Goal: Information Seeking & Learning: Learn about a topic

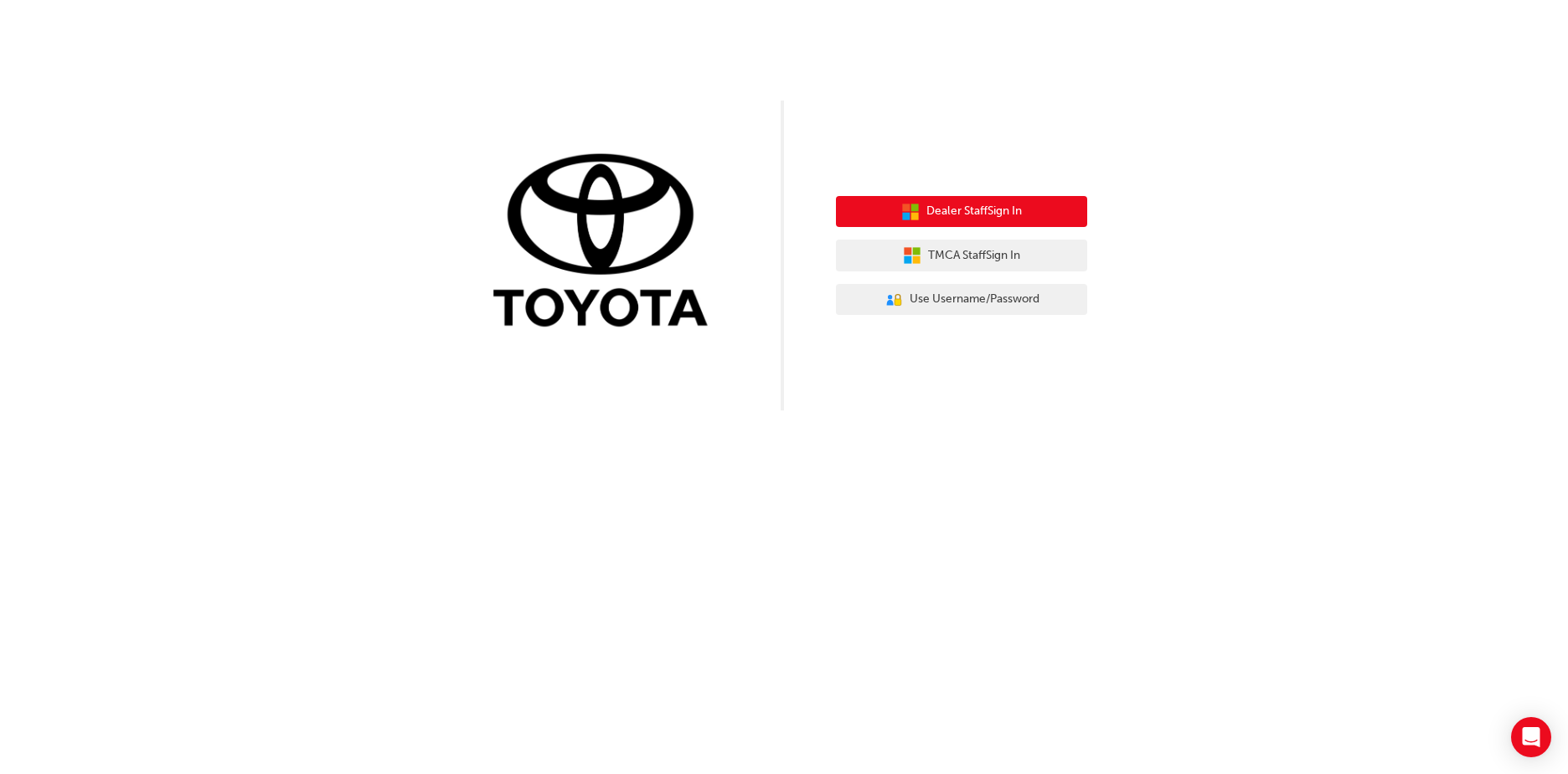
click at [978, 209] on span "Dealer Staff Sign In" at bounding box center [973, 211] width 96 height 19
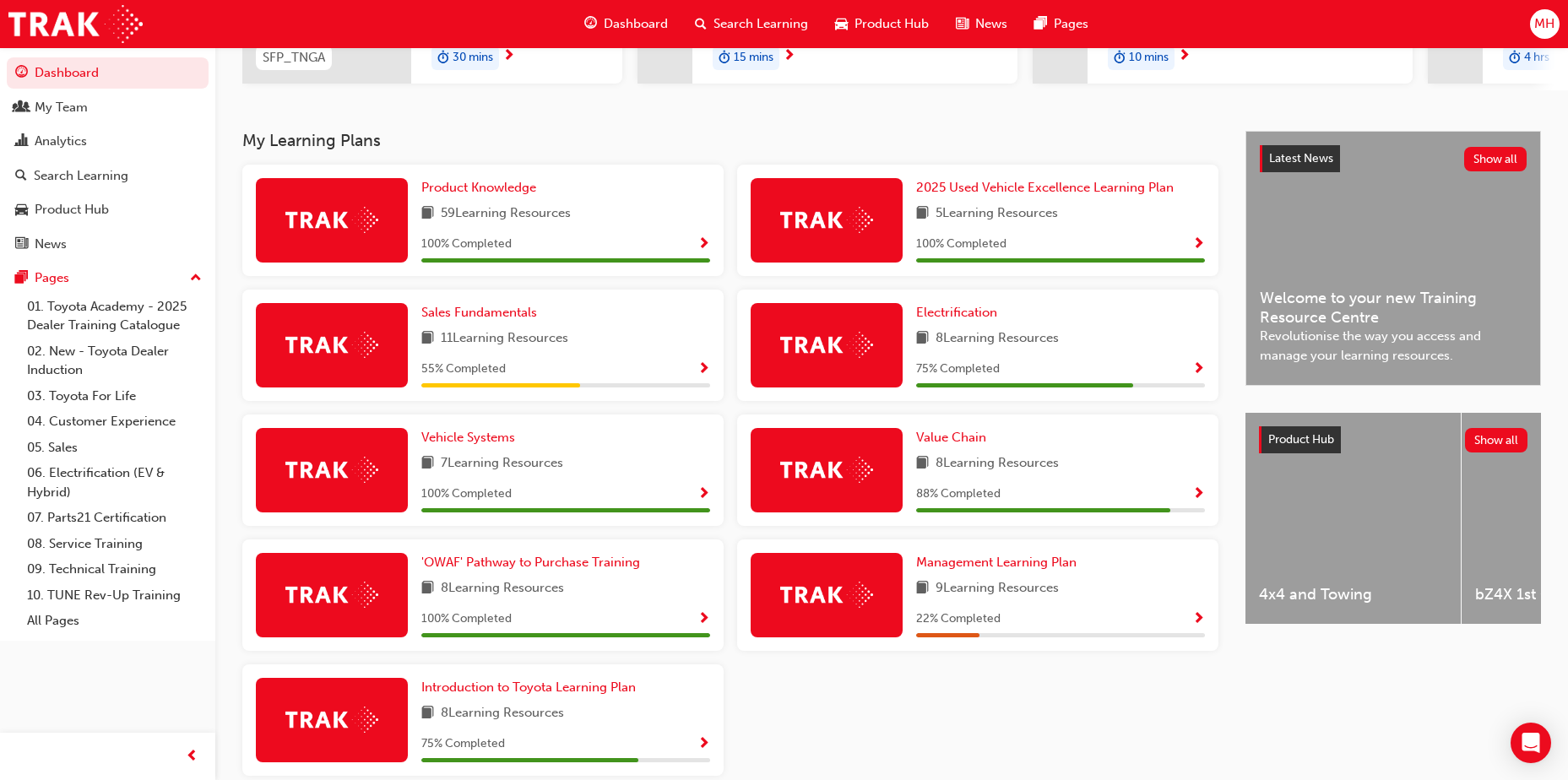
scroll to position [338, 0]
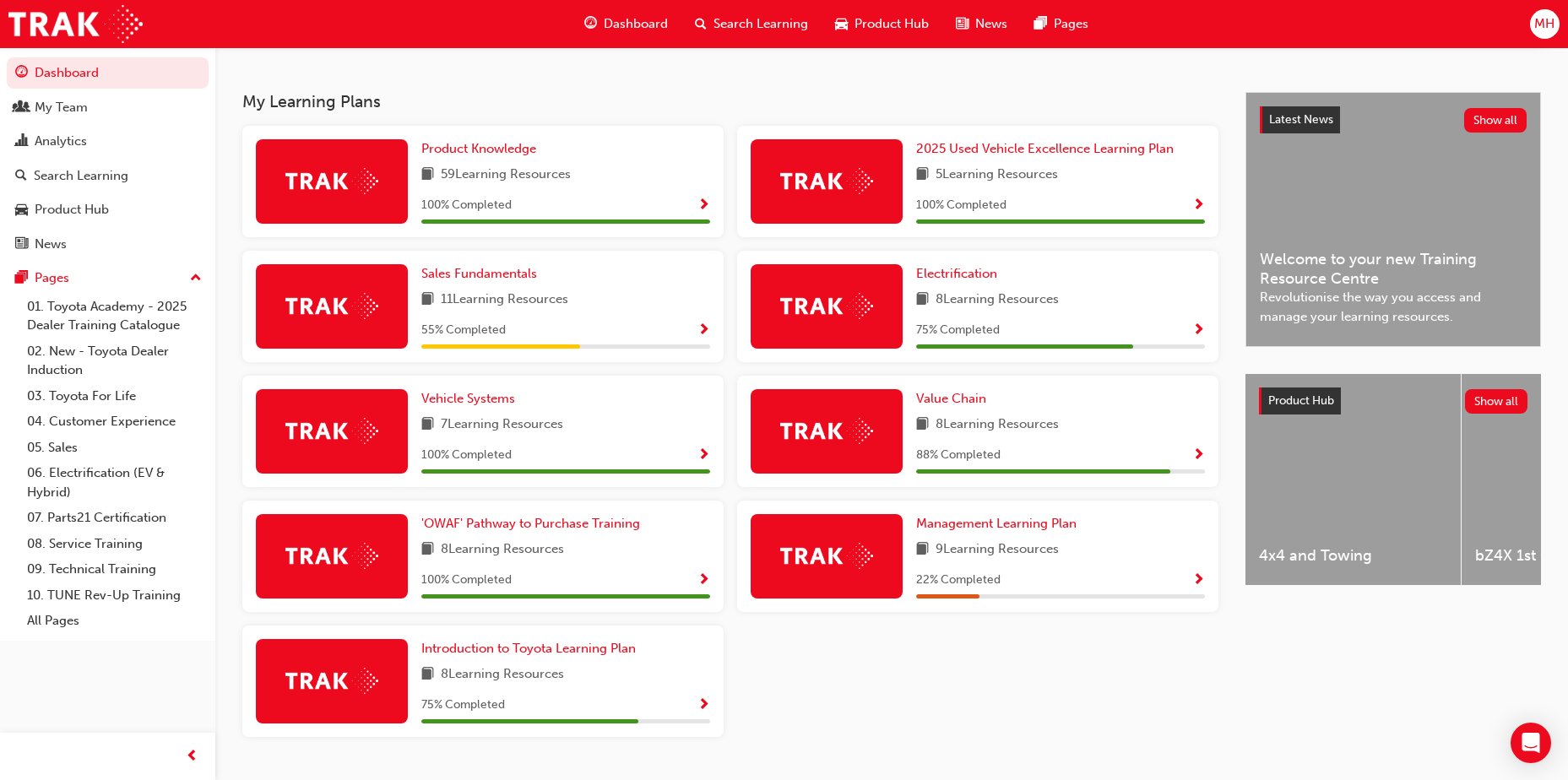
click at [1548, 24] on span "MH" at bounding box center [1544, 24] width 20 height 19
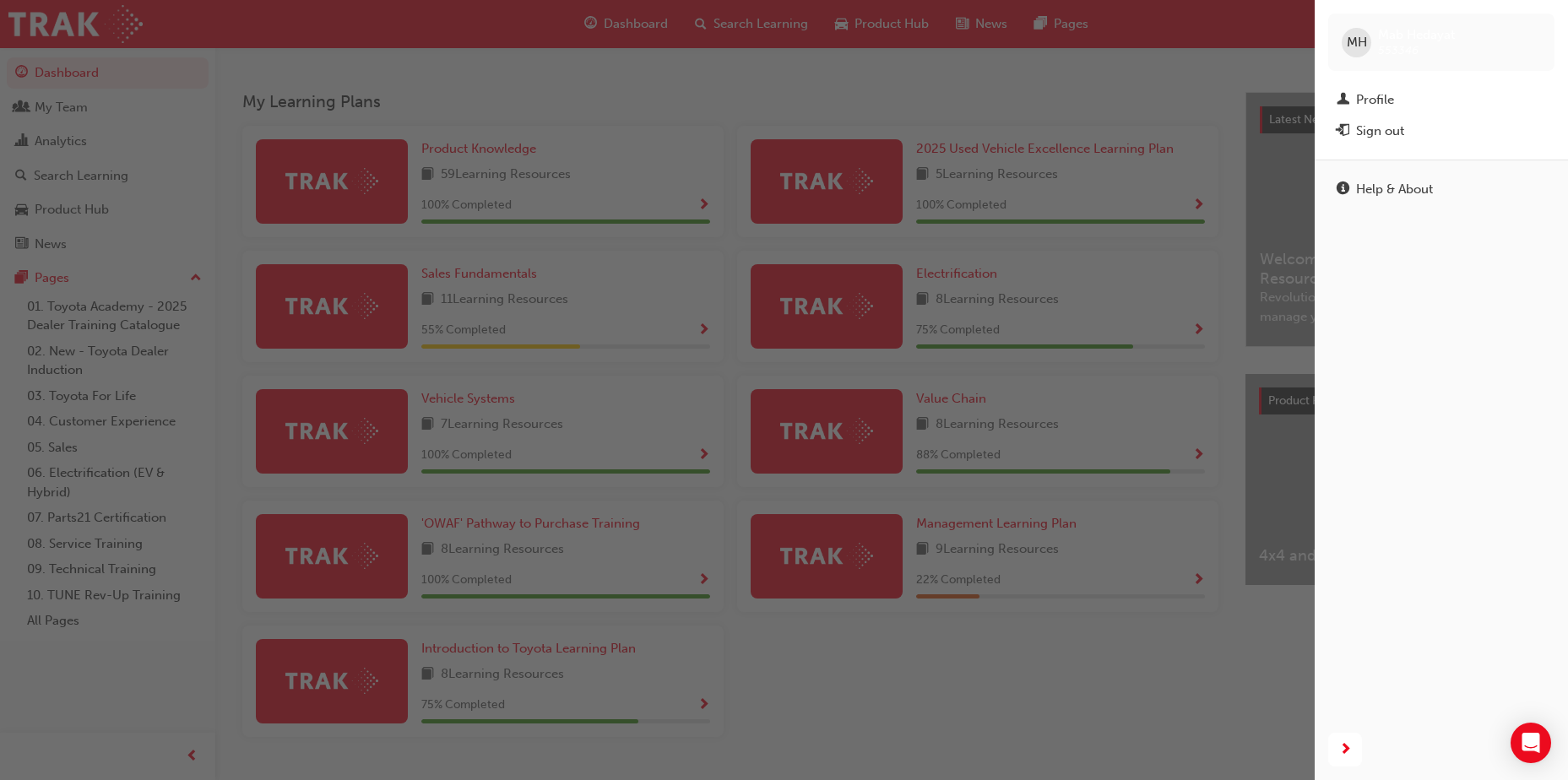
click at [1548, 22] on div "MH Mab Hedayat 553346" at bounding box center [1441, 42] width 226 height 57
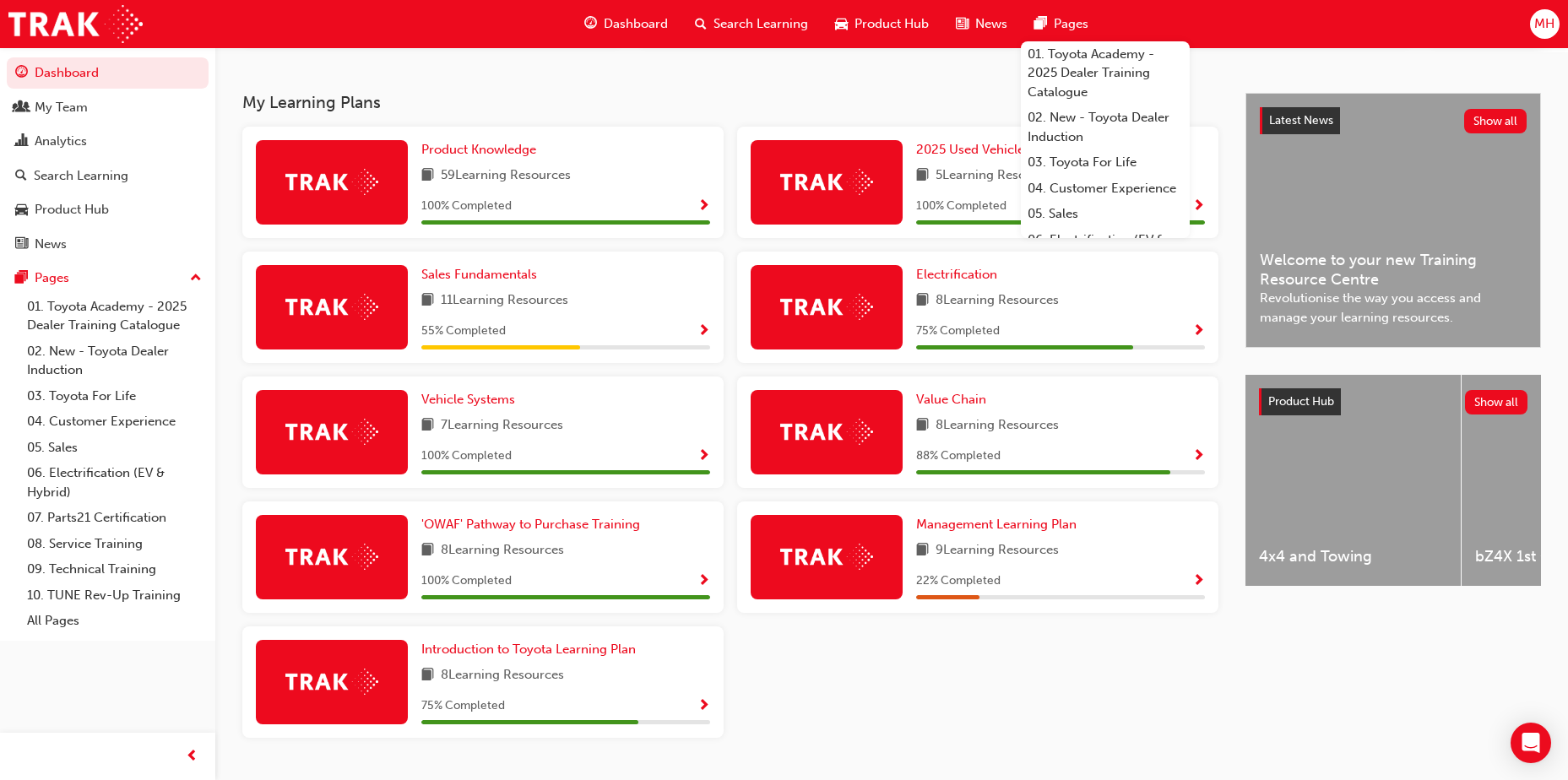
scroll to position [300, 0]
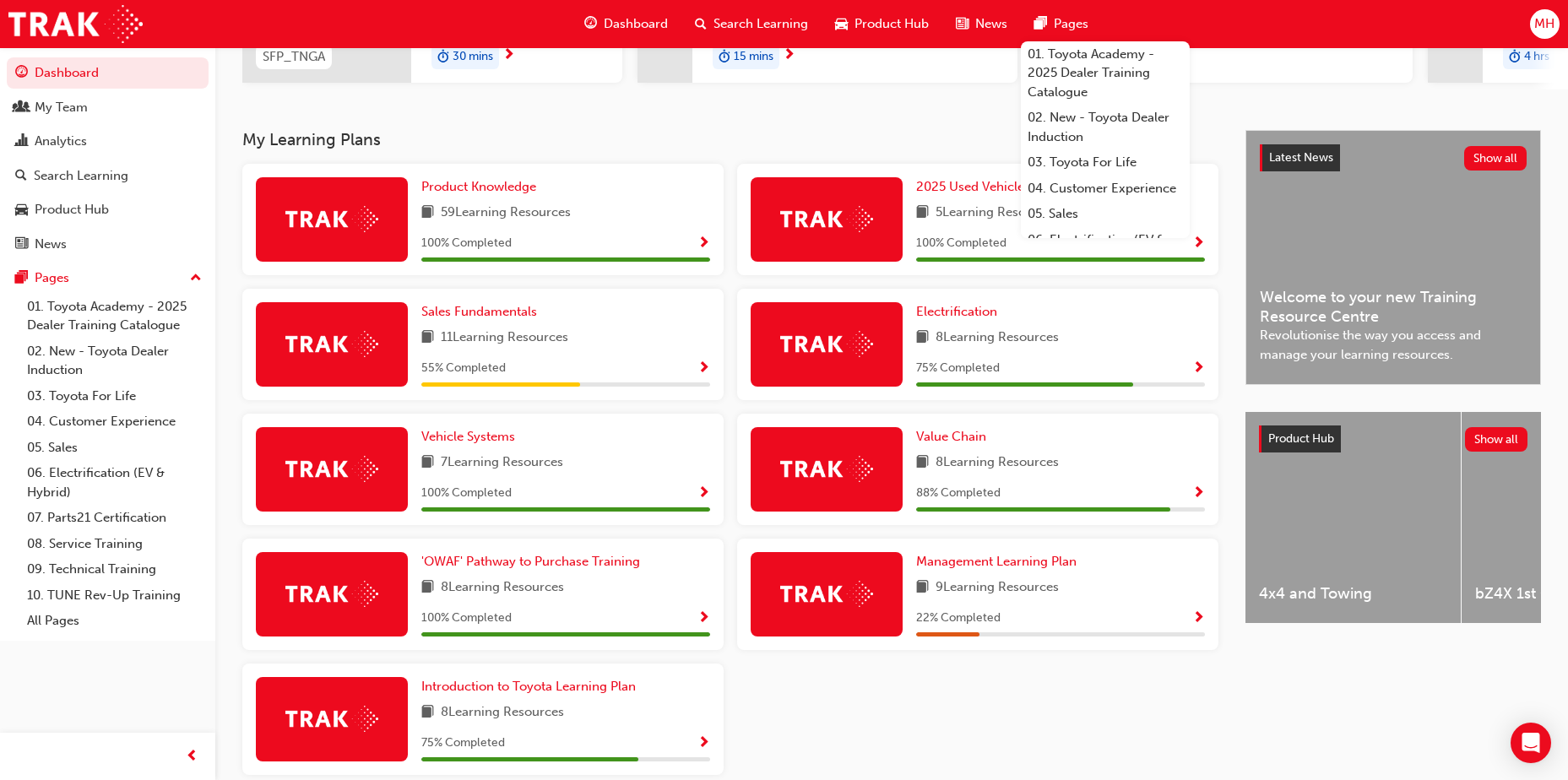
click at [520, 329] on div "Sales Fundamentals 11 Learning Resources 55 % Completed" at bounding box center [566, 345] width 288 height 85
click at [508, 311] on span "Sales Fundamentals" at bounding box center [479, 311] width 116 height 16
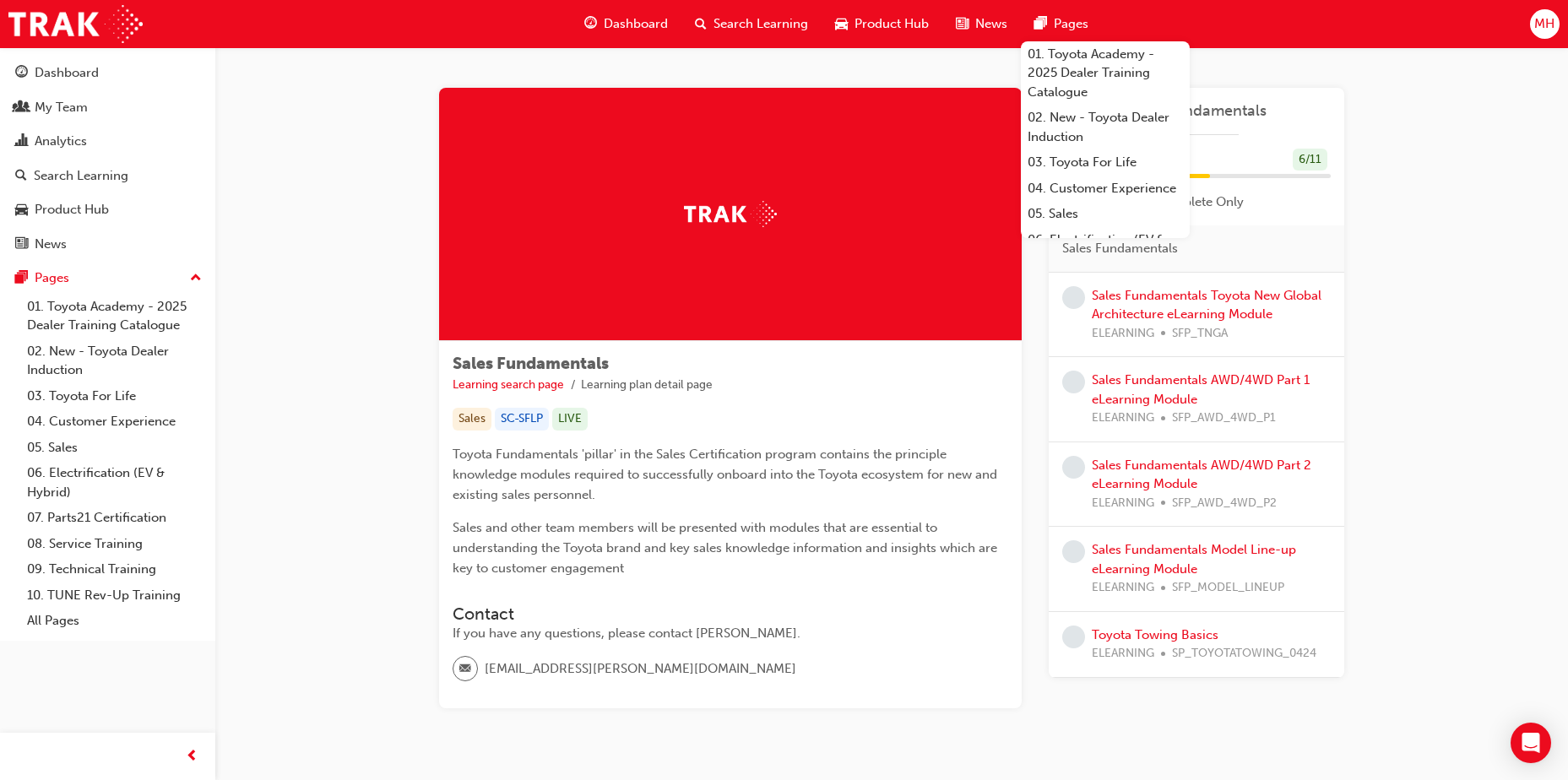
click at [1446, 432] on div "Sales Fundamentals Learning search page Learning plan detail page Sales Fundame…" at bounding box center [891, 418] width 1352 height 742
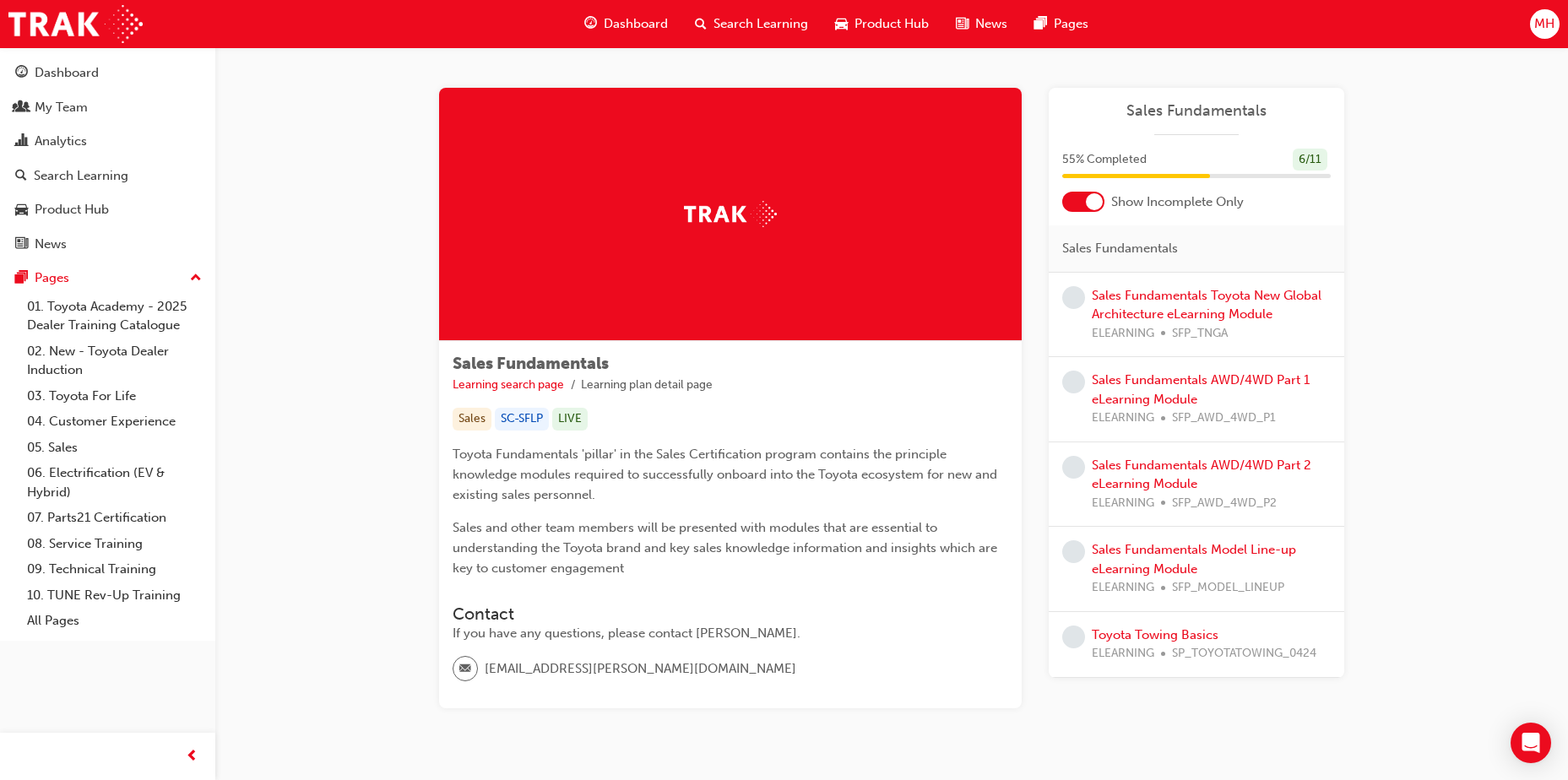
click at [699, 21] on span "search-icon" at bounding box center [700, 24] width 12 height 21
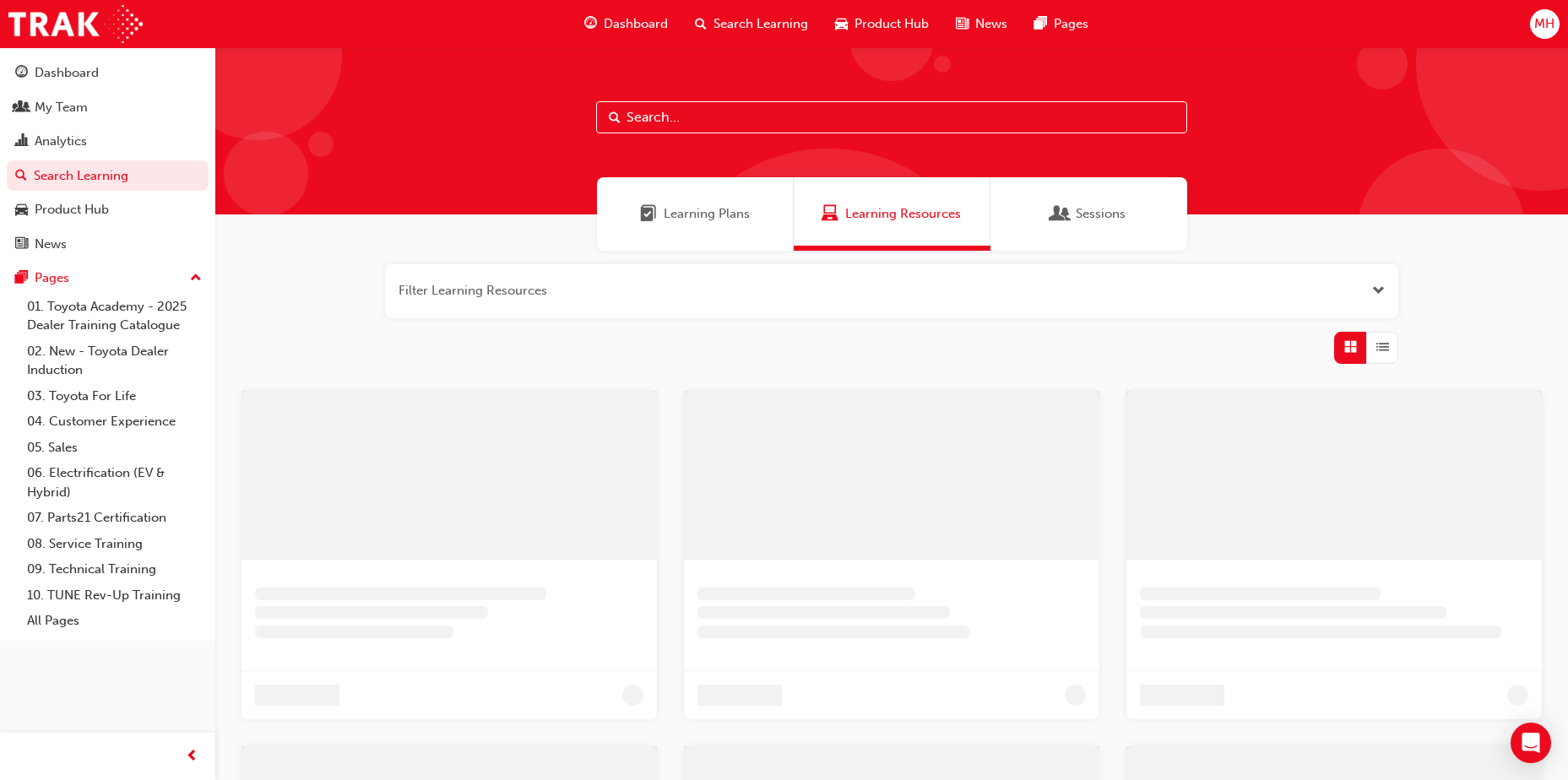
click at [692, 116] on input "text" at bounding box center [891, 117] width 591 height 32
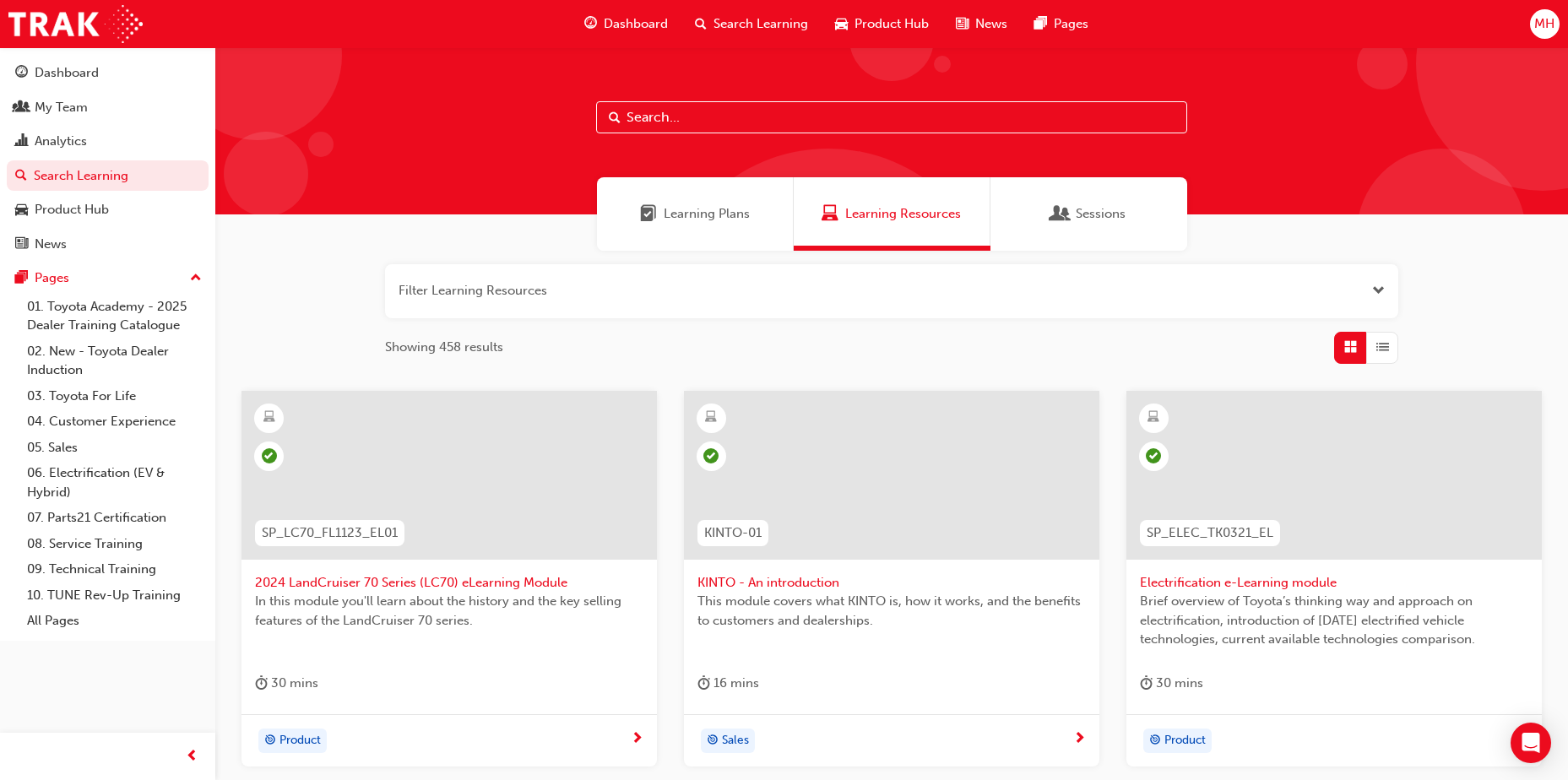
paste input "- SPK9102 Toyota Fleet Plan (eLearning) - Trak"
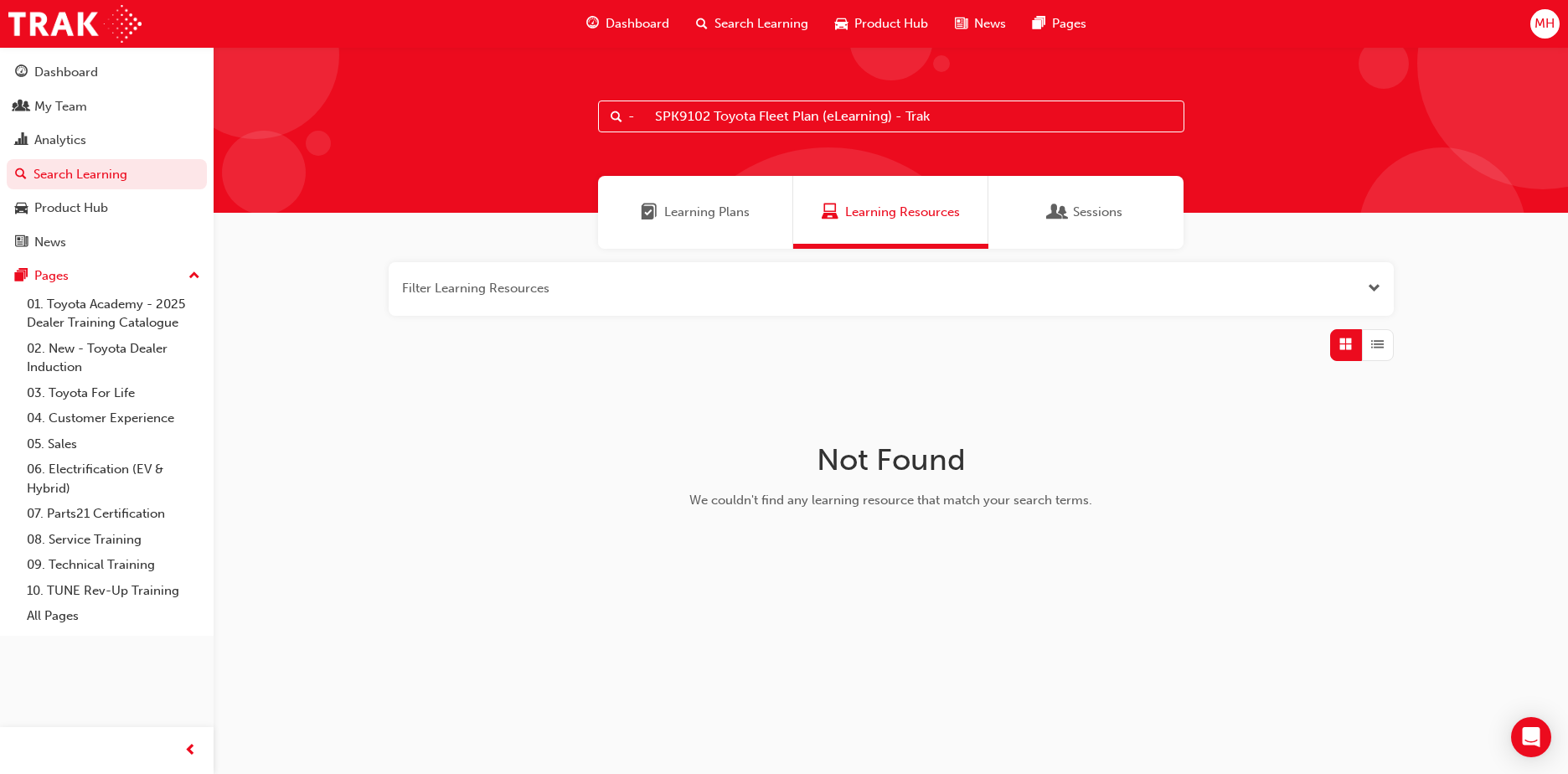
drag, startPoint x: 656, startPoint y: 114, endPoint x: 579, endPoint y: 108, distance: 77.2
click at [579, 108] on div "- SPK9102 Toyota Fleet Plan (eLearning) - Trak" at bounding box center [890, 129] width 1354 height 166
drag, startPoint x: 910, startPoint y: 111, endPoint x: 686, endPoint y: 112, distance: 224.0
click at [686, 112] on input "SPK9102 Toyota Fleet Plan (eLearning) - Trak" at bounding box center [890, 116] width 586 height 32
type input "SPK9102"
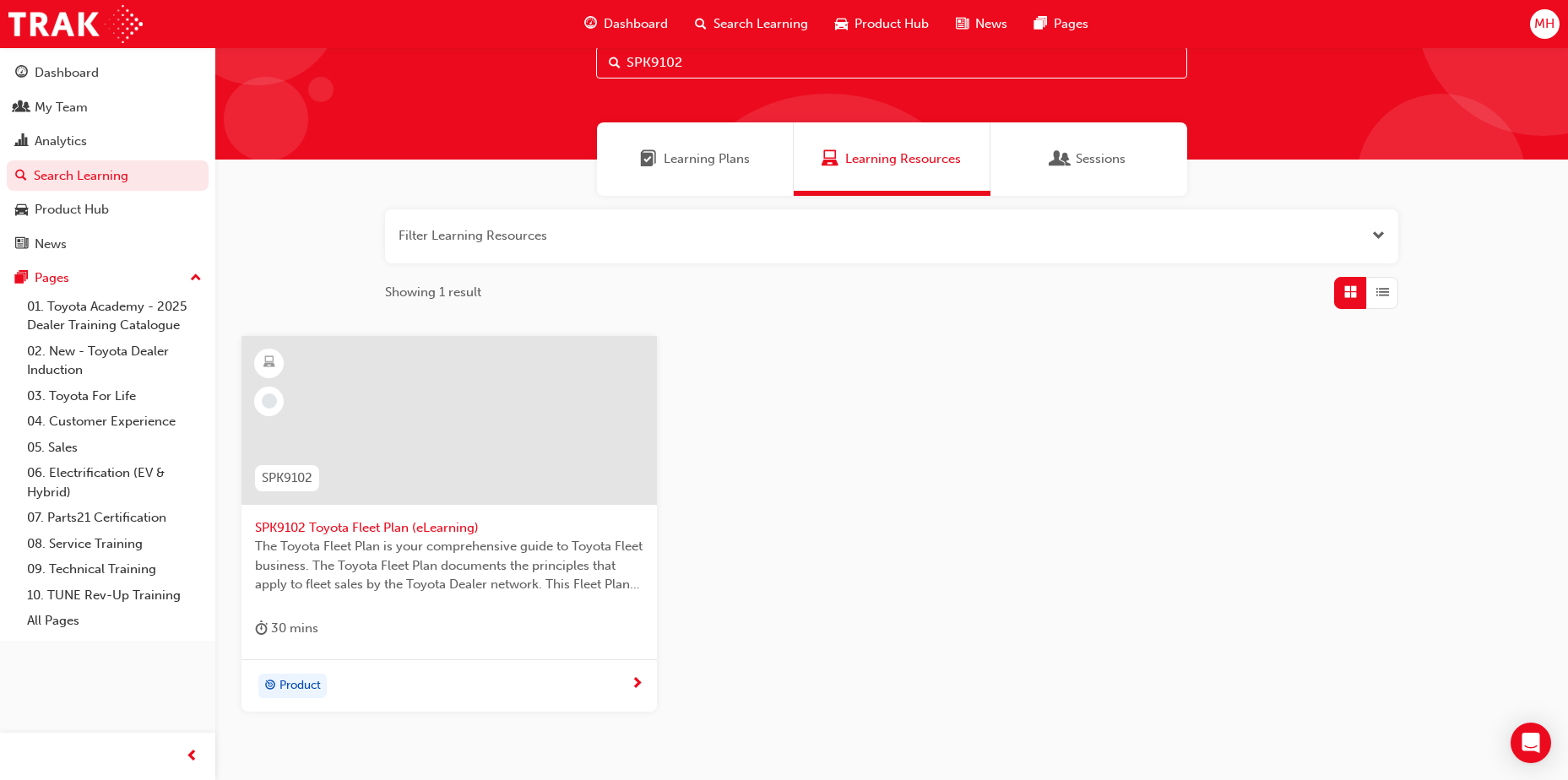
scroll to position [85, 0]
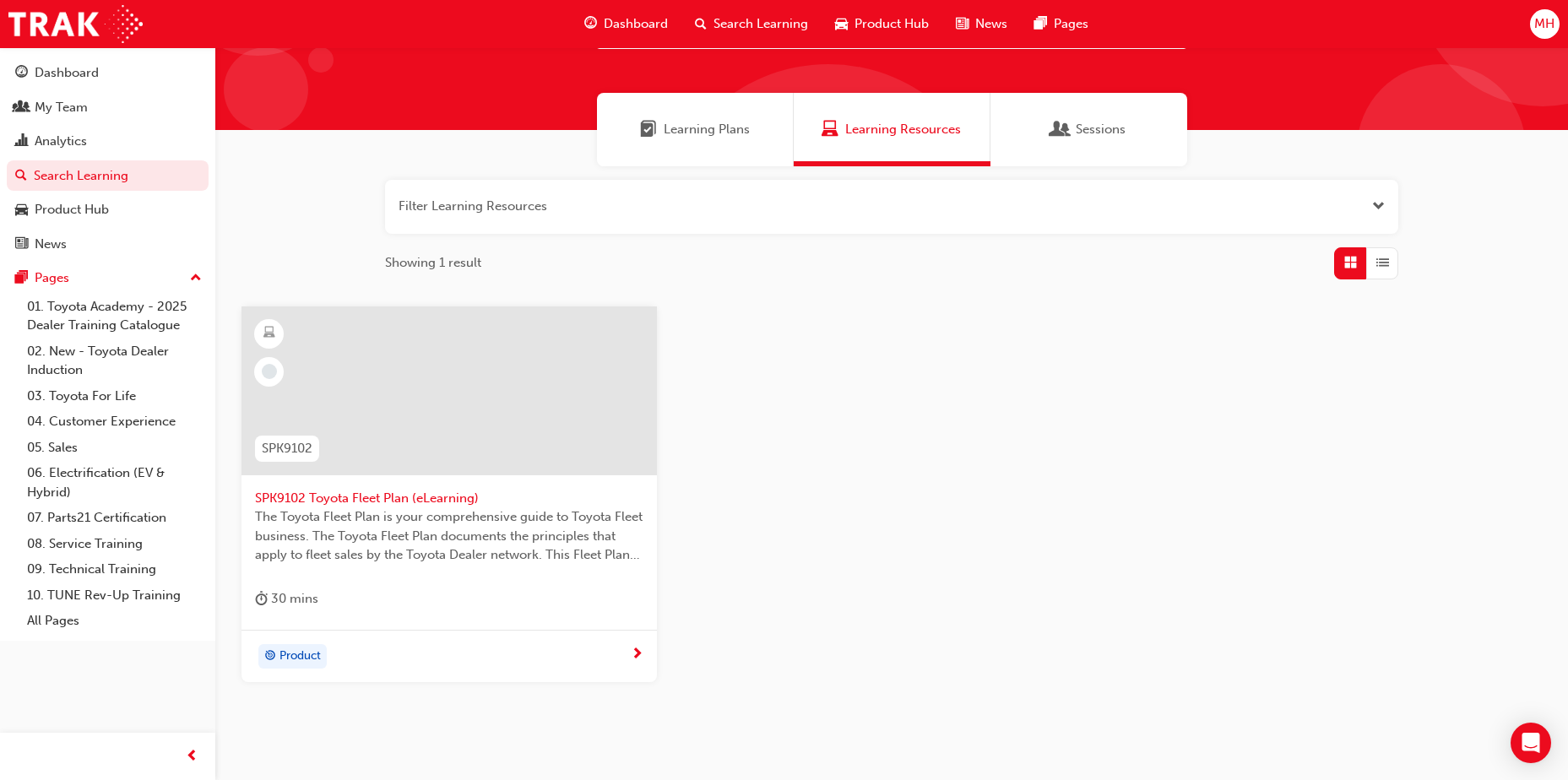
click at [429, 498] on span "SPK9102 Toyota Fleet Plan (eLearning)" at bounding box center [449, 498] width 389 height 19
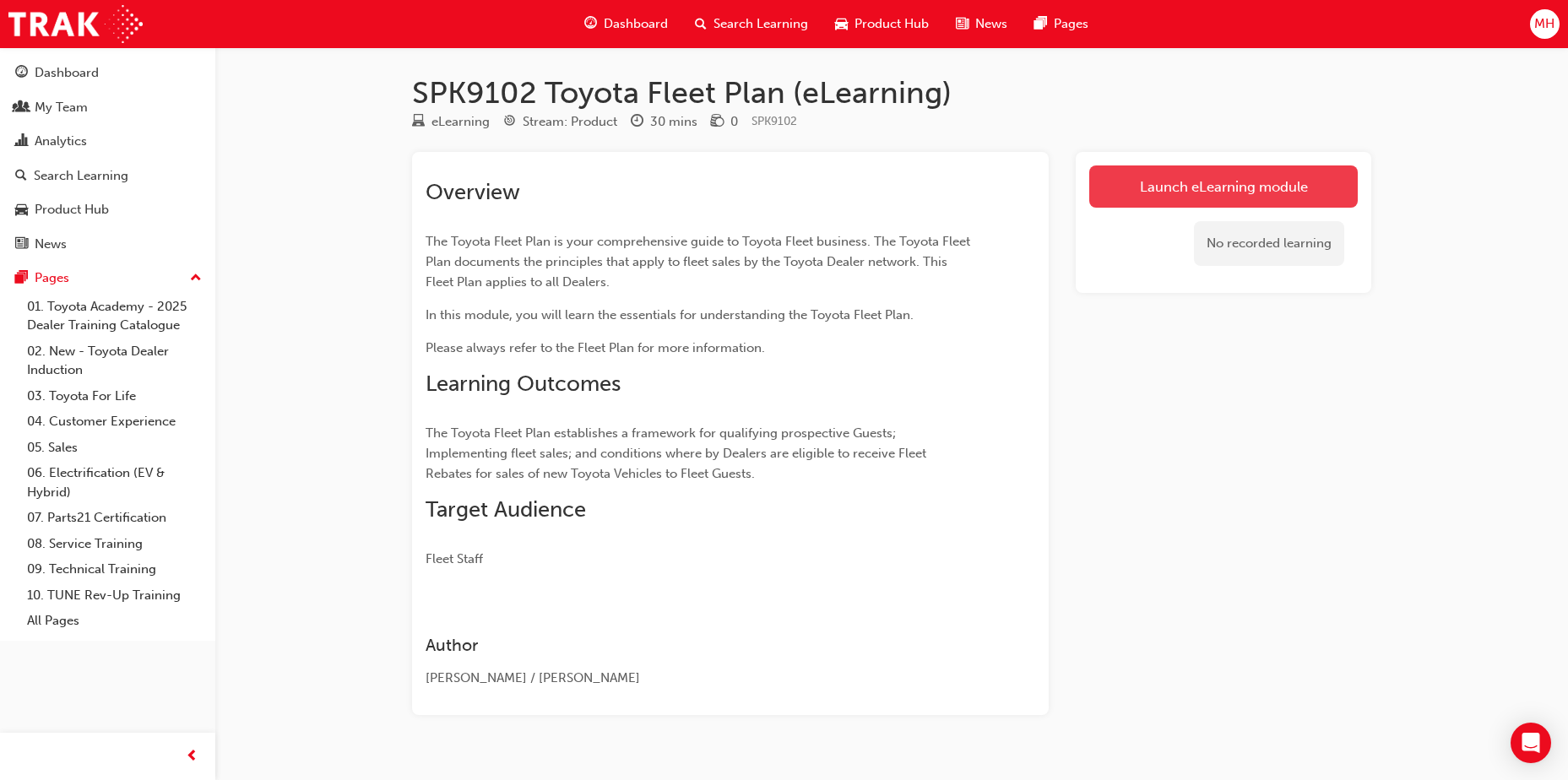
click at [1167, 198] on link "Launch eLearning module" at bounding box center [1224, 187] width 268 height 42
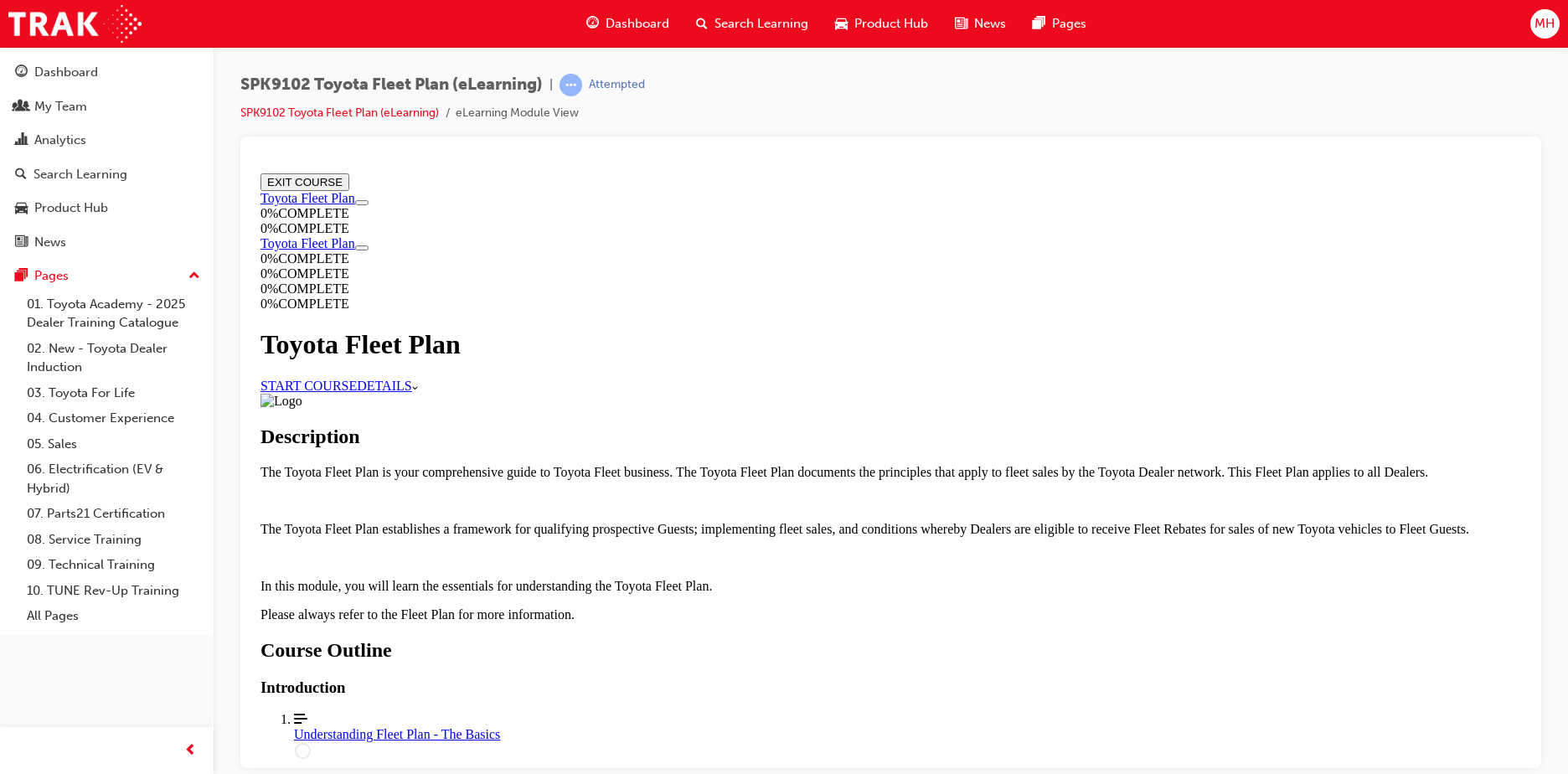
scroll to position [640, 0]
click at [880, 727] on div "Understanding Fleet Plan - The Basics" at bounding box center [907, 734] width 1226 height 15
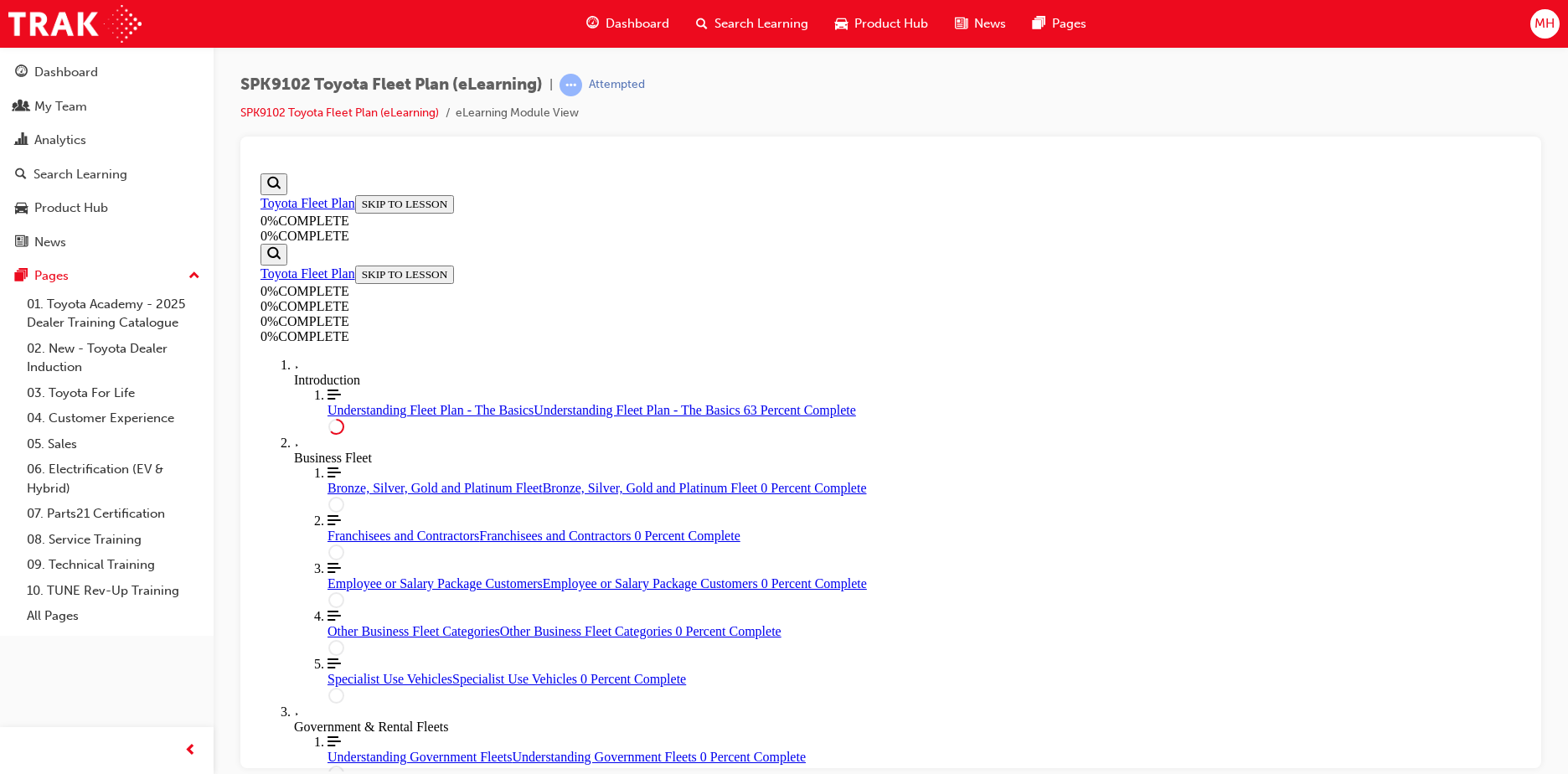
scroll to position [2823, 0]
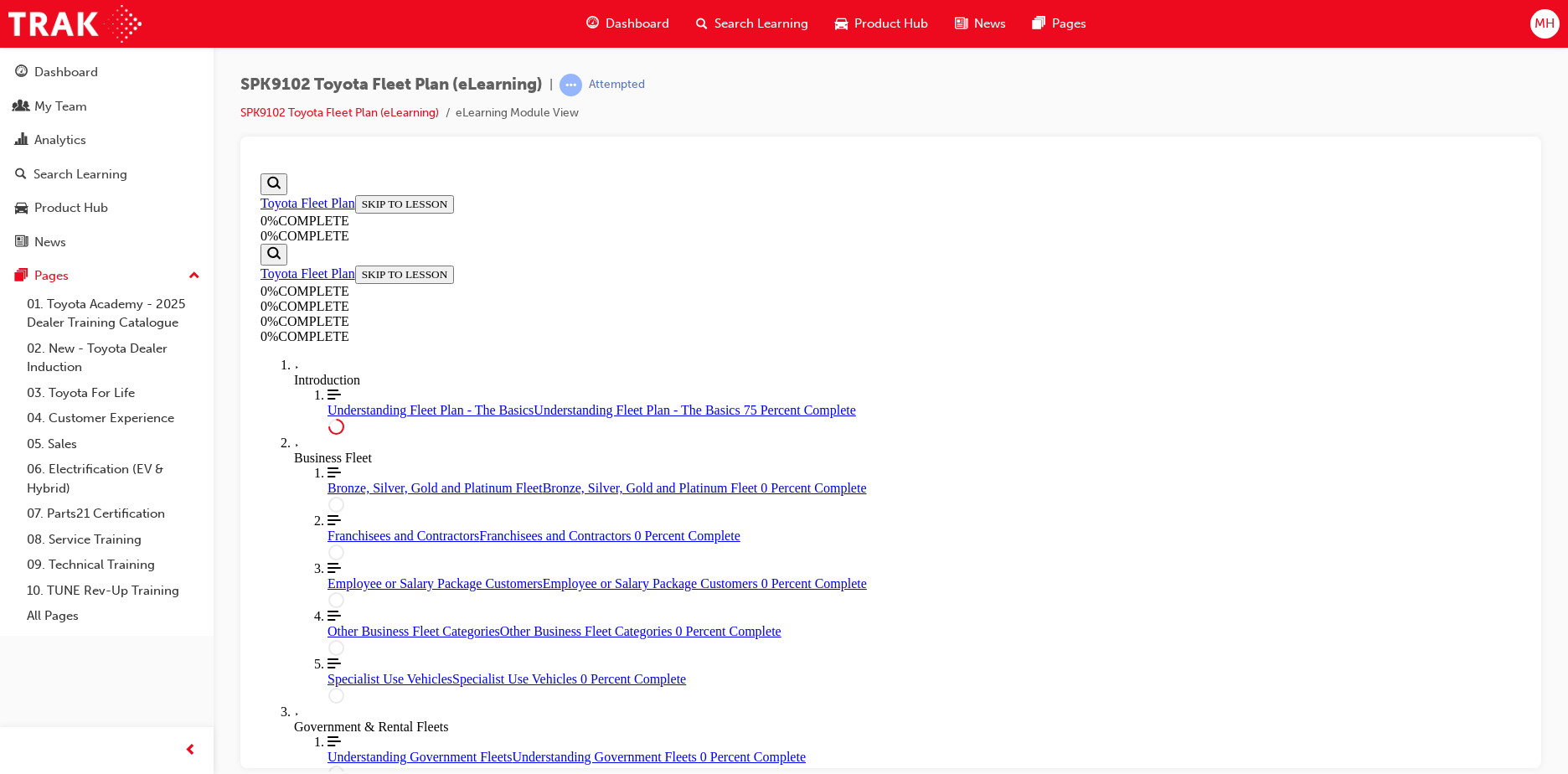
scroll to position [2935, 0]
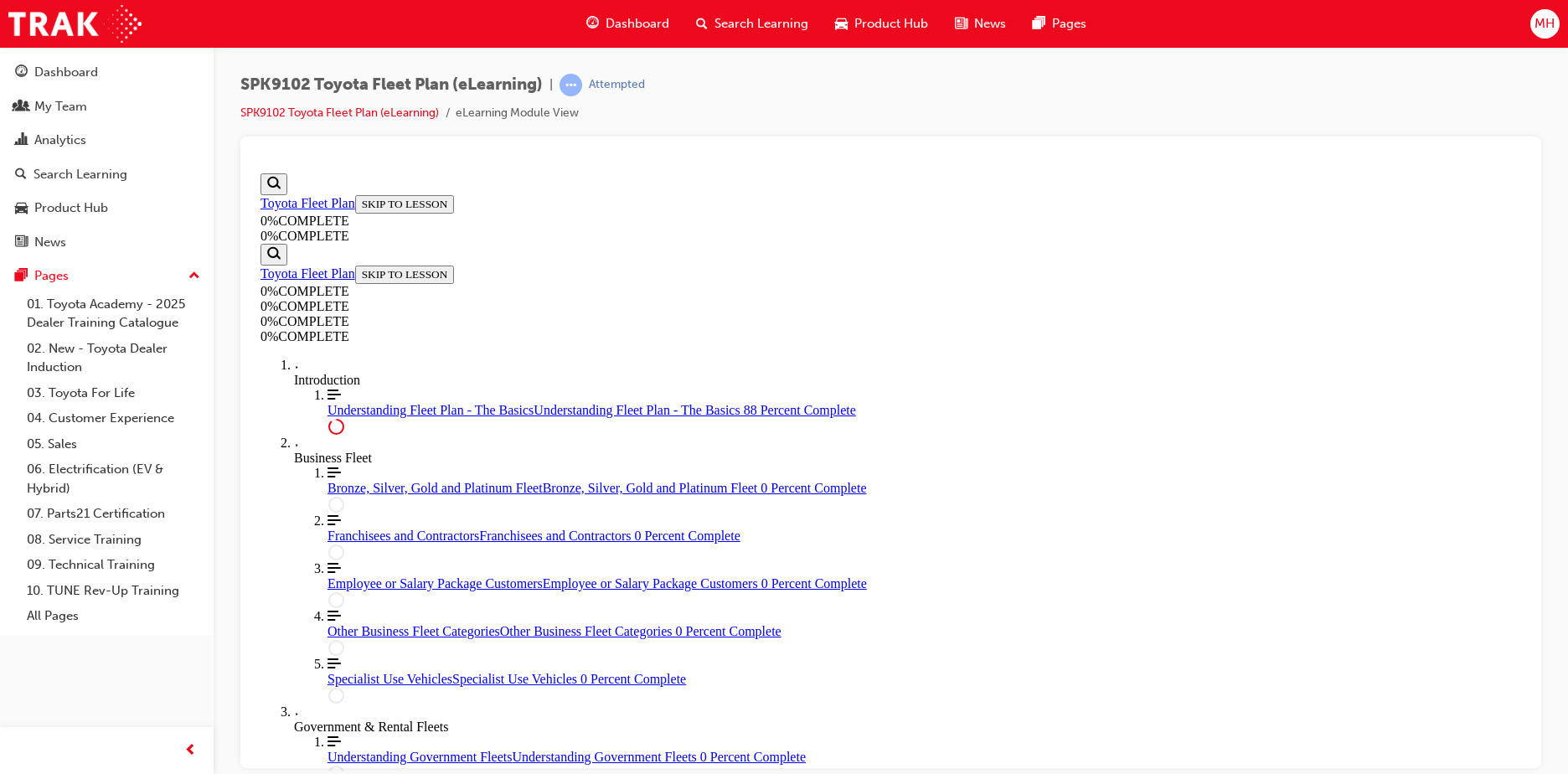
scroll to position [3809, 0]
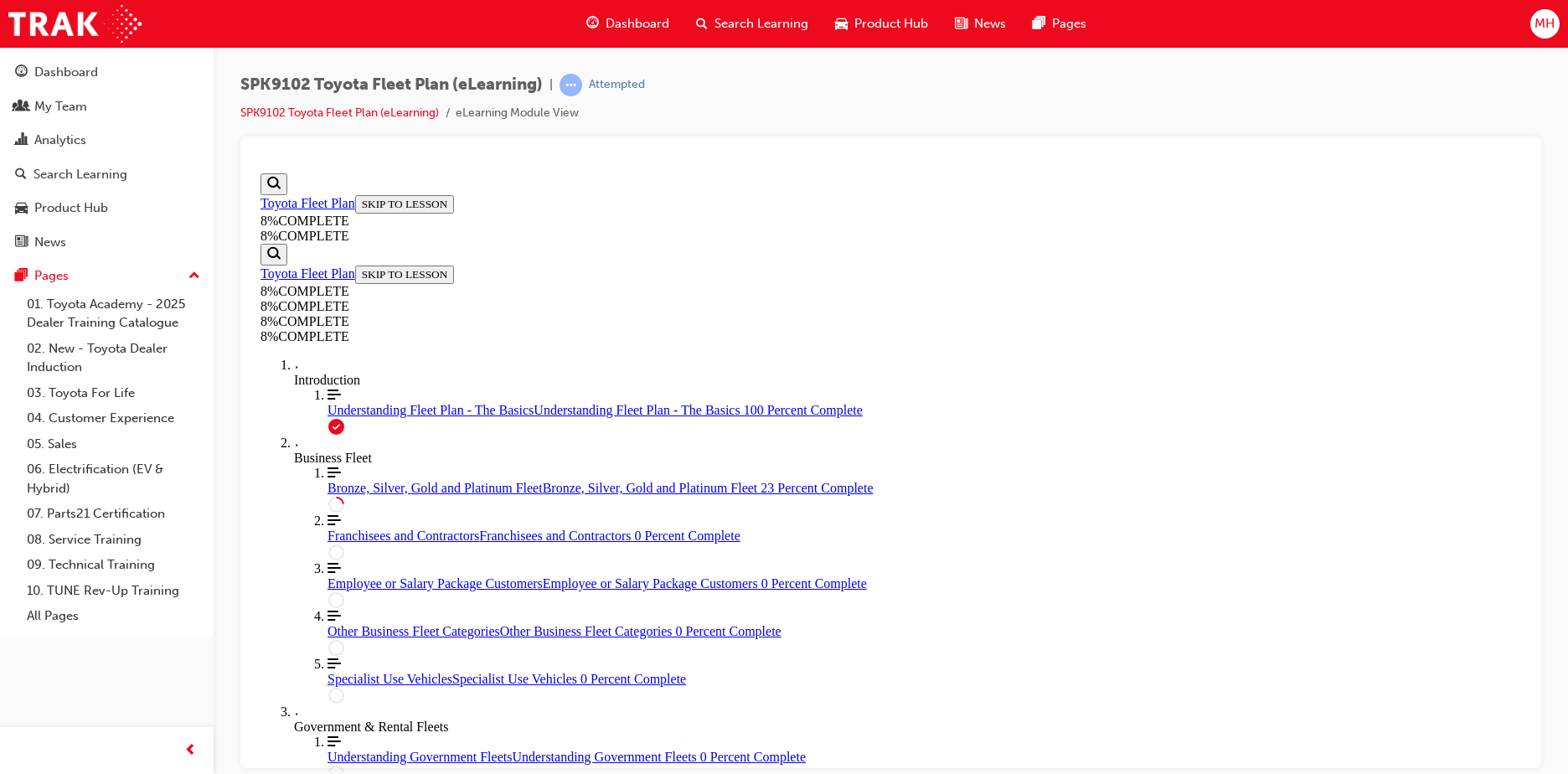
drag, startPoint x: 828, startPoint y: 577, endPoint x: 829, endPoint y: 382, distance: 195.0
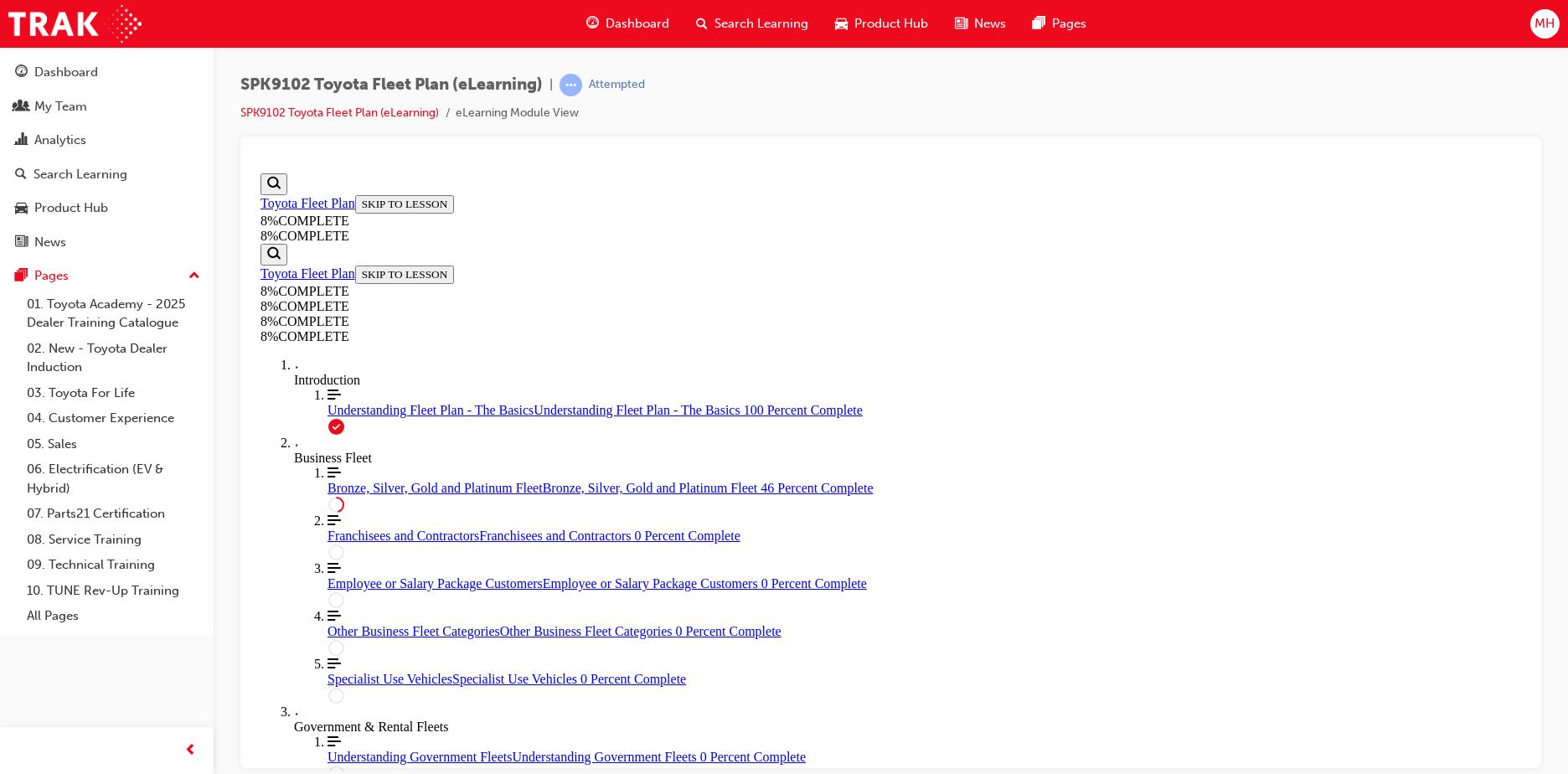
drag, startPoint x: 840, startPoint y: 573, endPoint x: 838, endPoint y: 376, distance: 197.0
drag, startPoint x: 1094, startPoint y: 477, endPoint x: 830, endPoint y: 488, distance: 264.2
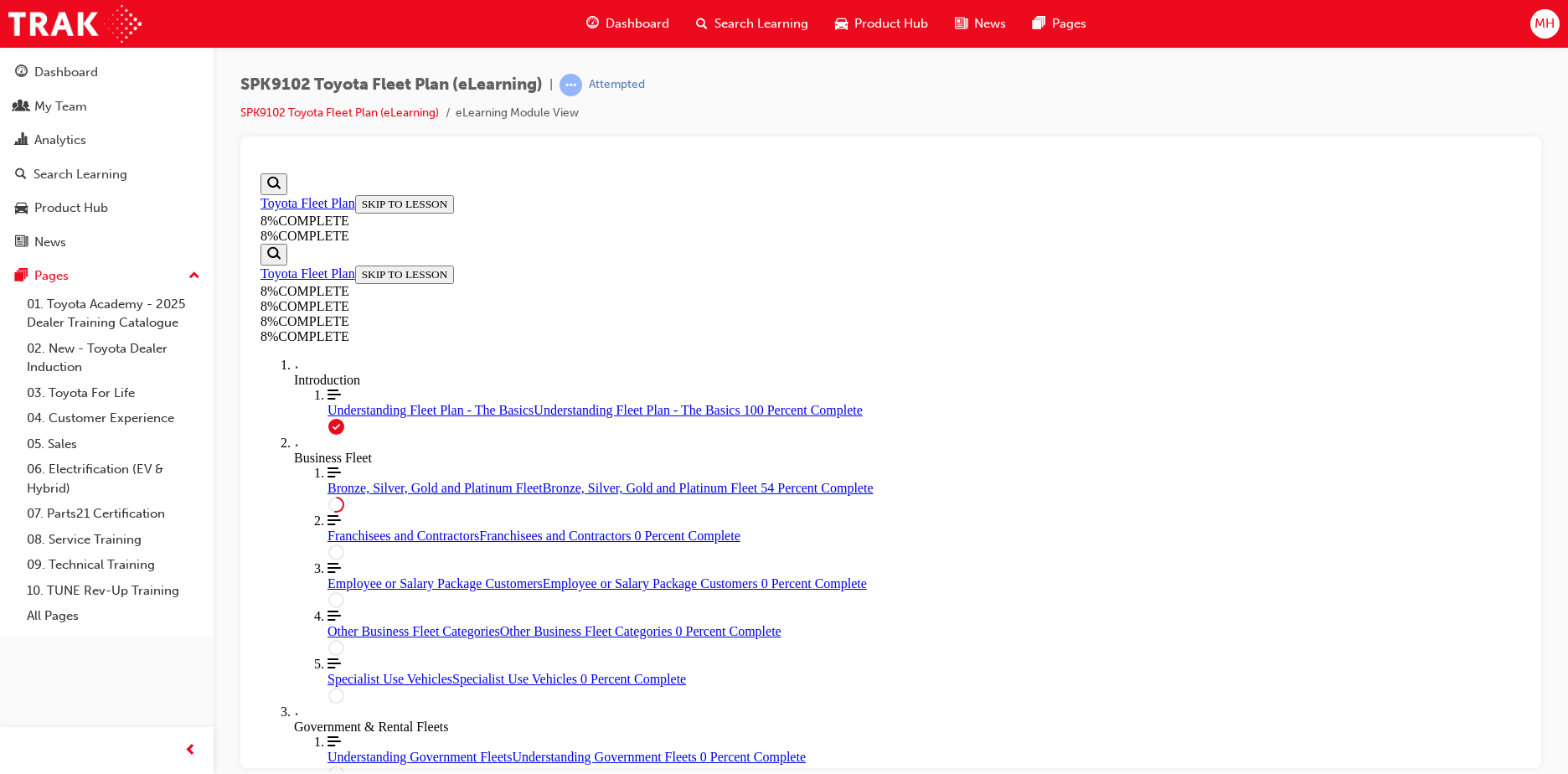
drag, startPoint x: 860, startPoint y: 466, endPoint x: 884, endPoint y: 658, distance: 193.5
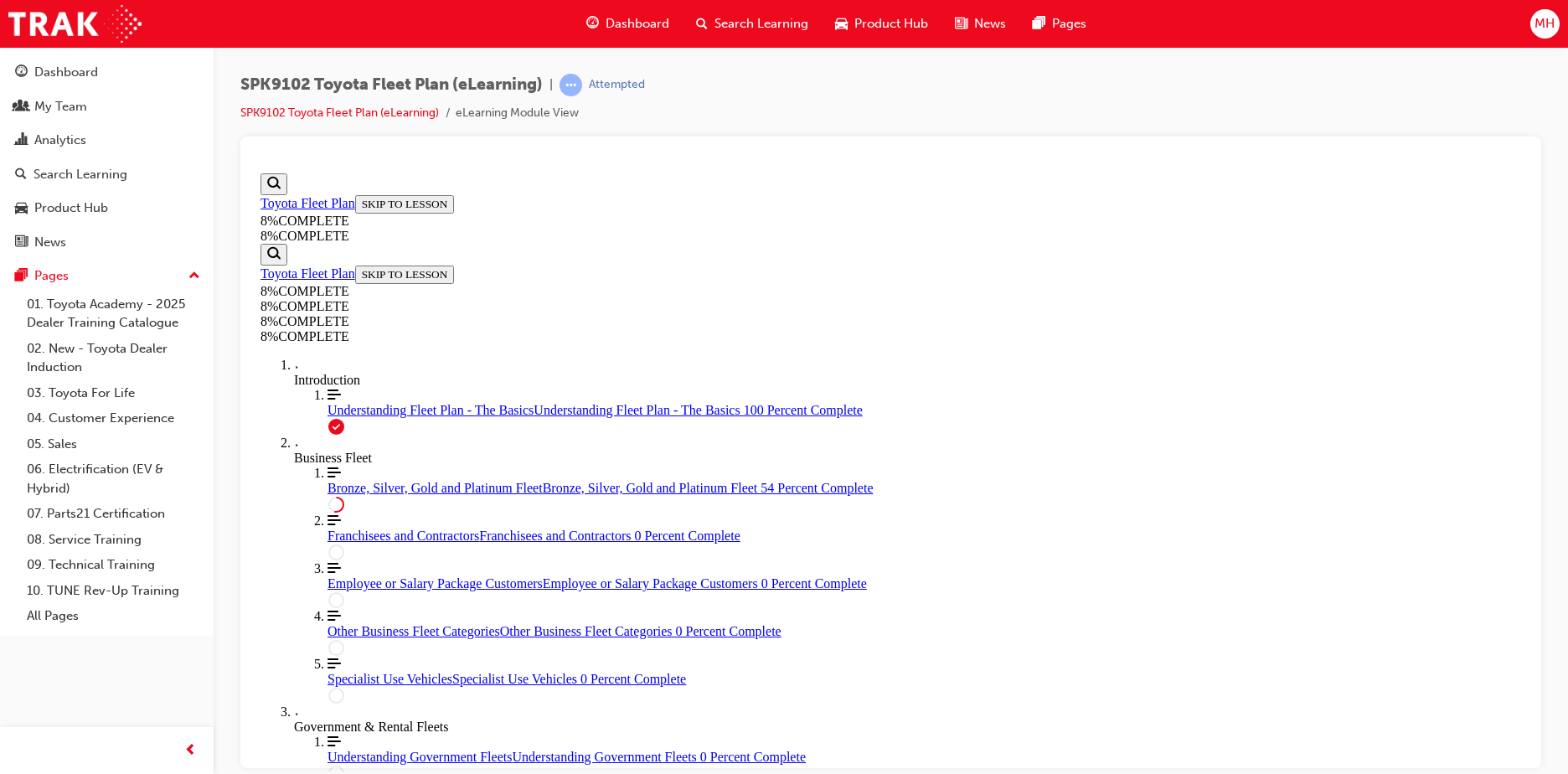
drag, startPoint x: 904, startPoint y: 453, endPoint x: 949, endPoint y: 650, distance: 202.1
drag, startPoint x: 923, startPoint y: 460, endPoint x: 969, endPoint y: 560, distance: 110.1
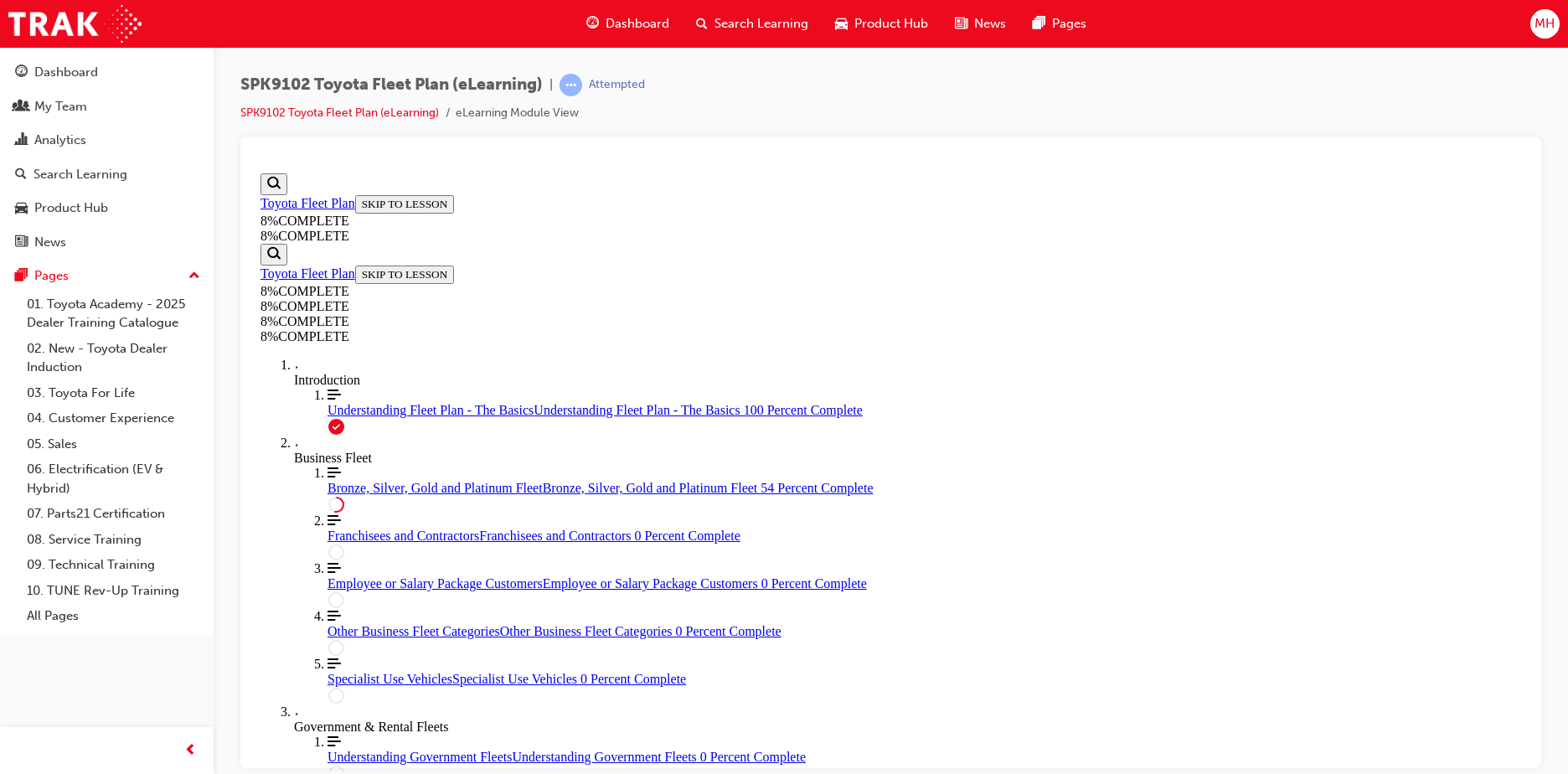
drag, startPoint x: 945, startPoint y: 565, endPoint x: 991, endPoint y: 371, distance: 199.4
drag, startPoint x: 923, startPoint y: 551, endPoint x: 961, endPoint y: 553, distance: 38.1
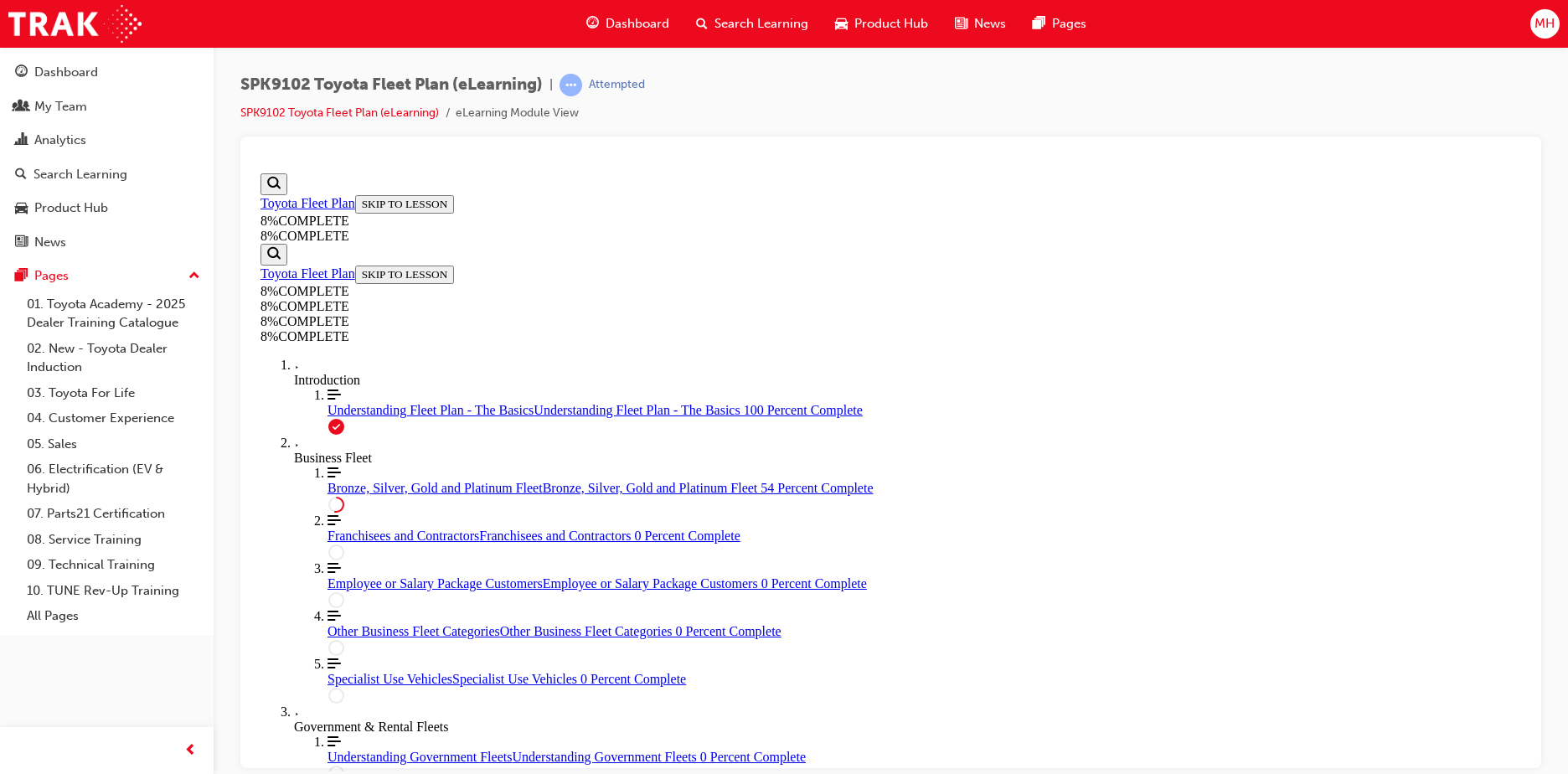
drag, startPoint x: 908, startPoint y: 306, endPoint x: 767, endPoint y: 317, distance: 141.4
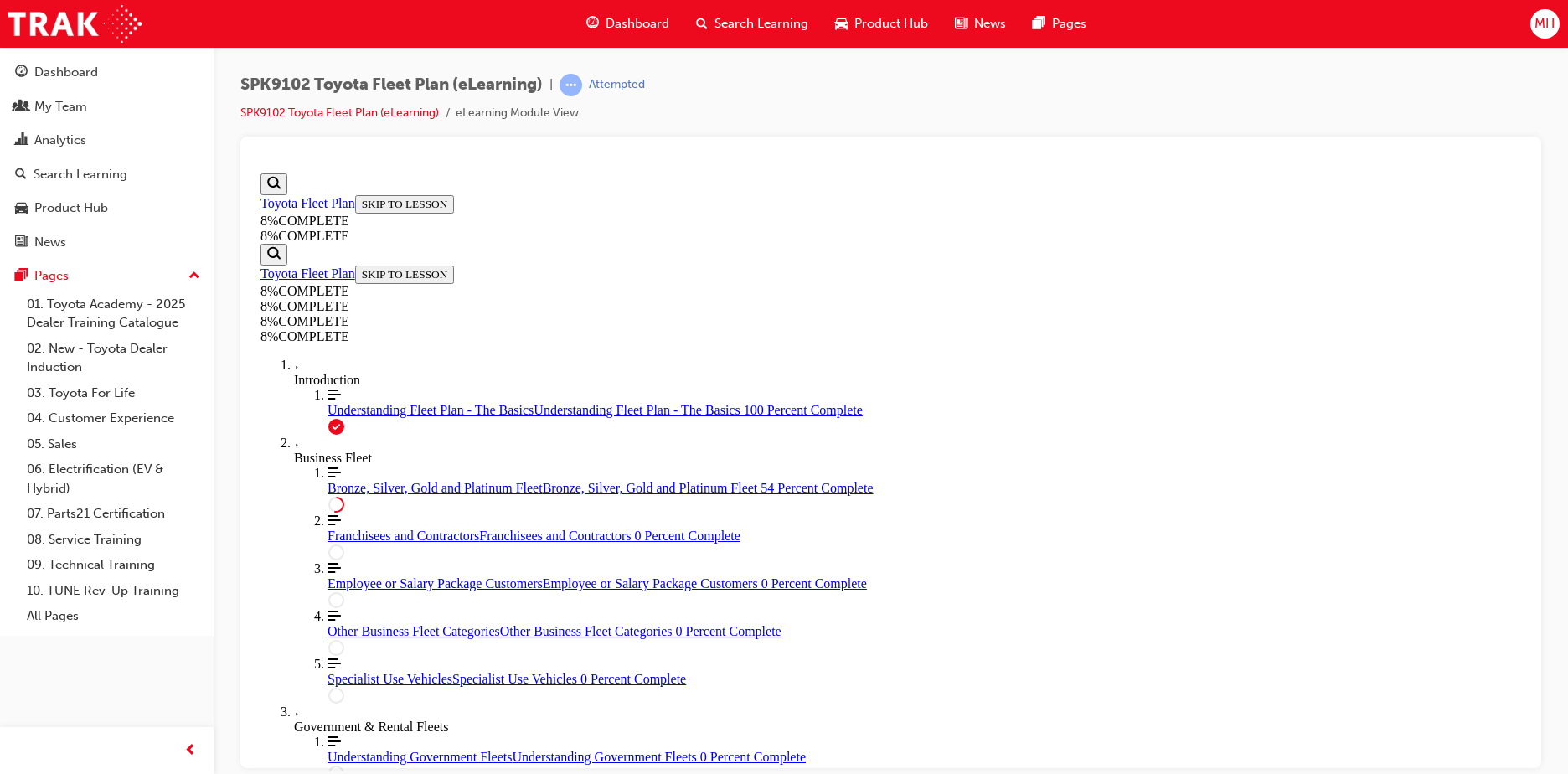
scroll to position [3669, 0]
drag, startPoint x: 895, startPoint y: 385, endPoint x: 941, endPoint y: 481, distance: 106.5
drag, startPoint x: 875, startPoint y: 602, endPoint x: 924, endPoint y: 406, distance: 202.0
drag, startPoint x: 882, startPoint y: 584, endPoint x: 897, endPoint y: 586, distance: 15.1
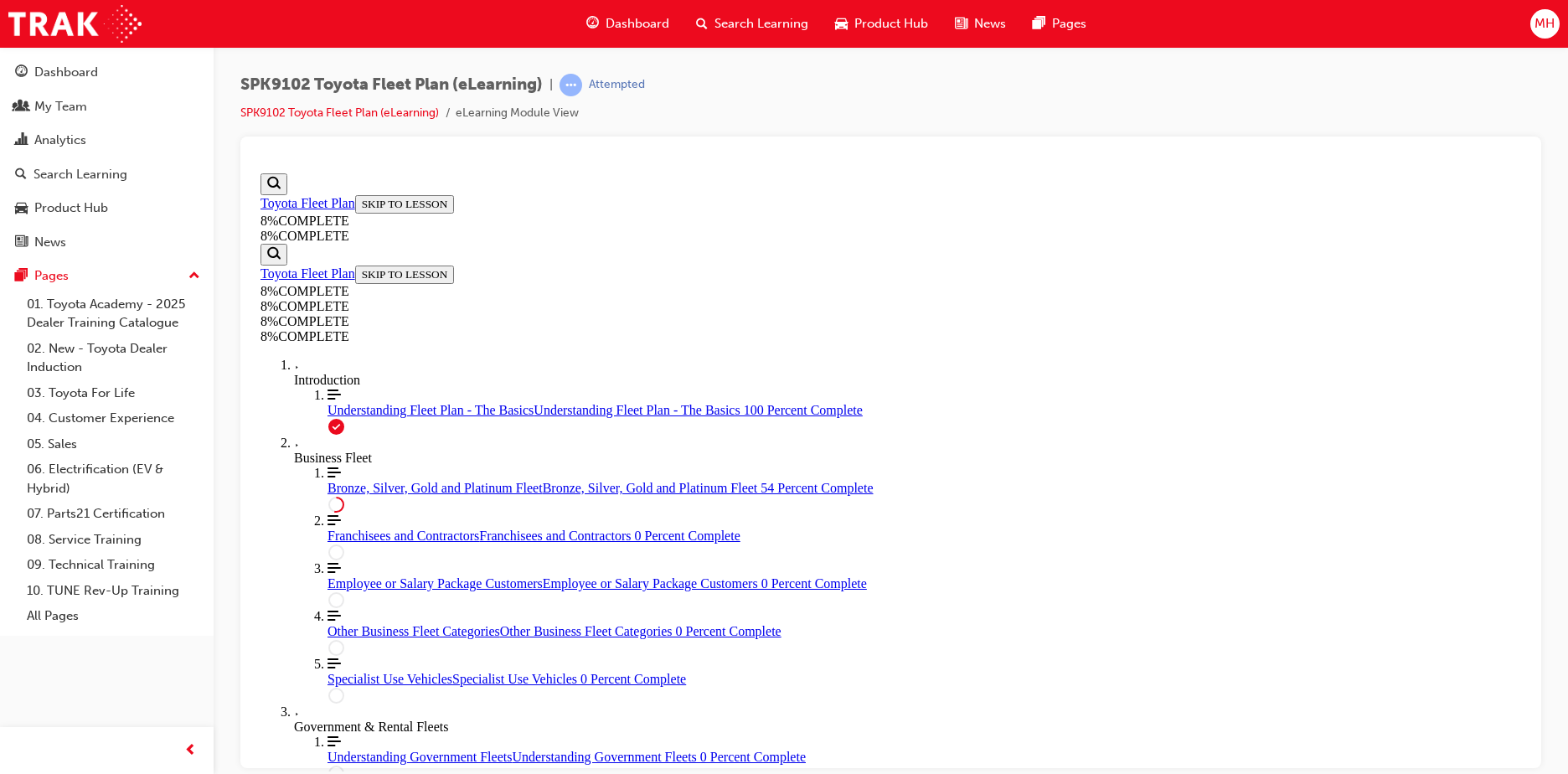
drag, startPoint x: 855, startPoint y: 688, endPoint x: 901, endPoint y: 684, distance: 46.2
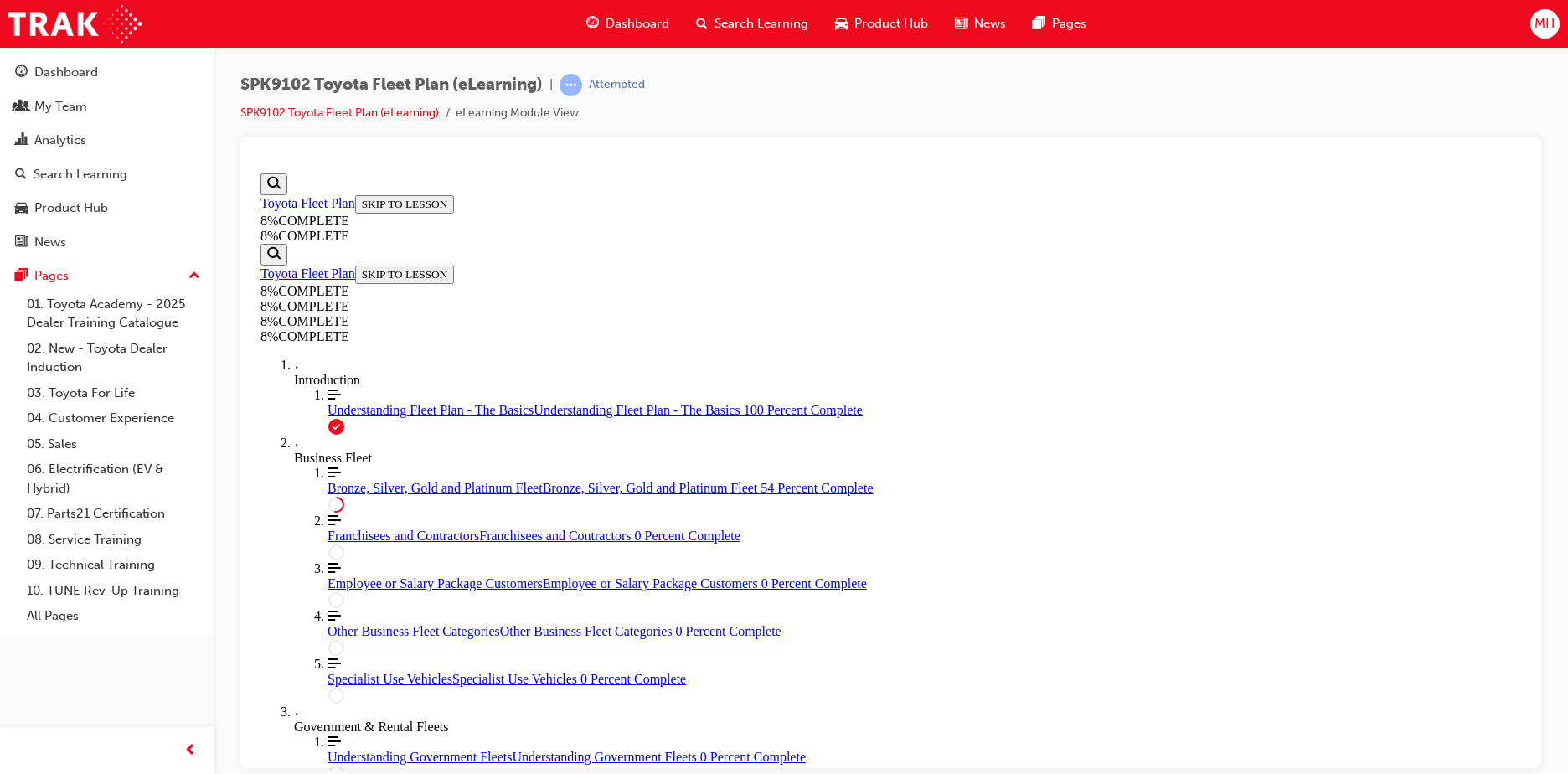
drag, startPoint x: 906, startPoint y: 562, endPoint x: 952, endPoint y: 561, distance: 46.0
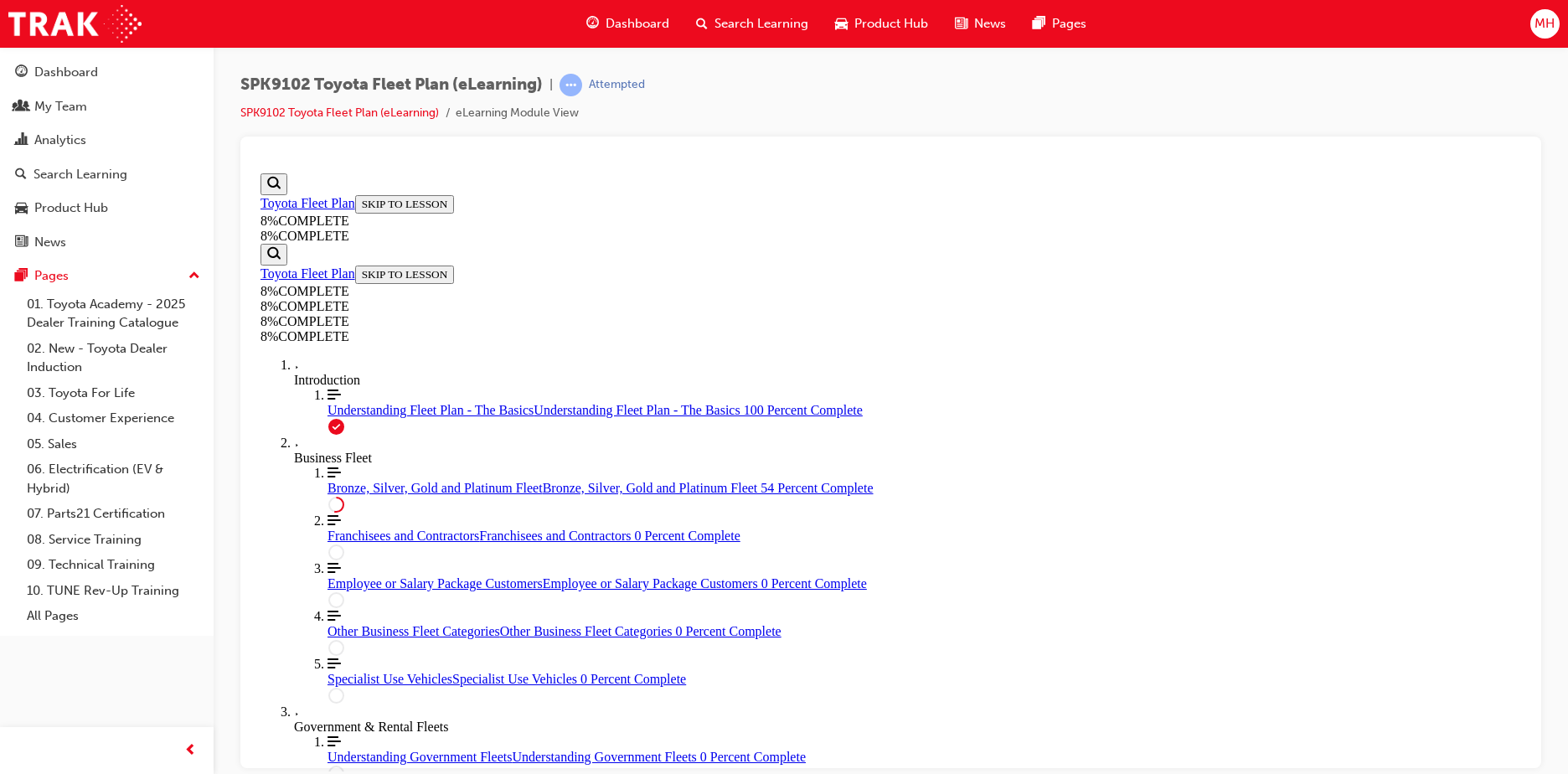
drag, startPoint x: 944, startPoint y: 595, endPoint x: 988, endPoint y: 595, distance: 44.0
drag, startPoint x: 942, startPoint y: 305, endPoint x: 987, endPoint y: 512, distance: 211.8
drag, startPoint x: 937, startPoint y: 309, endPoint x: 975, endPoint y: 304, distance: 38.3
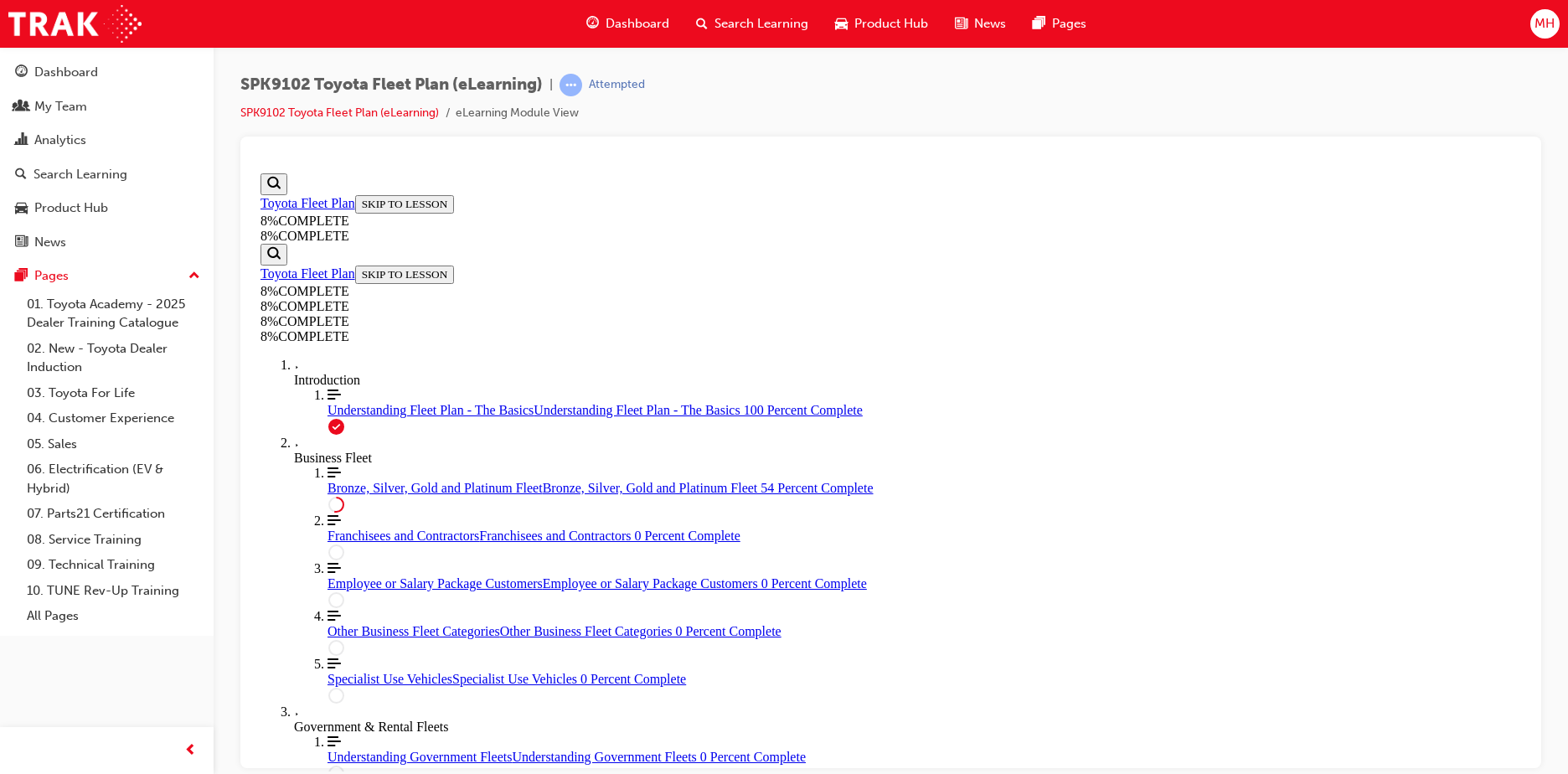
drag, startPoint x: 901, startPoint y: 579, endPoint x: 948, endPoint y: 678, distance: 109.6
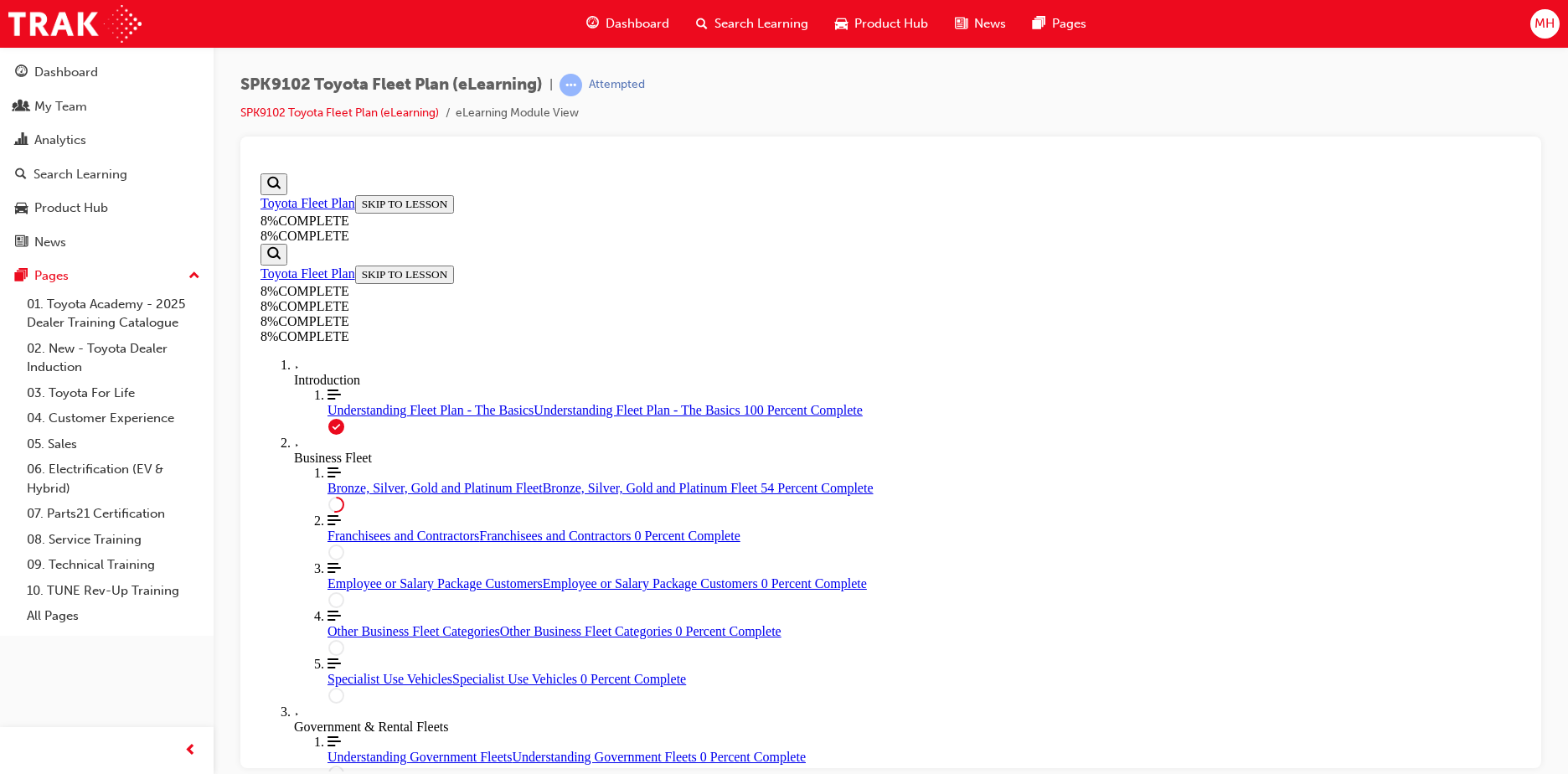
drag, startPoint x: 862, startPoint y: 485, endPoint x: 907, endPoint y: 486, distance: 45.0
drag, startPoint x: 905, startPoint y: 591, endPoint x: 931, endPoint y: 591, distance: 26.0
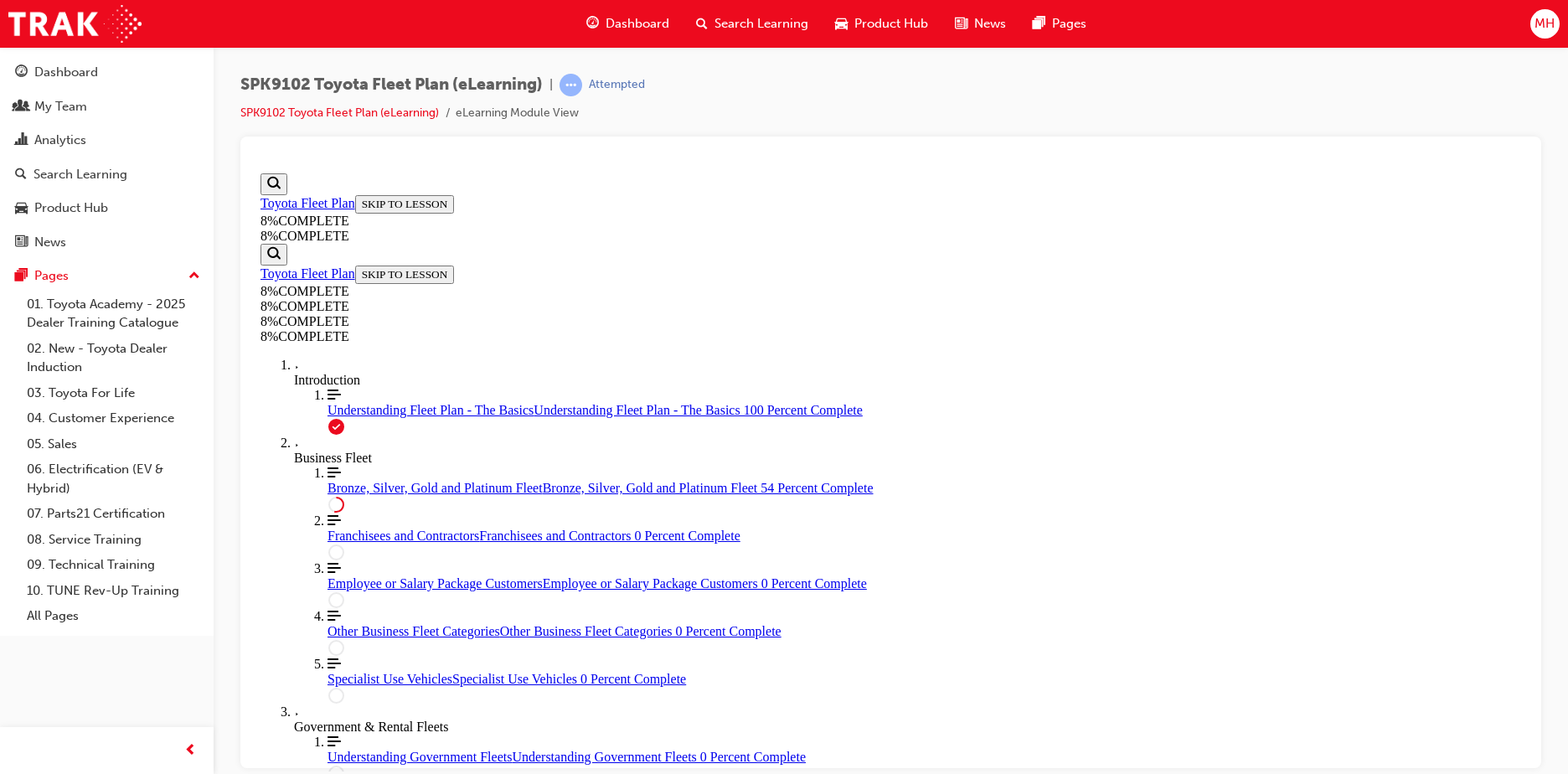
scroll to position [3920, 0]
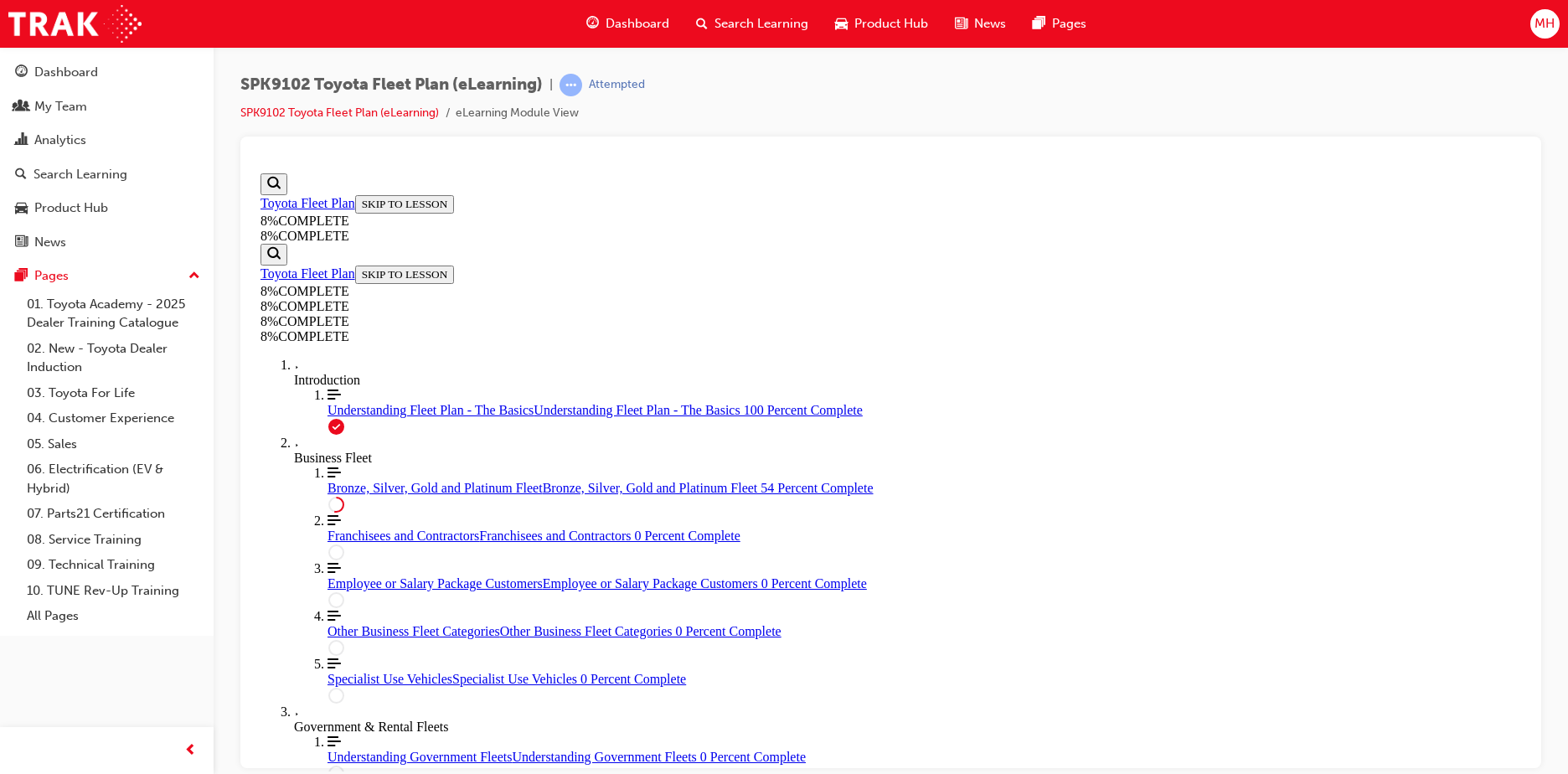
drag, startPoint x: 937, startPoint y: 585, endPoint x: 986, endPoint y: 586, distance: 49.0
drag, startPoint x: 921, startPoint y: 493, endPoint x: 968, endPoint y: 393, distance: 110.5
drag, startPoint x: 935, startPoint y: 507, endPoint x: 954, endPoint y: 317, distance: 190.9
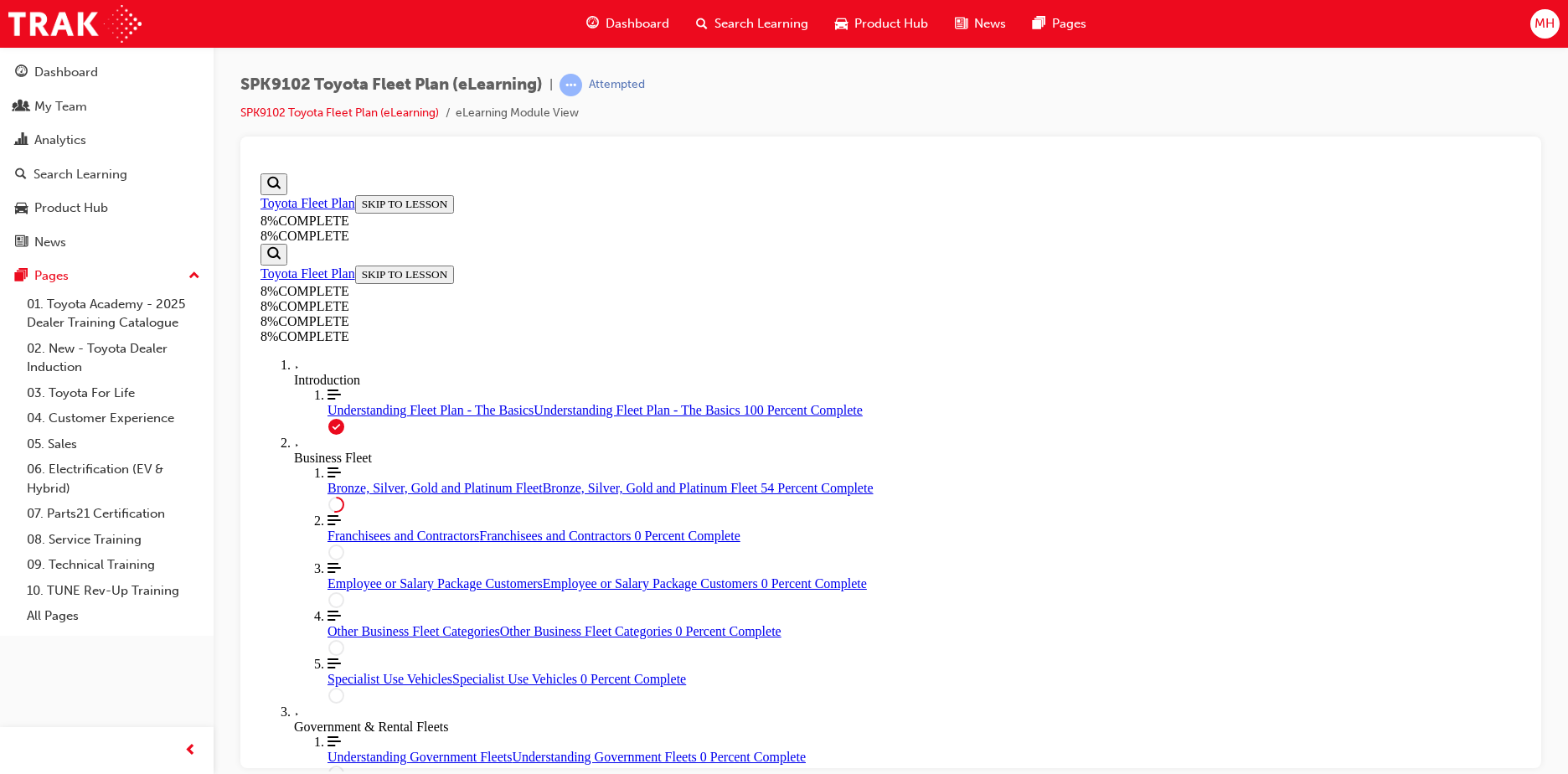
drag, startPoint x: 955, startPoint y: 341, endPoint x: 920, endPoint y: 321, distance: 40.3
drag, startPoint x: 887, startPoint y: 398, endPoint x: 932, endPoint y: 400, distance: 45.0
drag, startPoint x: 922, startPoint y: 498, endPoint x: 964, endPoint y: 401, distance: 105.7
drag, startPoint x: 935, startPoint y: 500, endPoint x: 979, endPoint y: 500, distance: 44.0
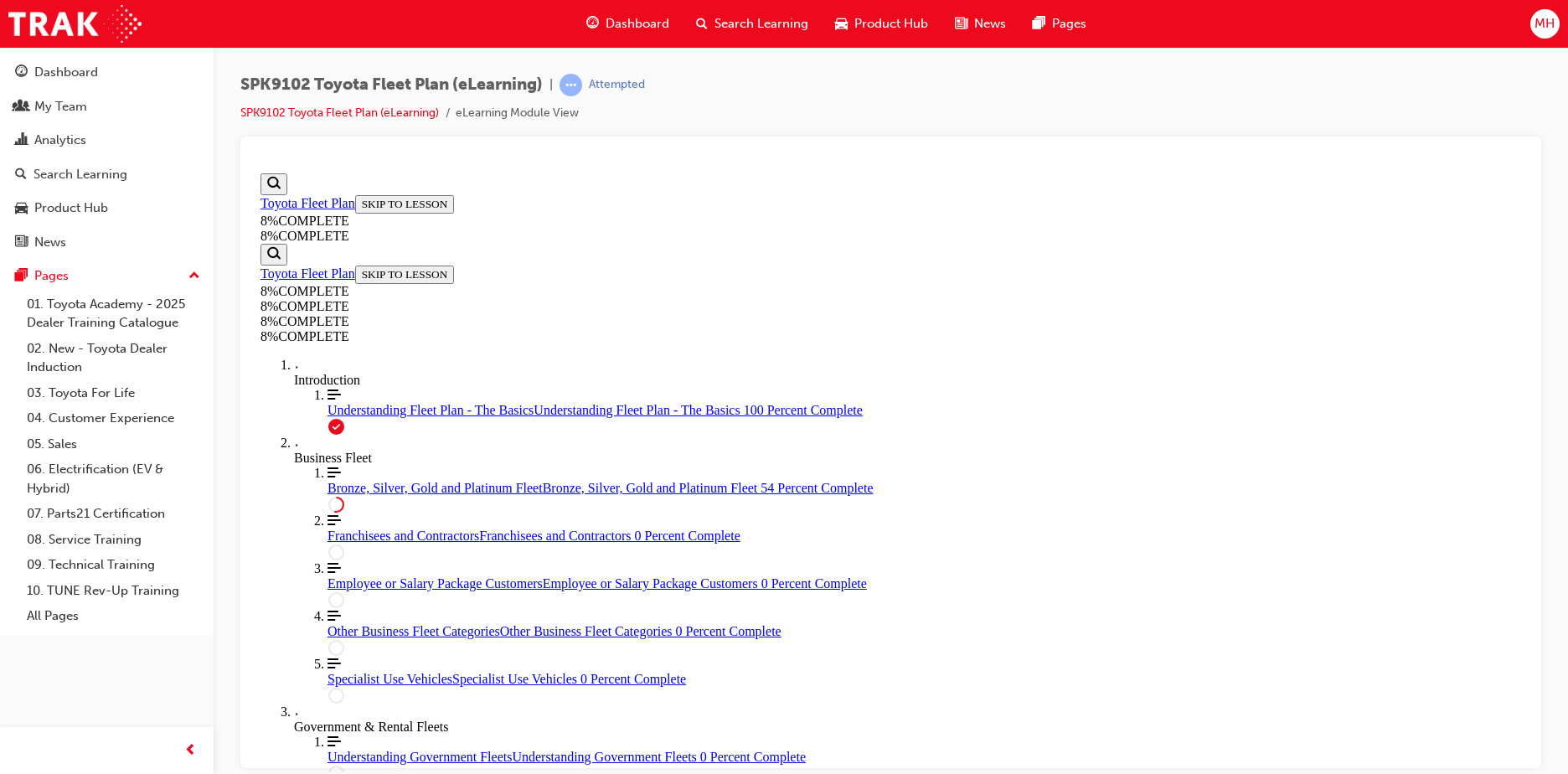
drag, startPoint x: 948, startPoint y: 359, endPoint x: 999, endPoint y: 360, distance: 51.0
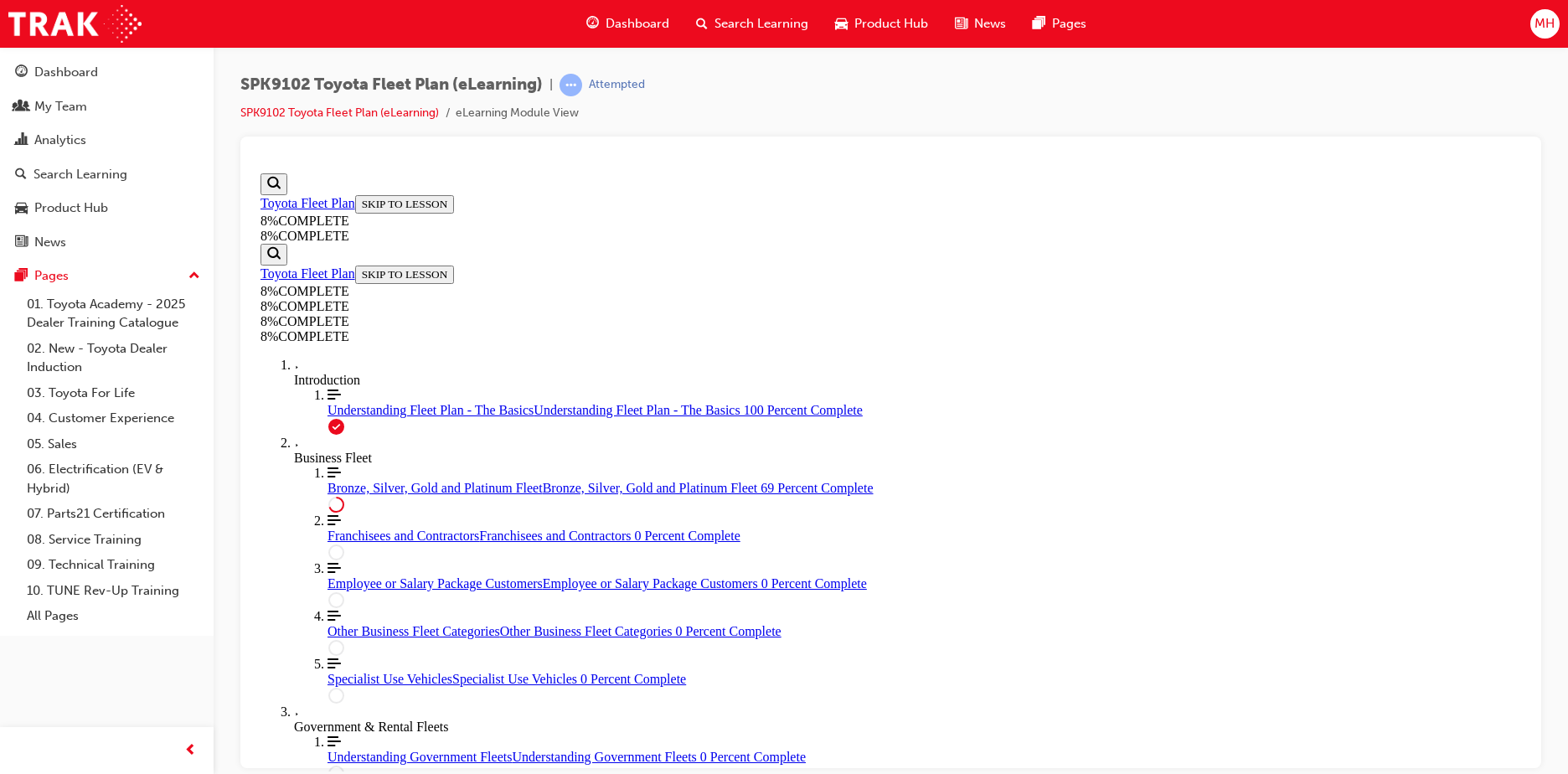
drag, startPoint x: 926, startPoint y: 427, endPoint x: 975, endPoint y: 430, distance: 49.1
drag, startPoint x: 926, startPoint y: 605, endPoint x: 971, endPoint y: 523, distance: 93.5
drag, startPoint x: 919, startPoint y: 583, endPoint x: 968, endPoint y: 583, distance: 49.0
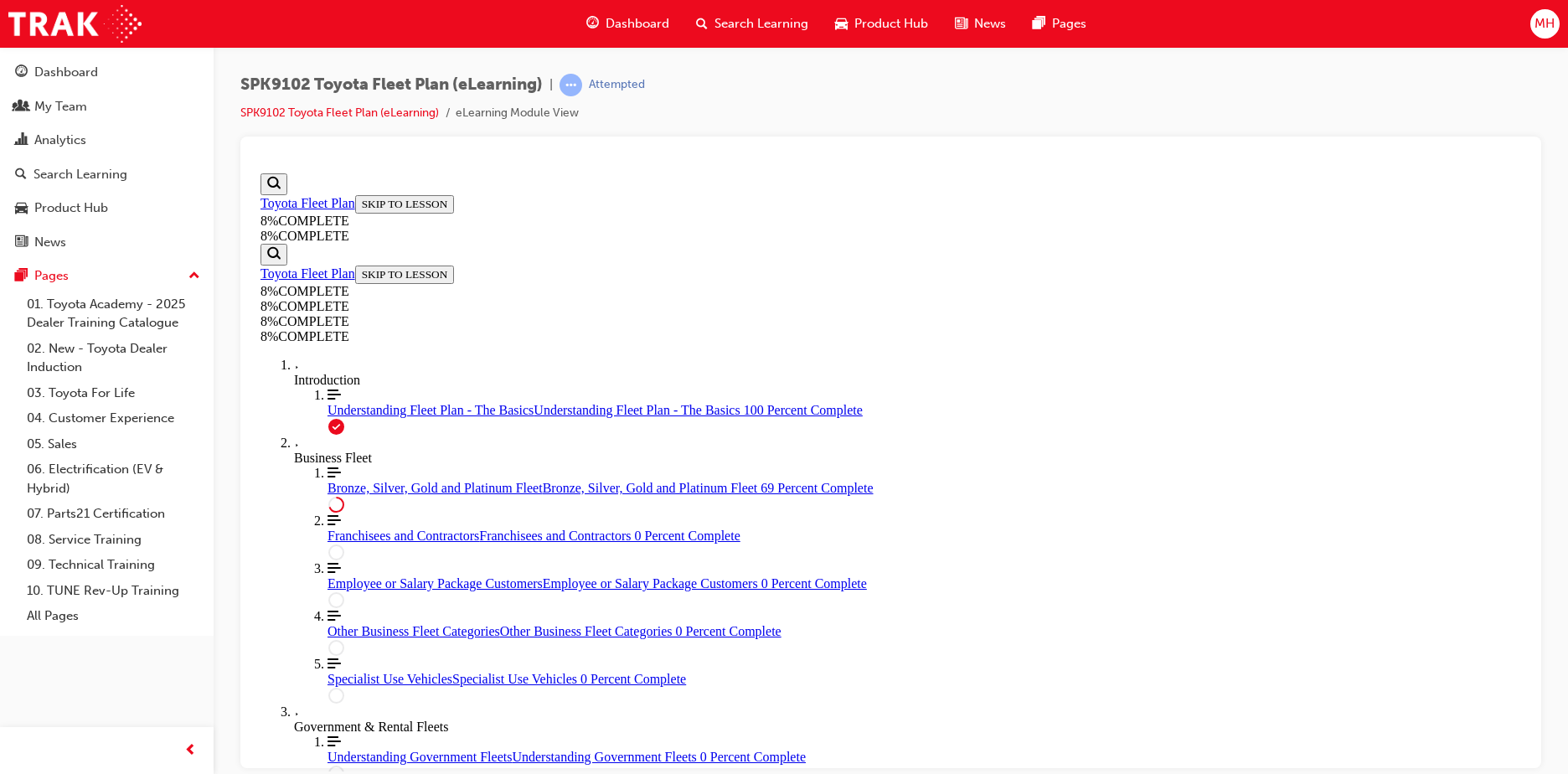
drag, startPoint x: 883, startPoint y: 470, endPoint x: 927, endPoint y: 635, distance: 170.8
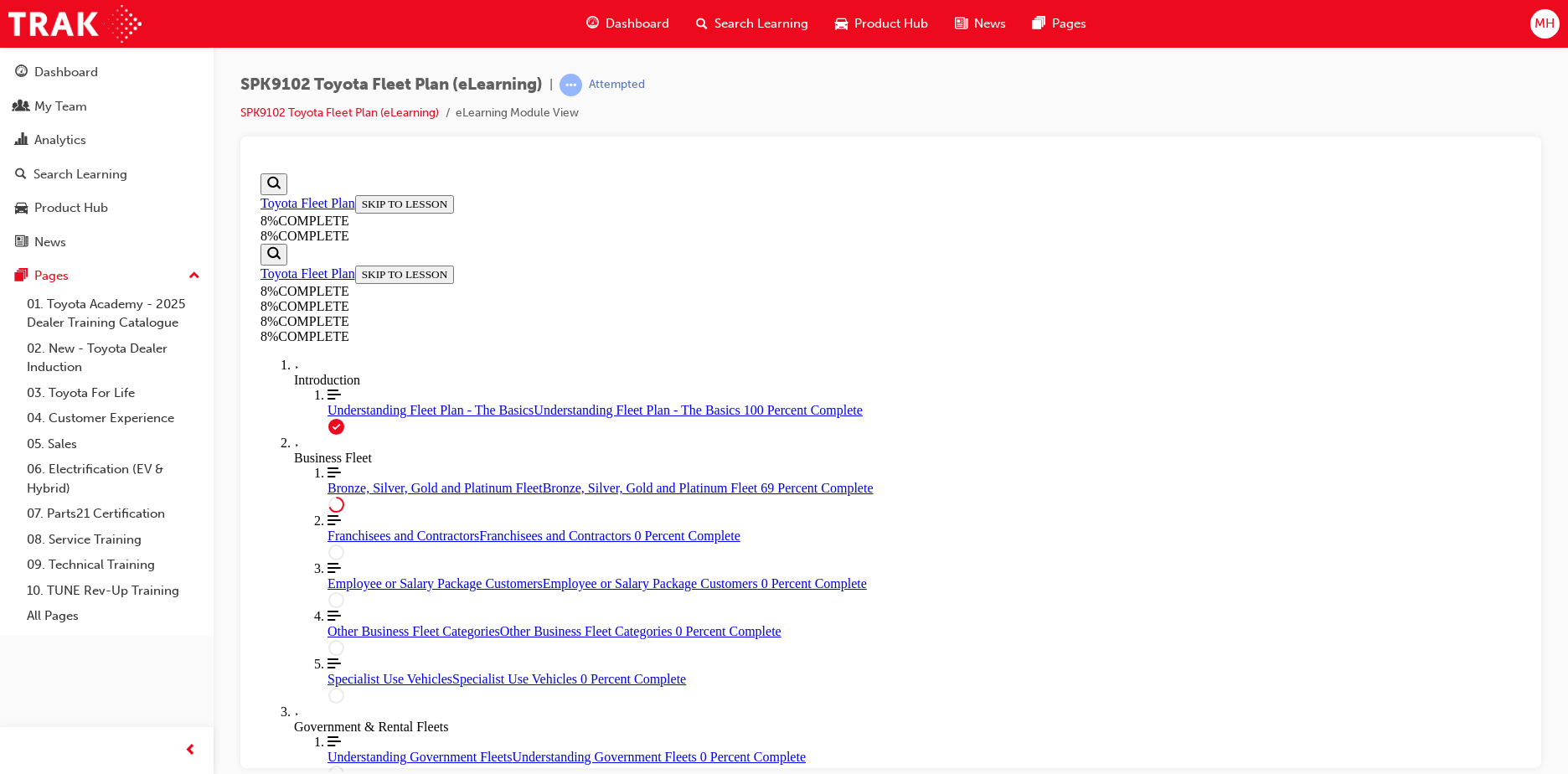
drag, startPoint x: 798, startPoint y: 460, endPoint x: 843, endPoint y: 541, distance: 92.7
drag, startPoint x: 879, startPoint y: 475, endPoint x: 921, endPoint y: 479, distance: 42.2
drag, startPoint x: 892, startPoint y: 385, endPoint x: 938, endPoint y: 392, distance: 46.5
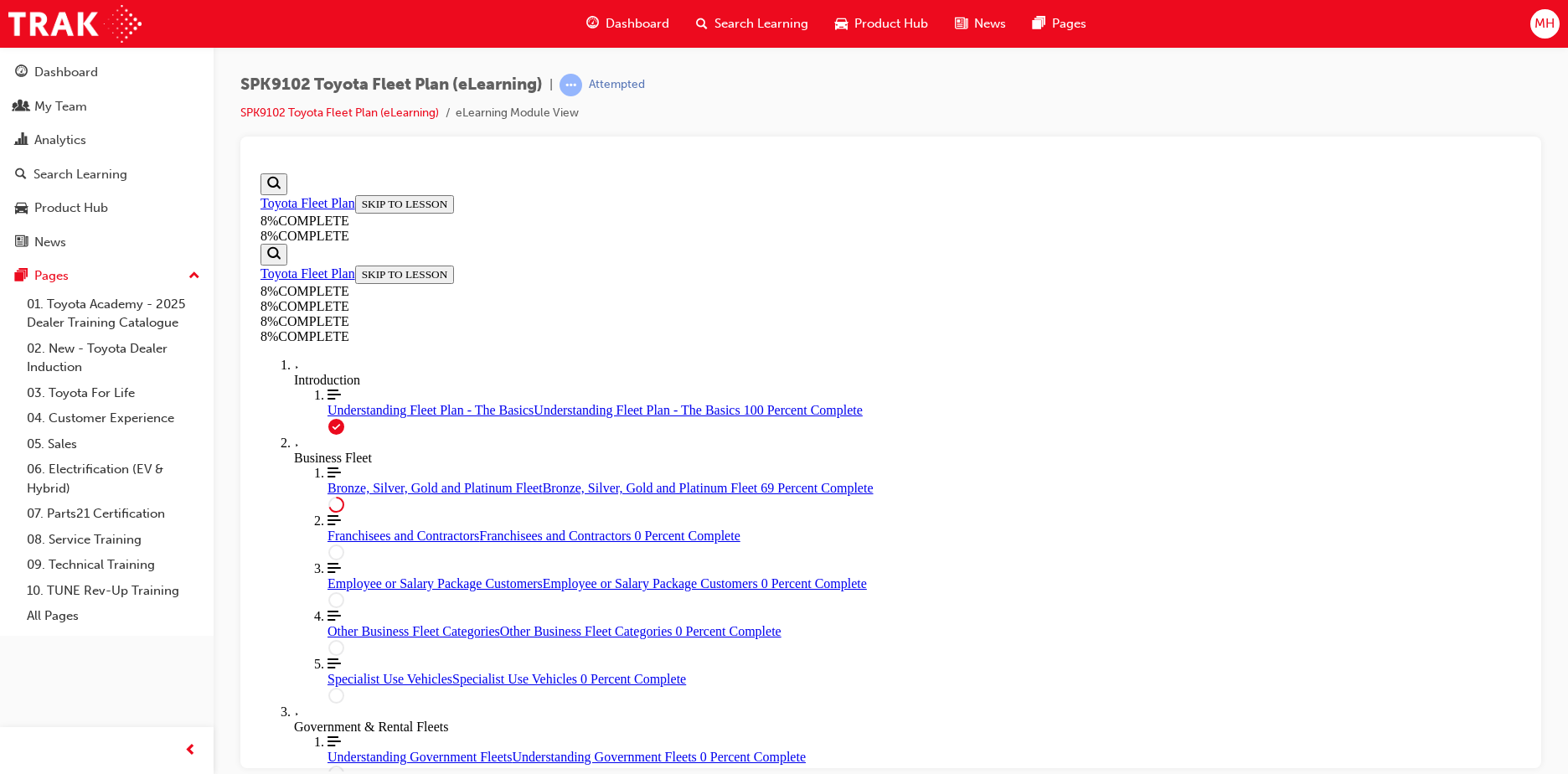
drag, startPoint x: 921, startPoint y: 668, endPoint x: 968, endPoint y: 586, distance: 94.5
drag, startPoint x: 909, startPoint y: 662, endPoint x: 954, endPoint y: 662, distance: 45.0
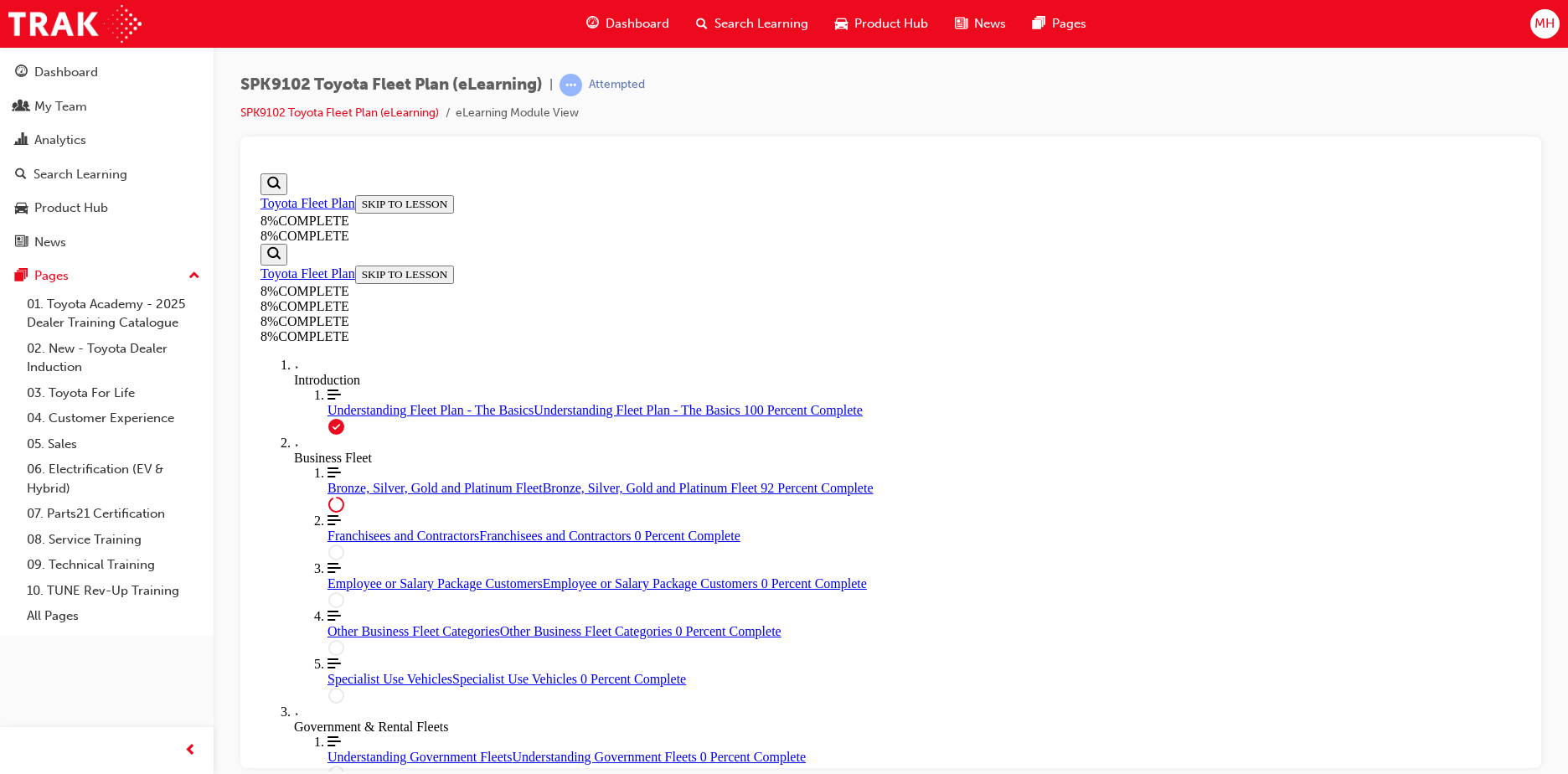
drag, startPoint x: 944, startPoint y: 509, endPoint x: 978, endPoint y: 511, distance: 34.1
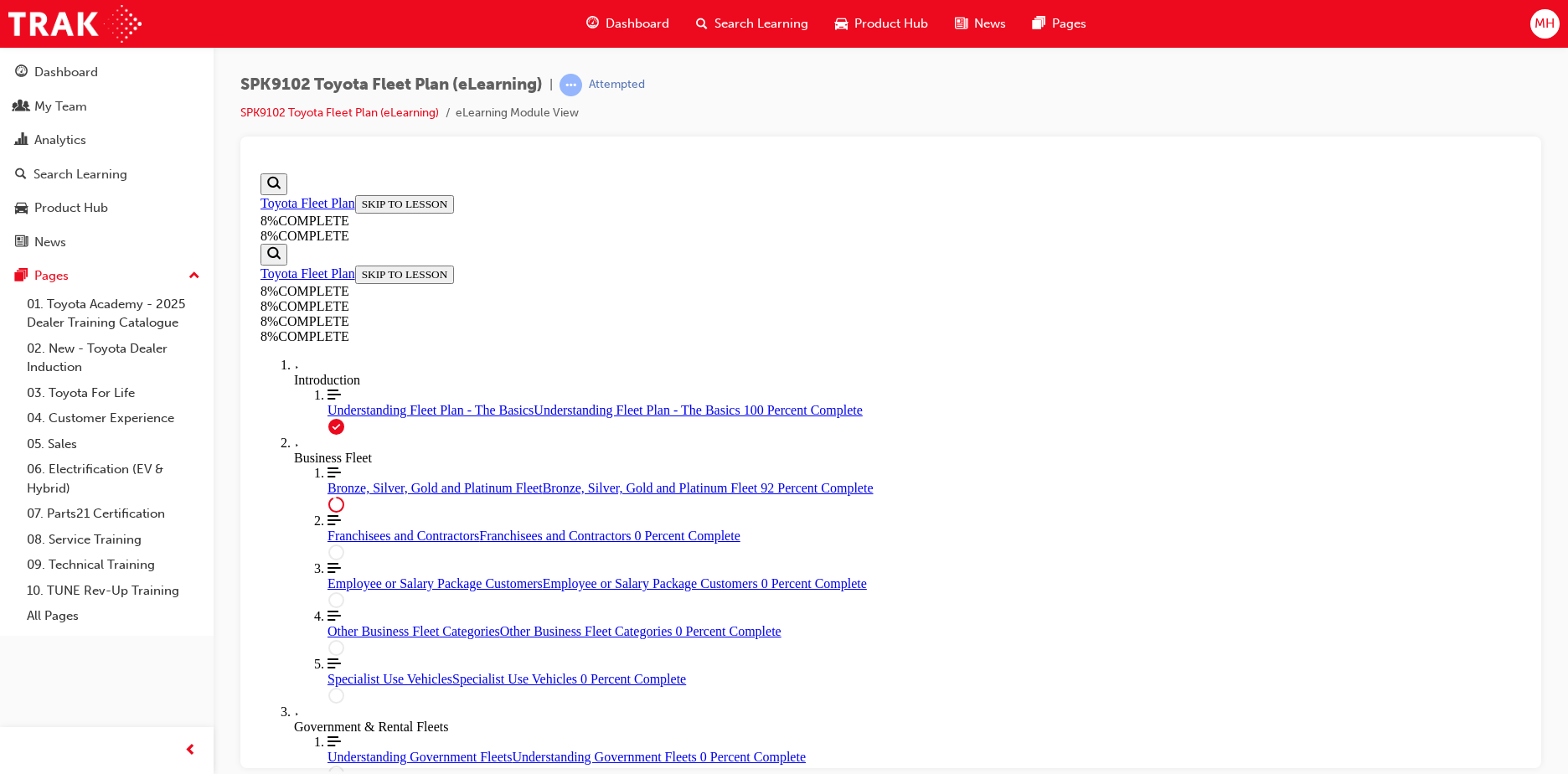
drag, startPoint x: 928, startPoint y: 634, endPoint x: 977, endPoint y: 632, distance: 49.0
drag, startPoint x: 938, startPoint y: 460, endPoint x: 989, endPoint y: 550, distance: 103.4
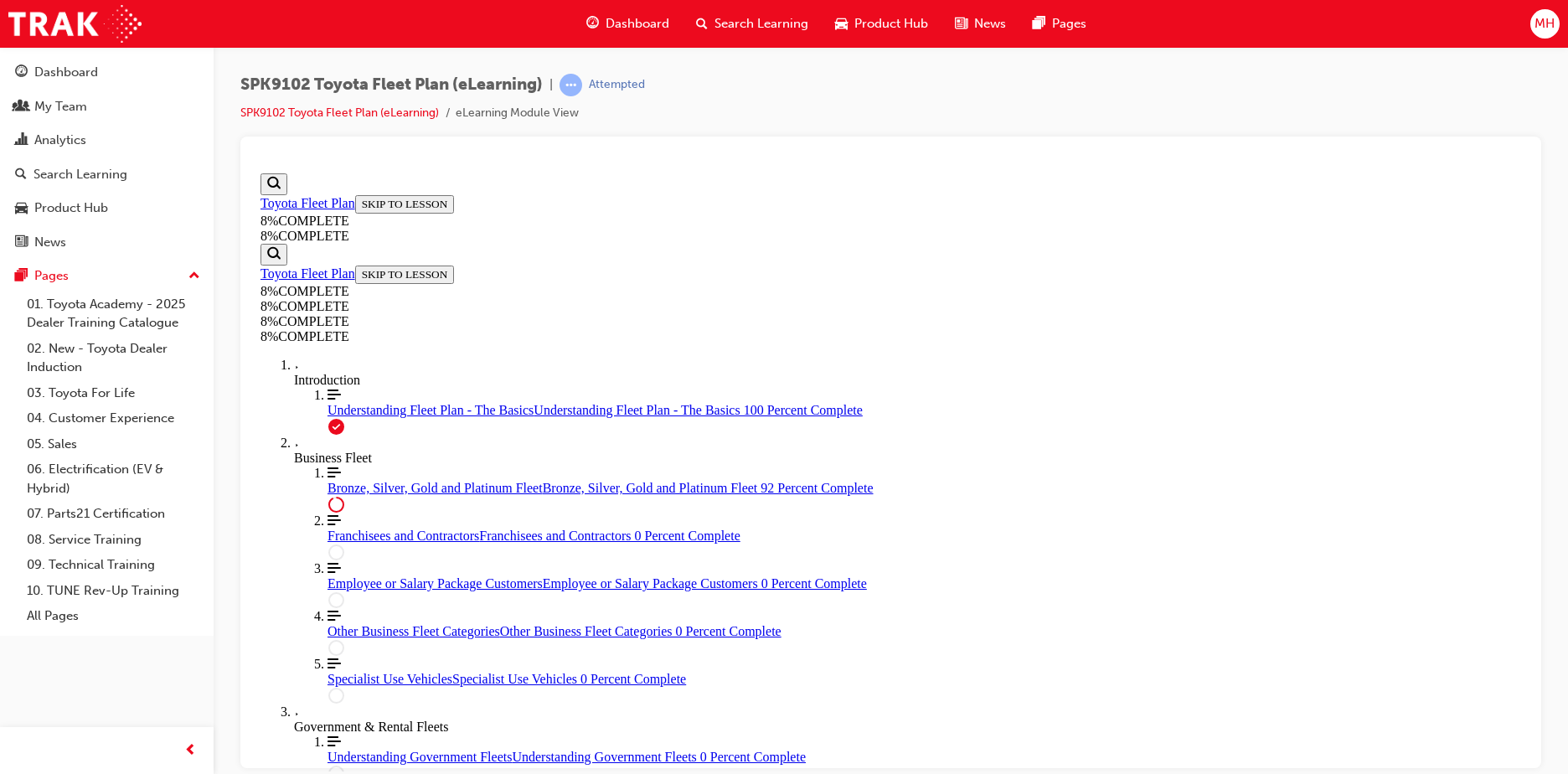
drag, startPoint x: 942, startPoint y: 471, endPoint x: 965, endPoint y: 471, distance: 23.0
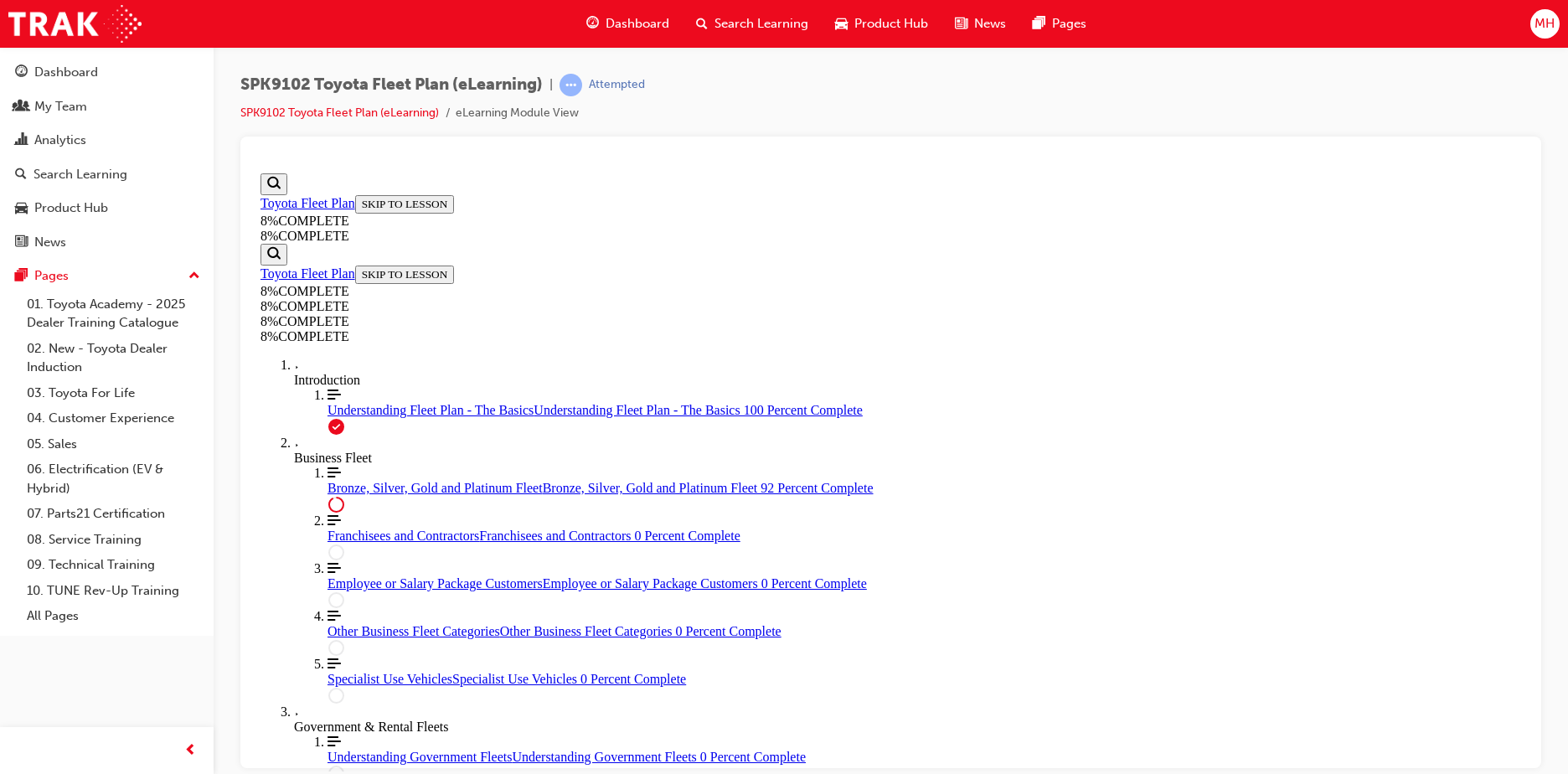
scroll to position [7082, 0]
drag, startPoint x: 896, startPoint y: 635, endPoint x: 939, endPoint y: 635, distance: 43.0
drag, startPoint x: 912, startPoint y: 562, endPoint x: 958, endPoint y: 481, distance: 93.2
drag, startPoint x: 864, startPoint y: 553, endPoint x: 913, endPoint y: 554, distance: 49.0
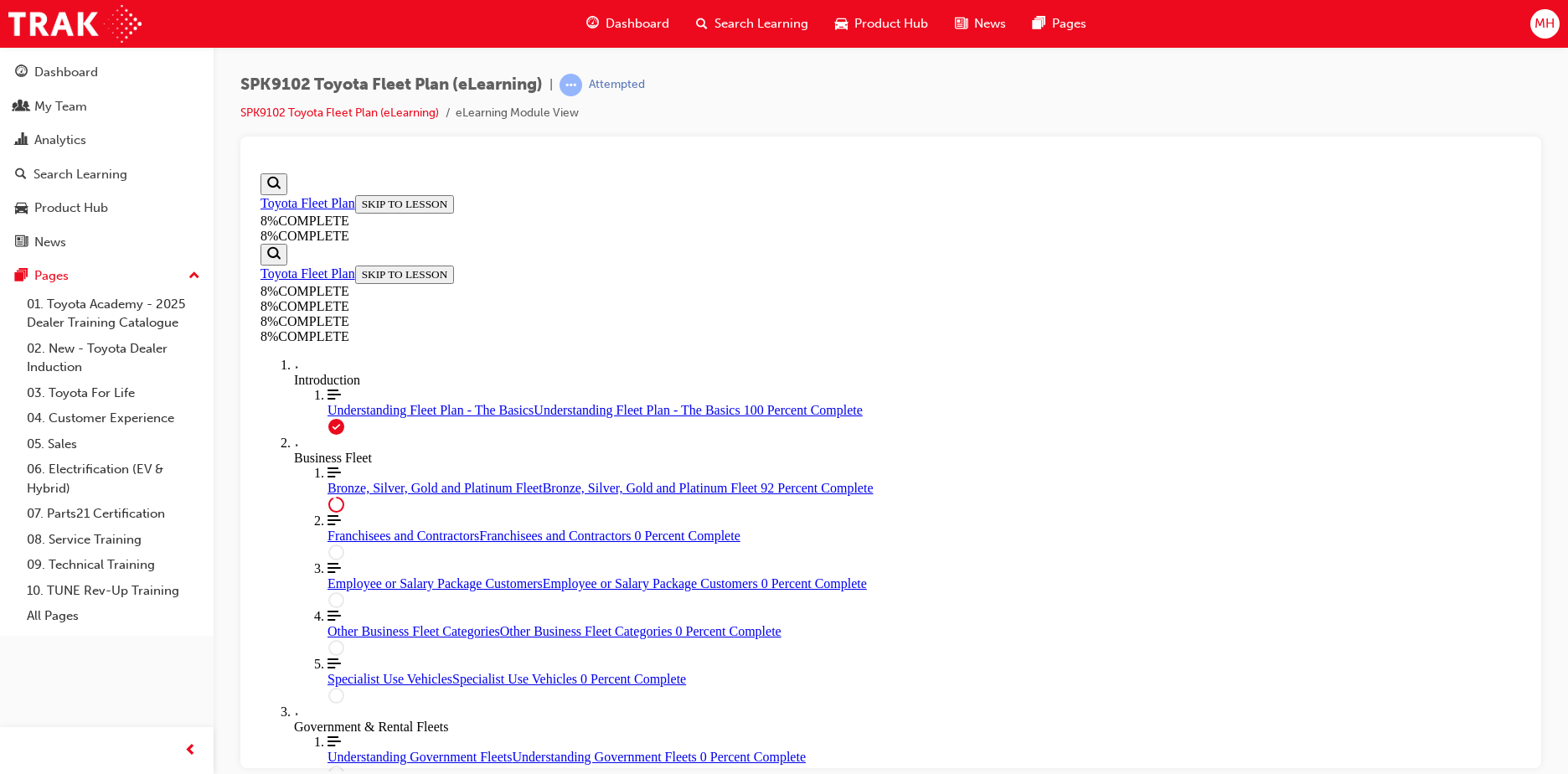
drag, startPoint x: 886, startPoint y: 550, endPoint x: 905, endPoint y: 553, distance: 19.2
drag, startPoint x: 885, startPoint y: 469, endPoint x: 926, endPoint y: 470, distance: 41.0
drag, startPoint x: 905, startPoint y: 547, endPoint x: 953, endPoint y: 629, distance: 95.0
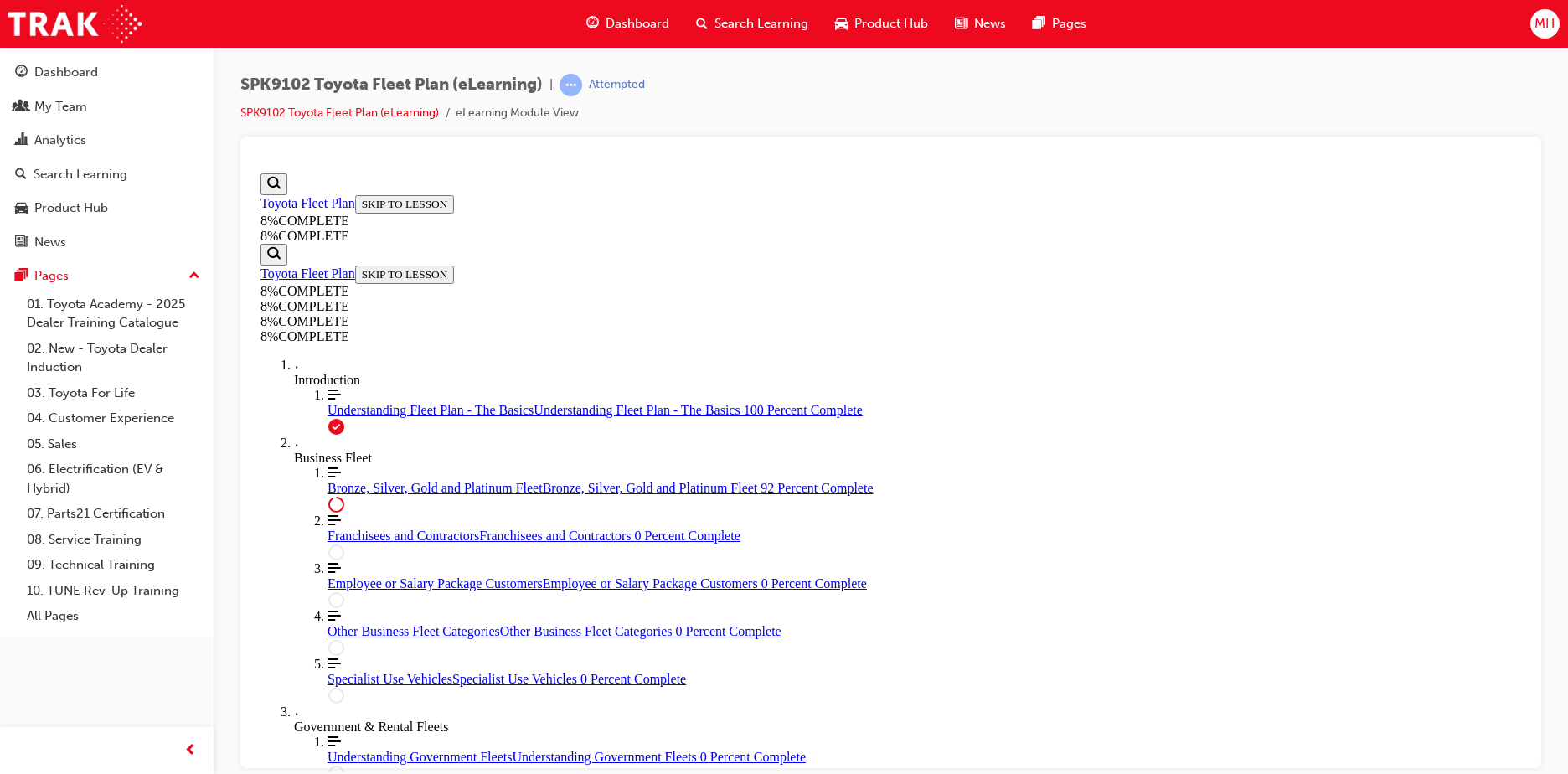
drag, startPoint x: 879, startPoint y: 550, endPoint x: 918, endPoint y: 553, distance: 39.1
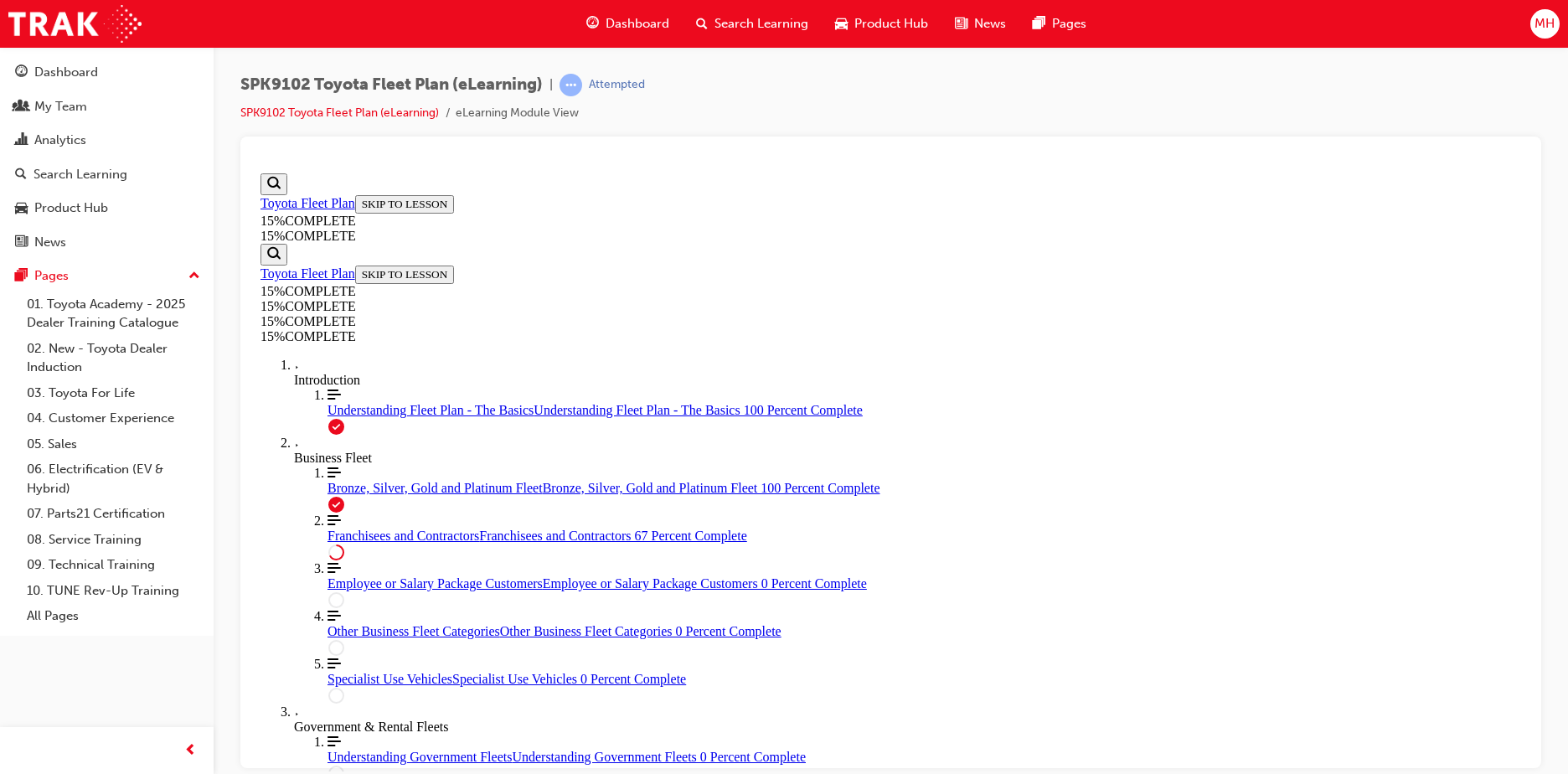
scroll to position [623, 0]
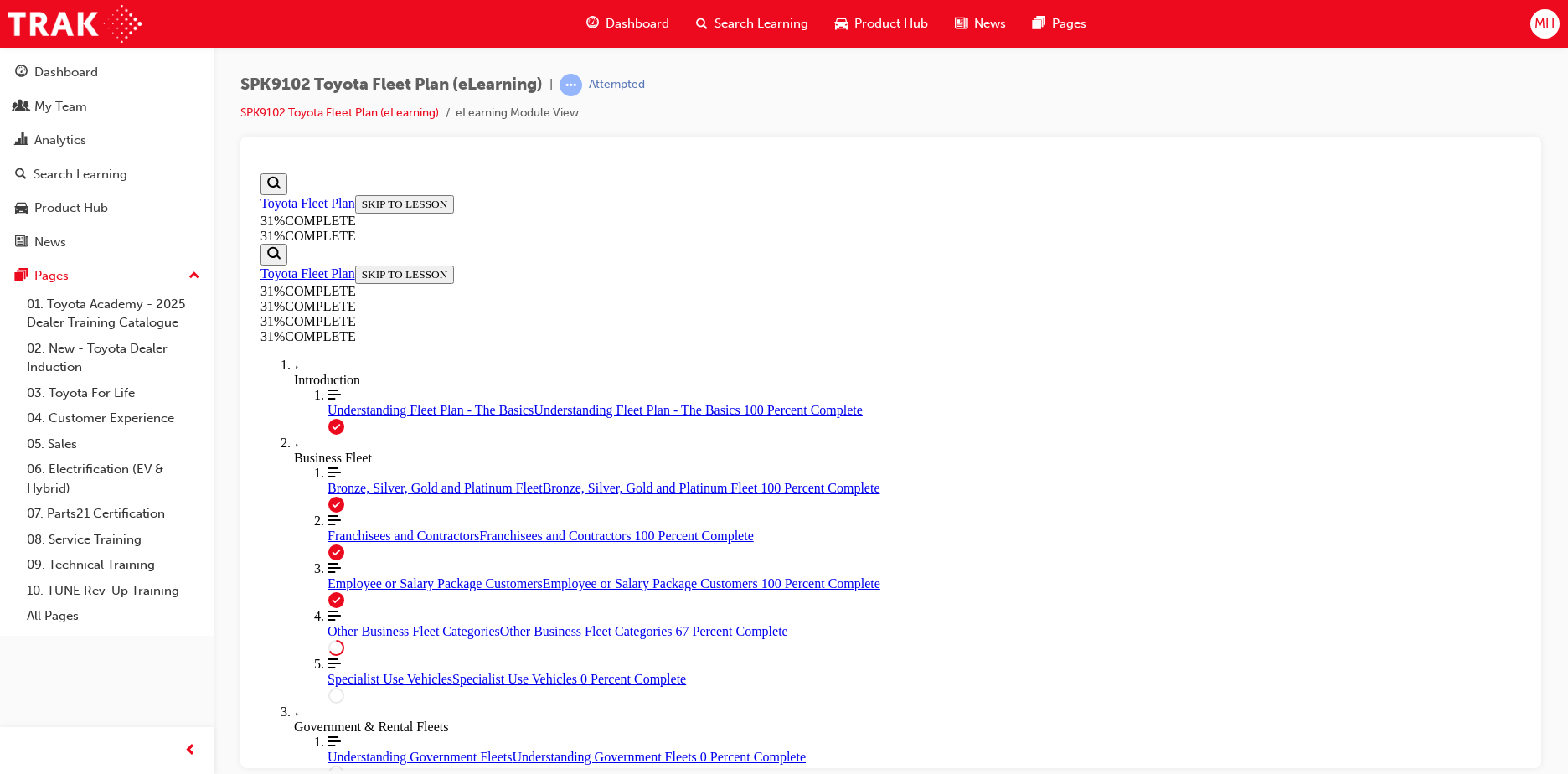
scroll to position [2595, 0]
drag, startPoint x: 1284, startPoint y: 595, endPoint x: 1257, endPoint y: 555, distance: 48.3
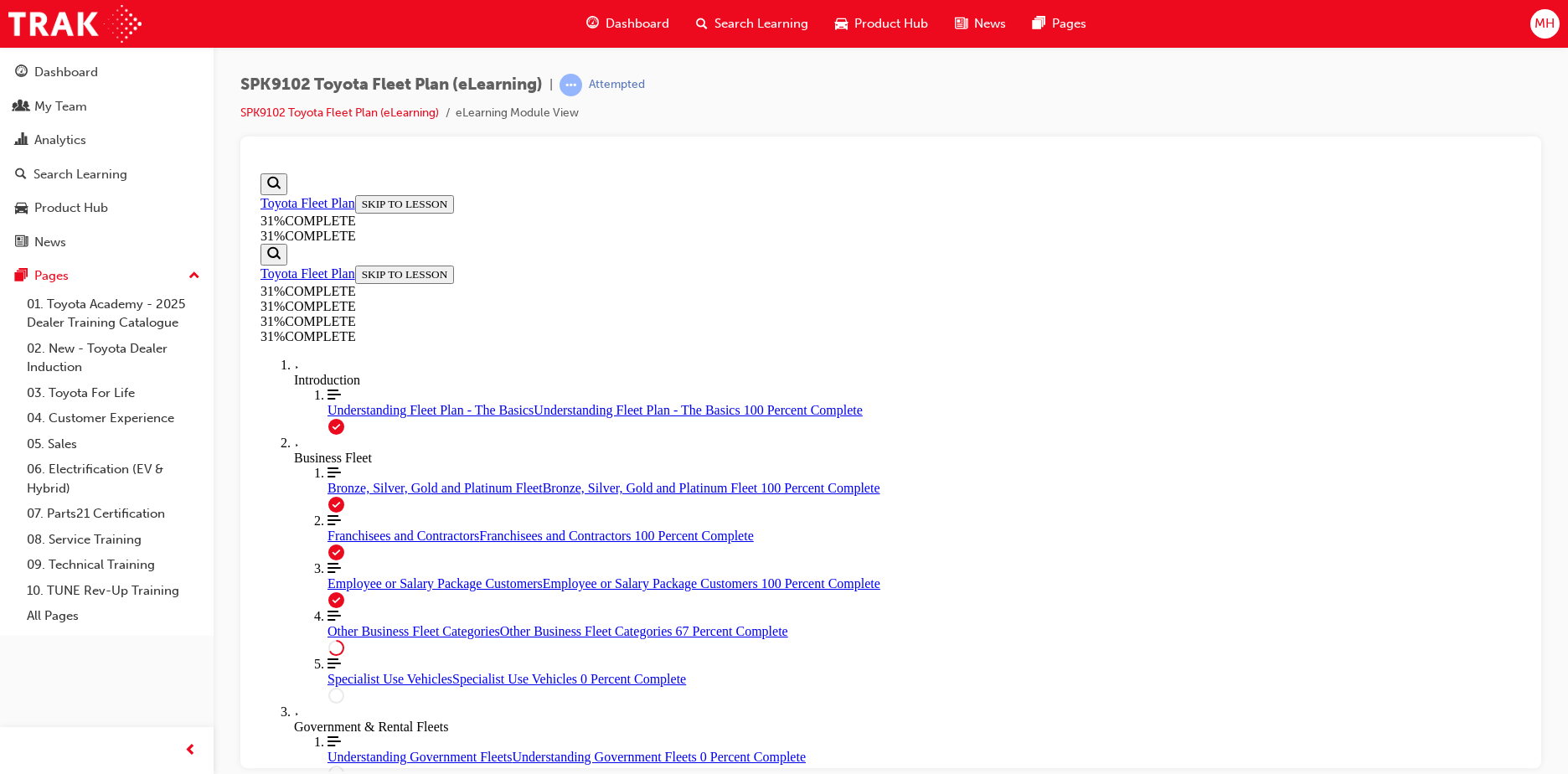
scroll to position [3768, 0]
drag, startPoint x: 1284, startPoint y: 572, endPoint x: 1242, endPoint y: 530, distance: 59.4
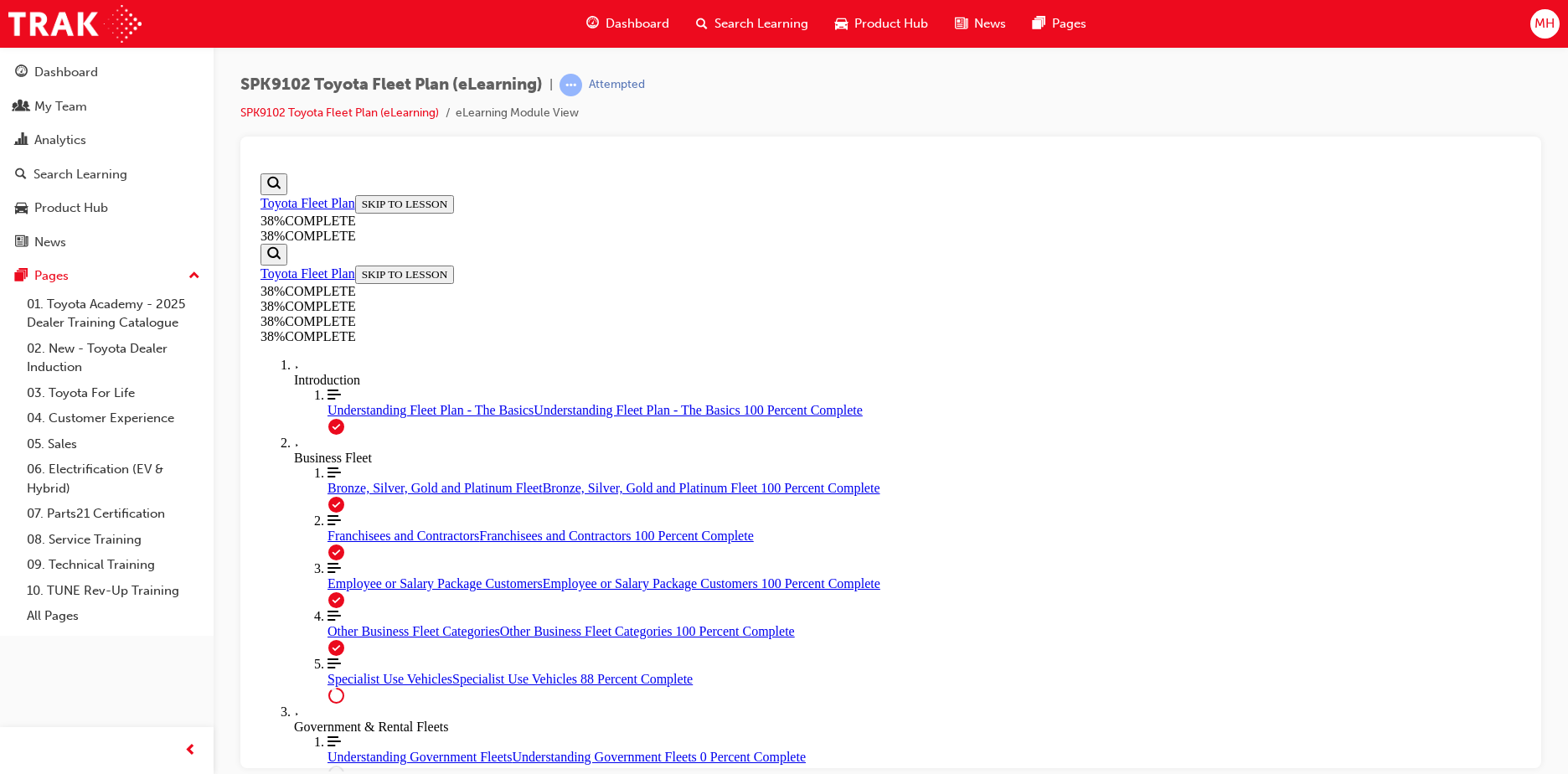
scroll to position [3247, 0]
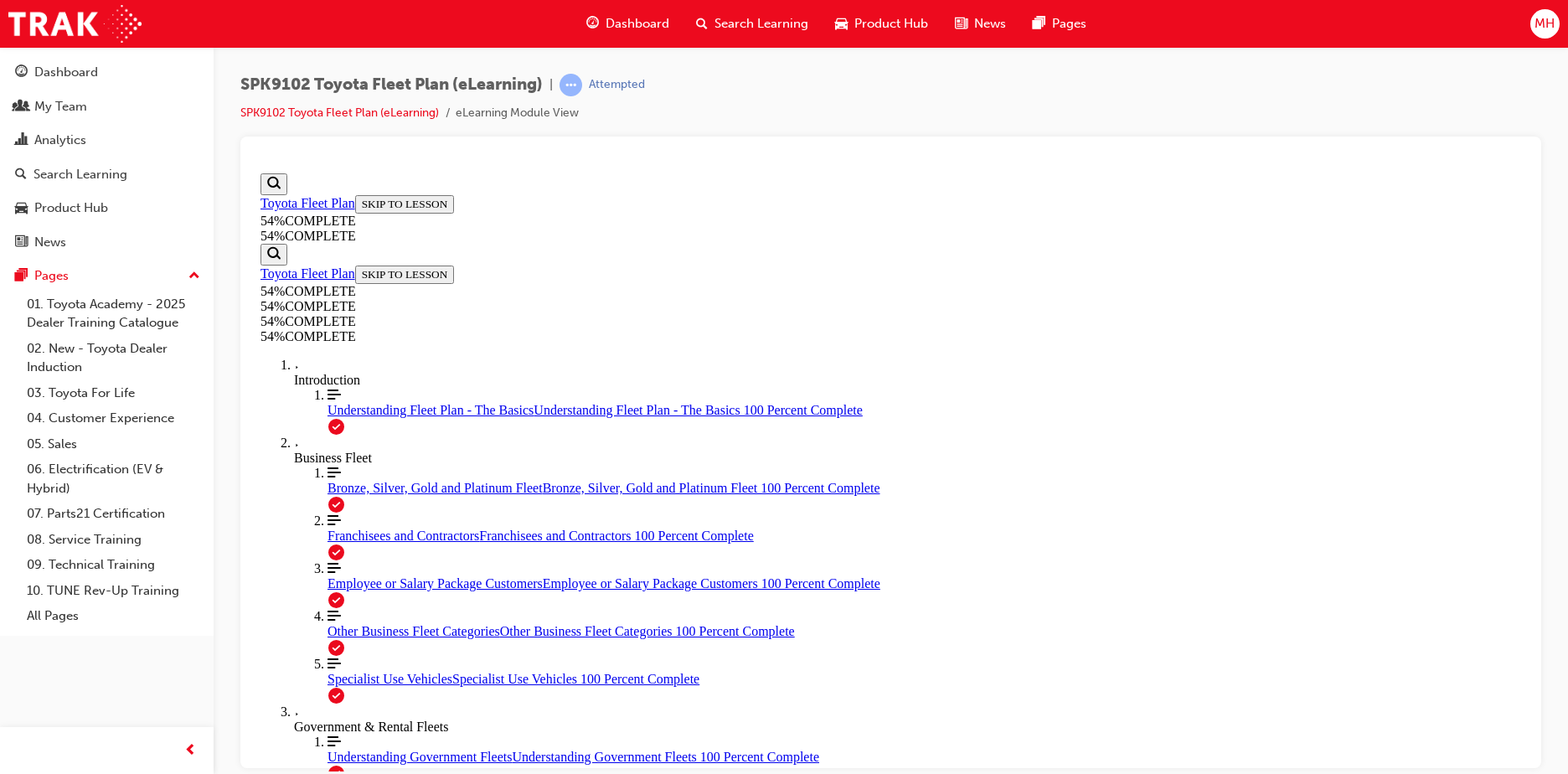
scroll to position [741, 0]
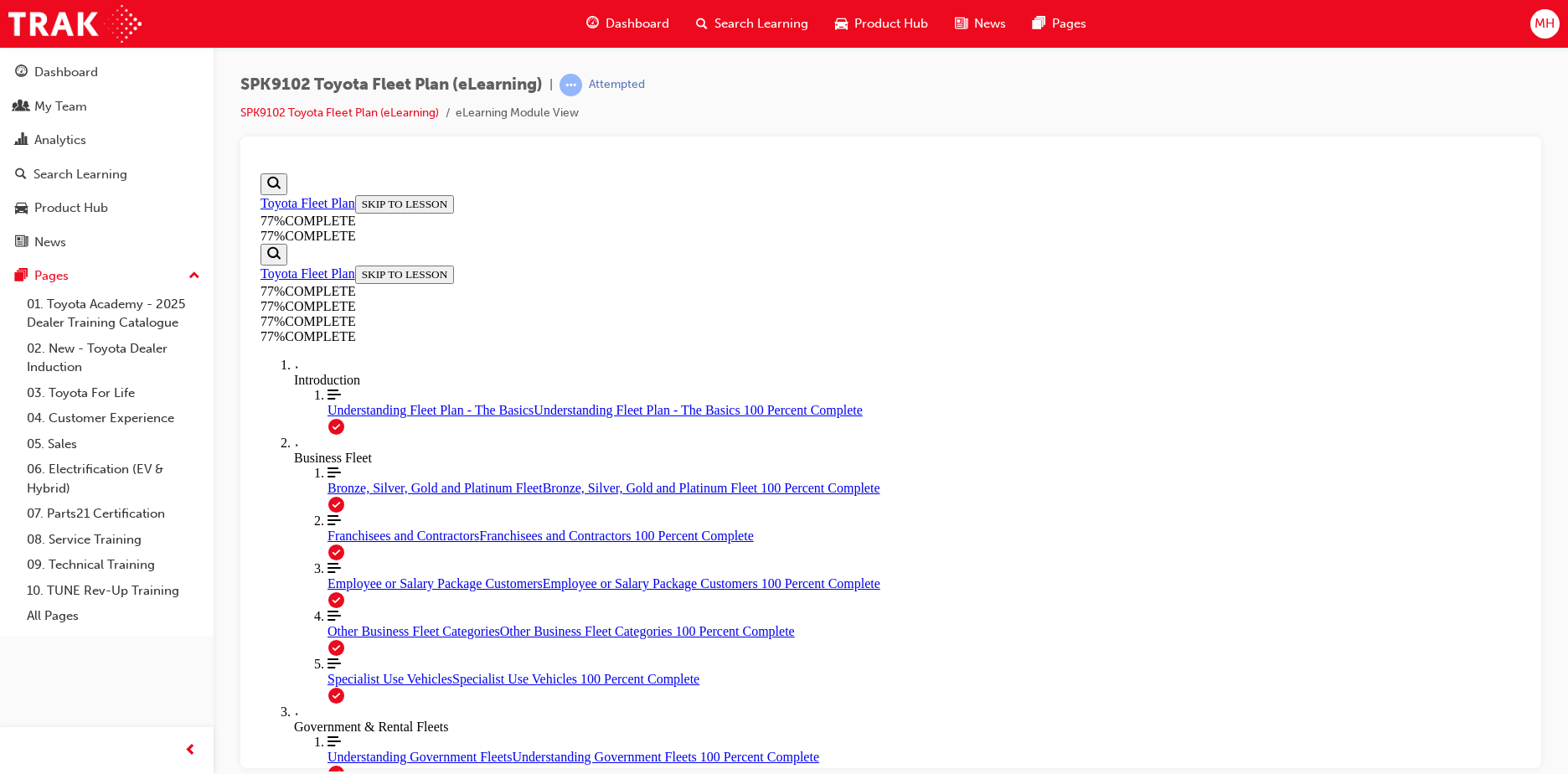
click button "START More Caret pointing down"
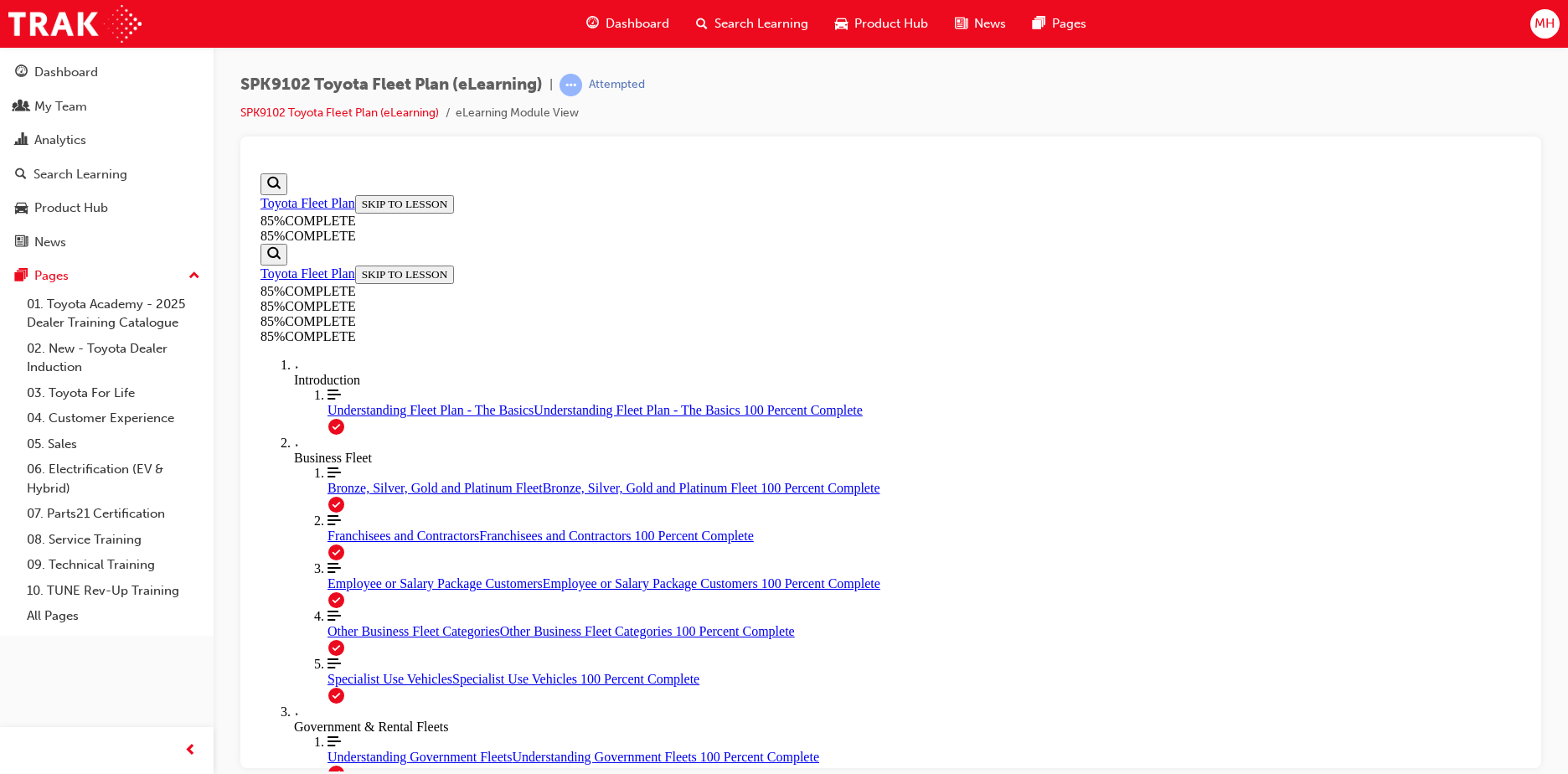
scroll to position [6076, 0]
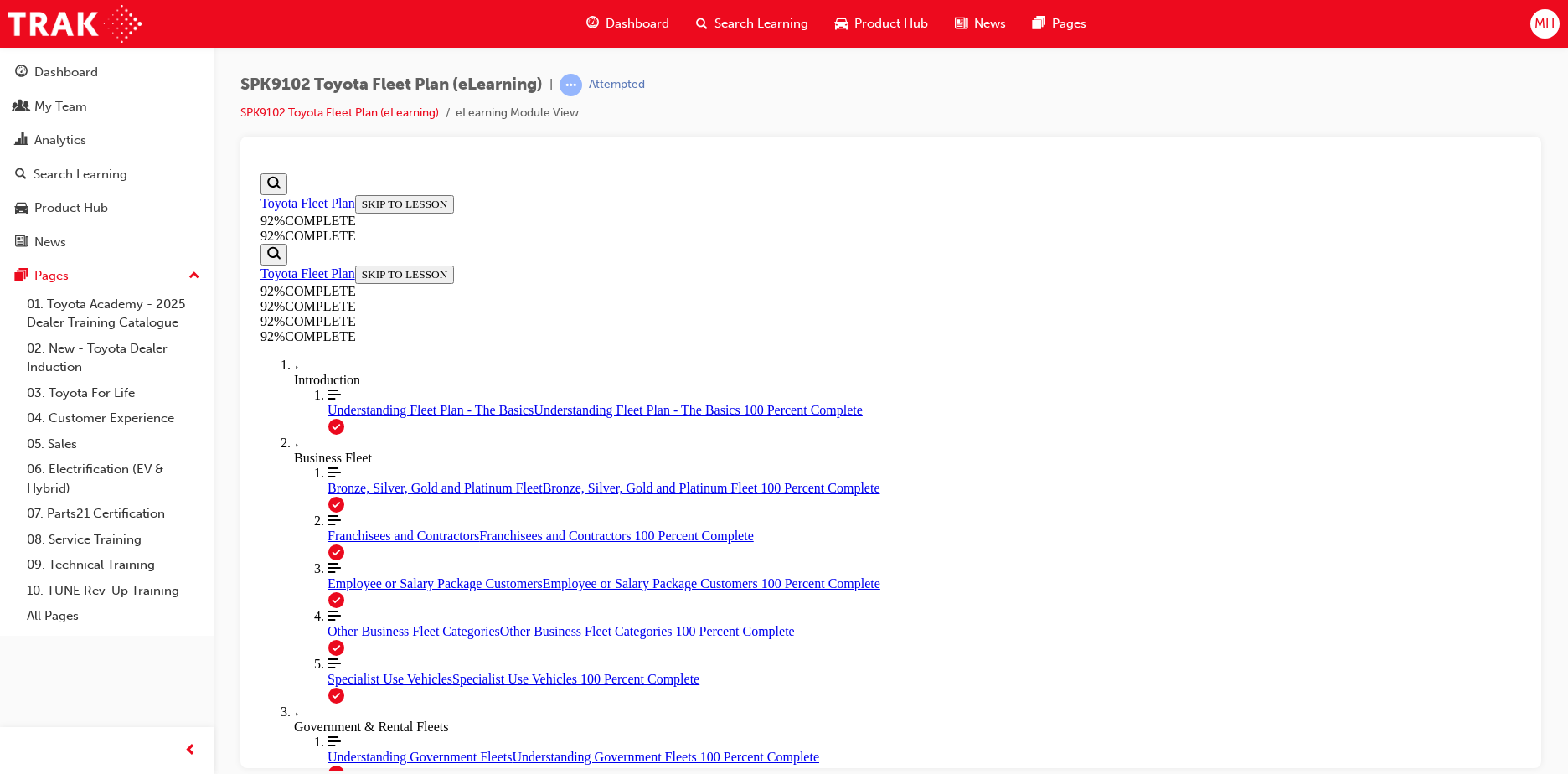
scroll to position [61, 0]
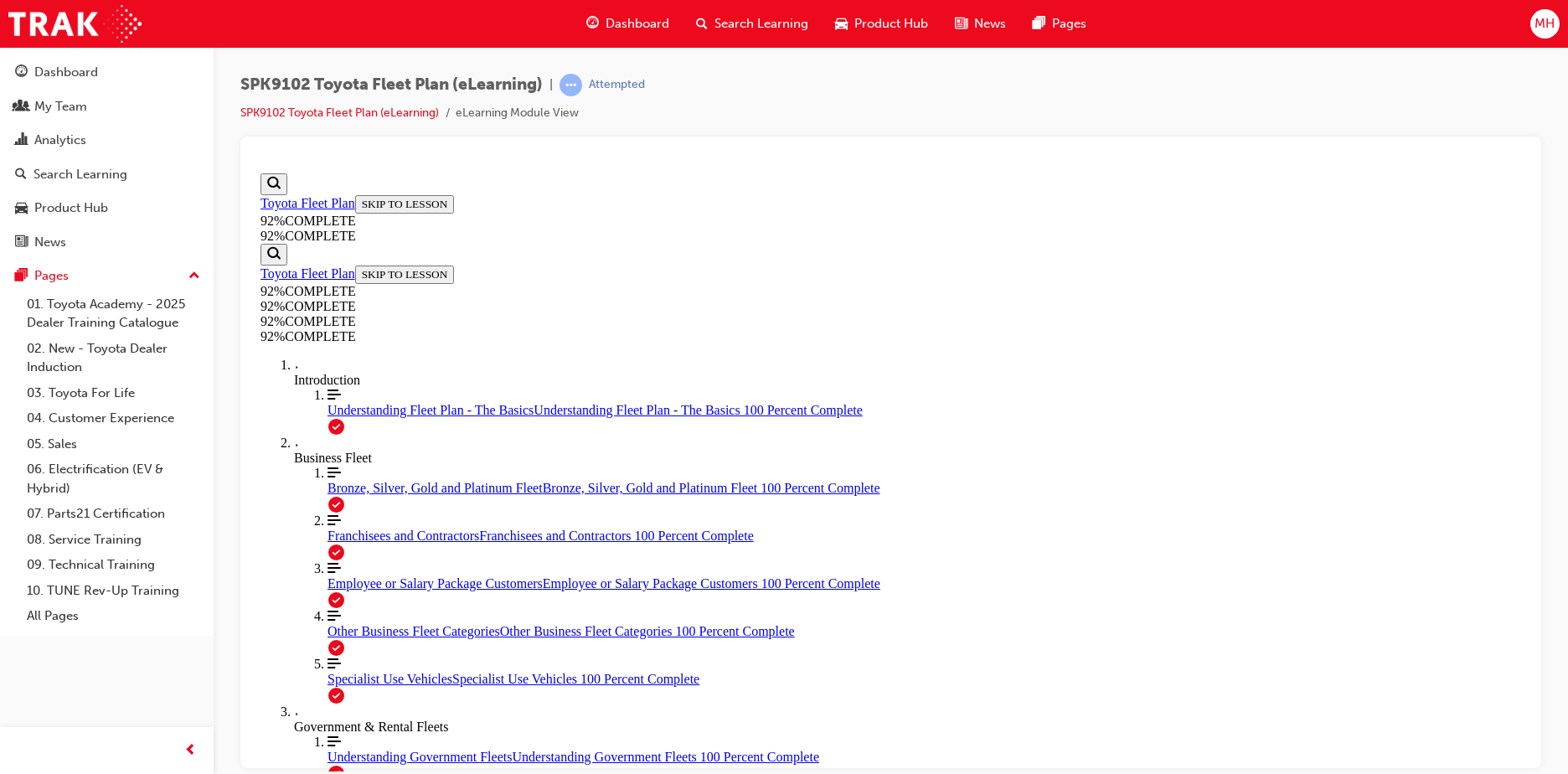
scroll to position [145, 0]
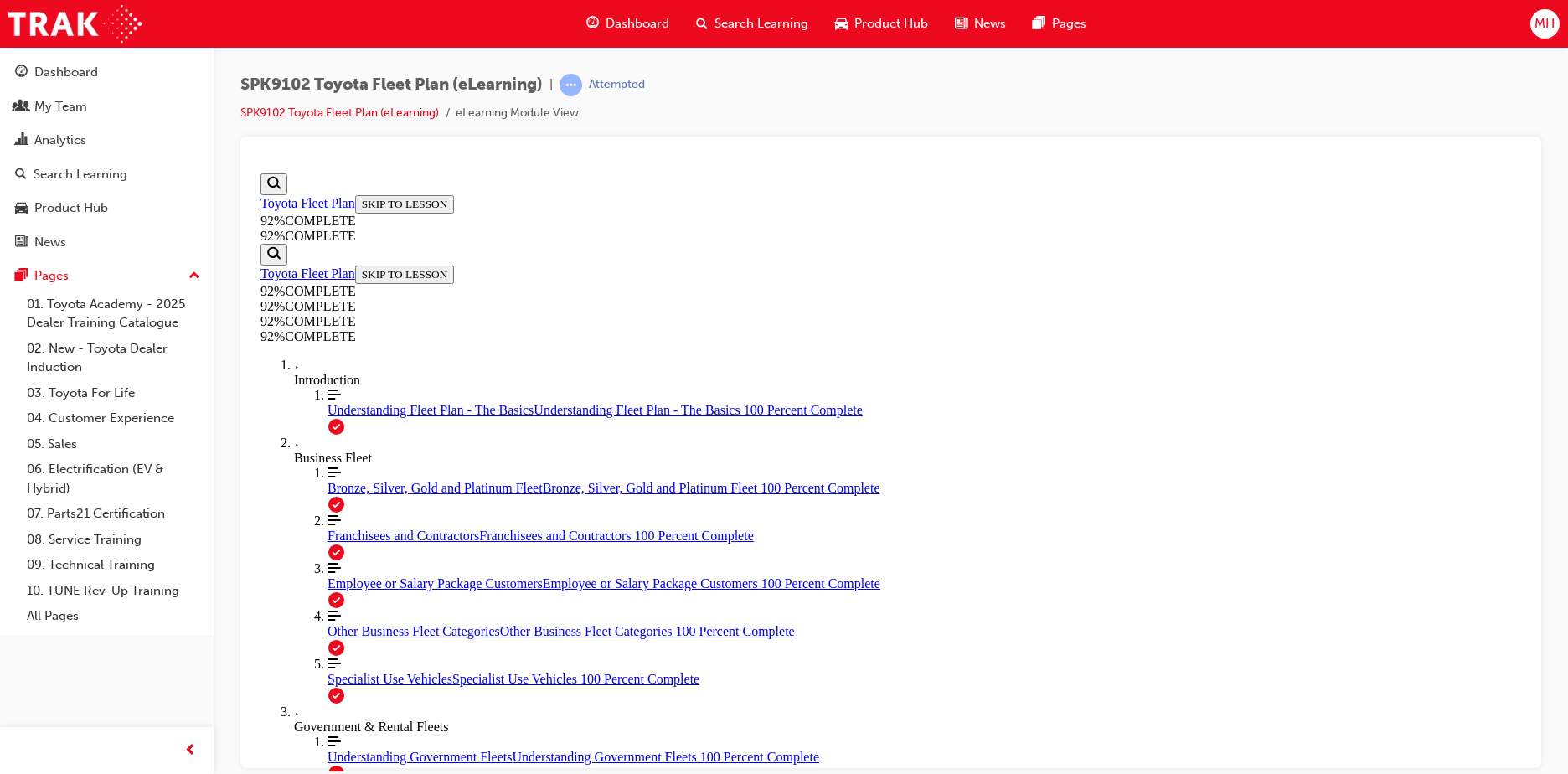
scroll to position [61, 0]
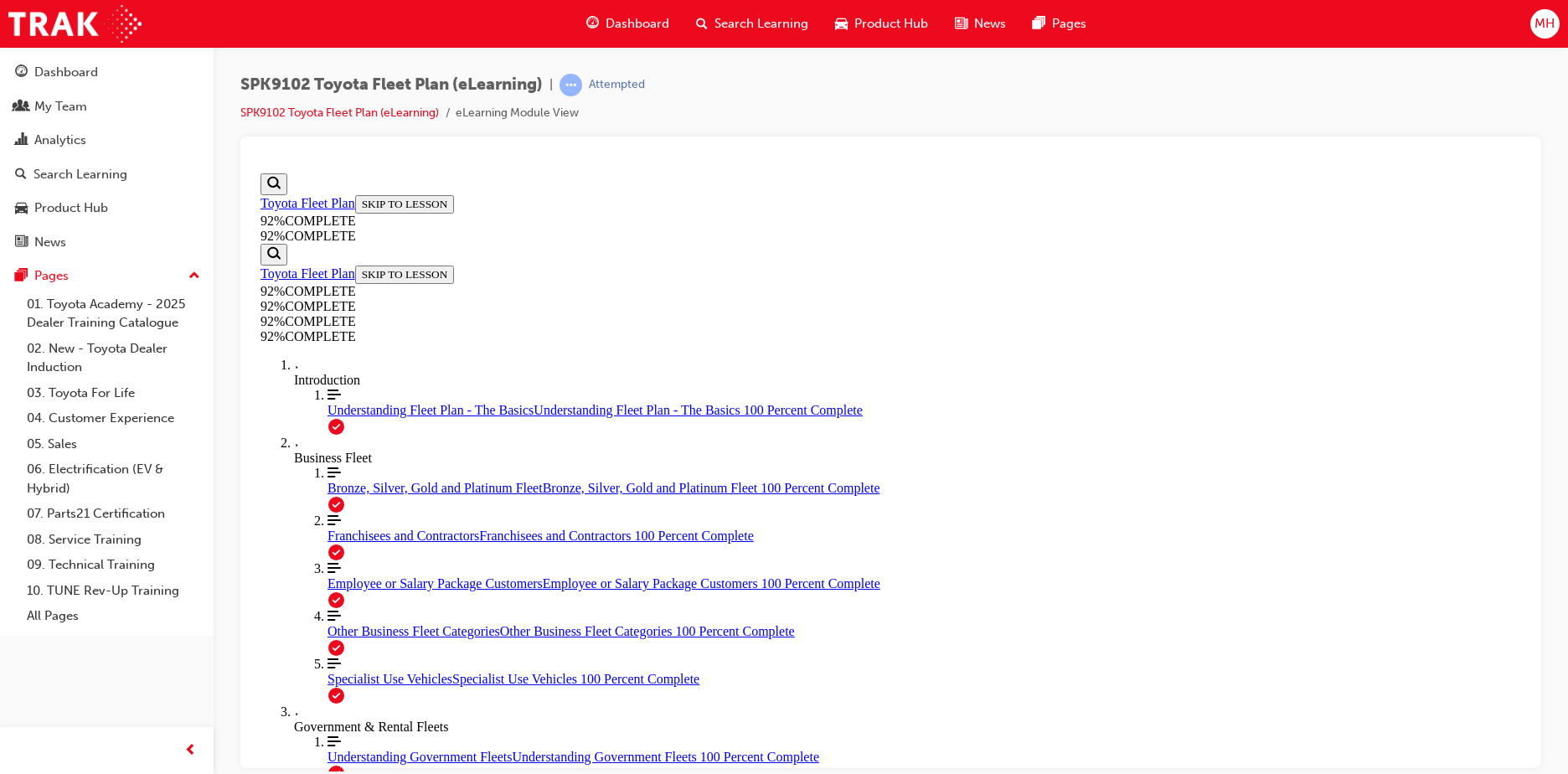
scroll to position [145, 0]
drag, startPoint x: 876, startPoint y: 456, endPoint x: 928, endPoint y: 608, distance: 160.6
drag, startPoint x: 856, startPoint y: 450, endPoint x: 910, endPoint y: 533, distance: 99.0
drag, startPoint x: 845, startPoint y: 460, endPoint x: 891, endPoint y: 459, distance: 46.0
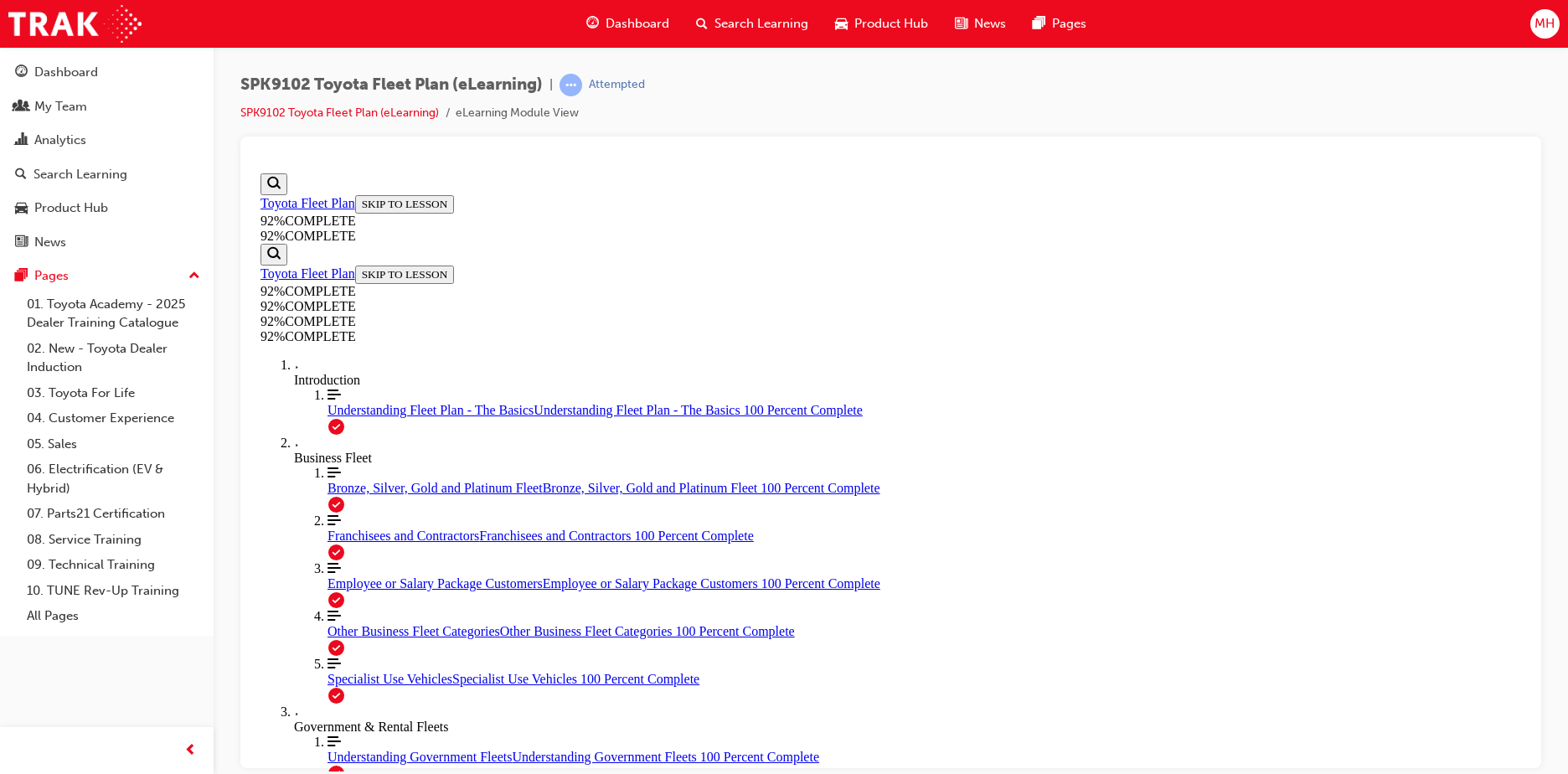
scroll to position [61, 0]
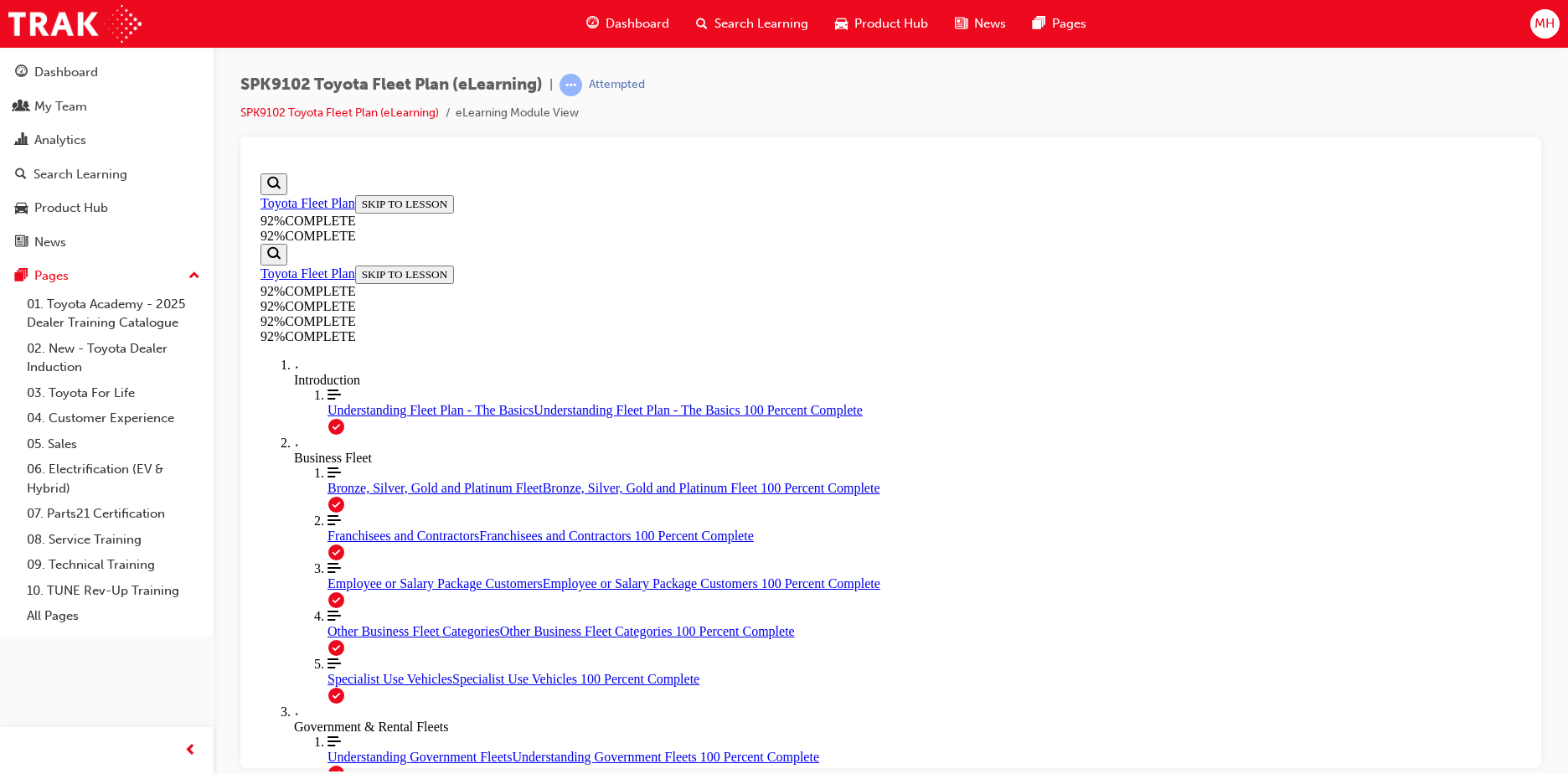
scroll to position [145, 0]
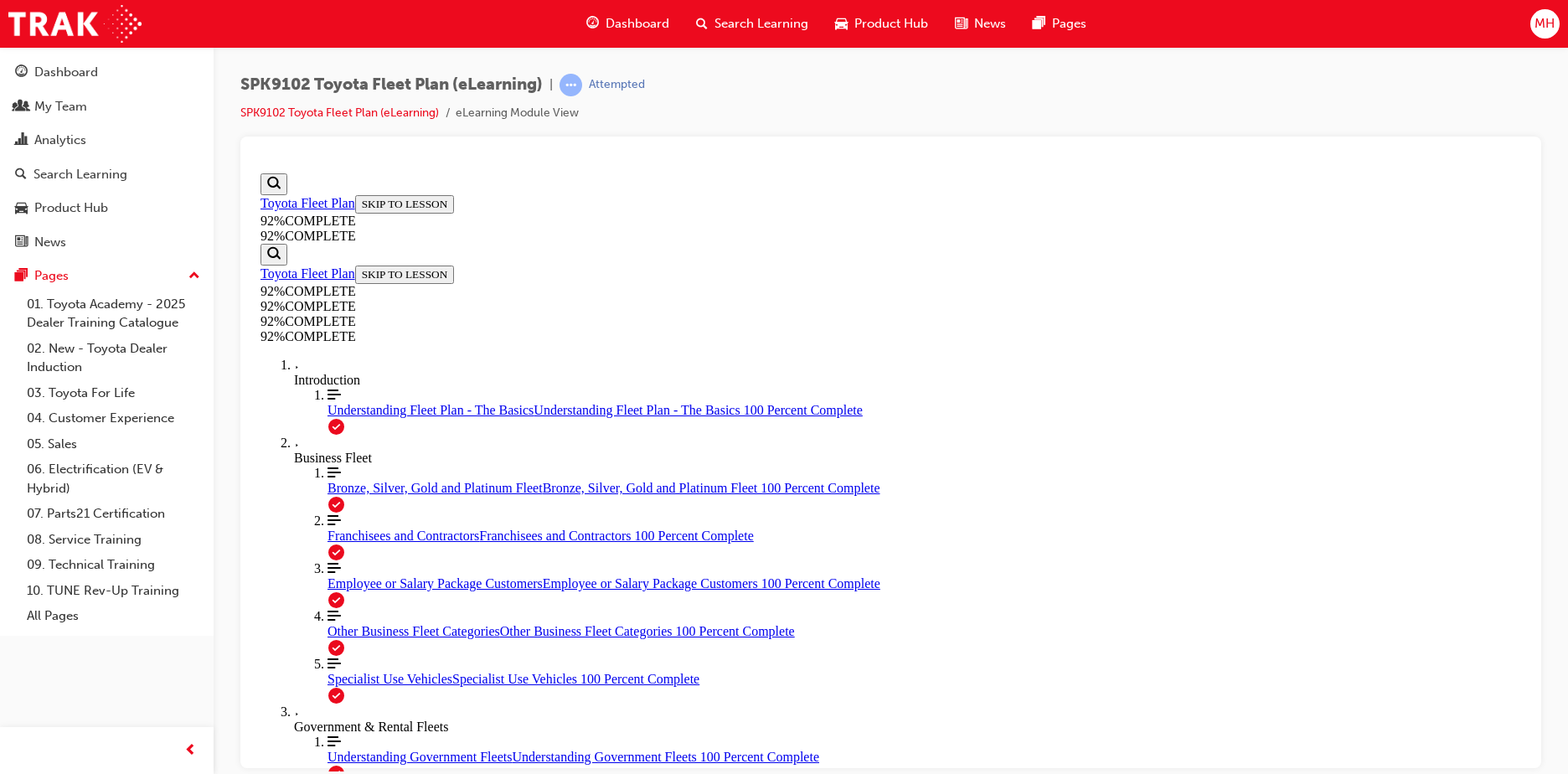
scroll to position [83, 0]
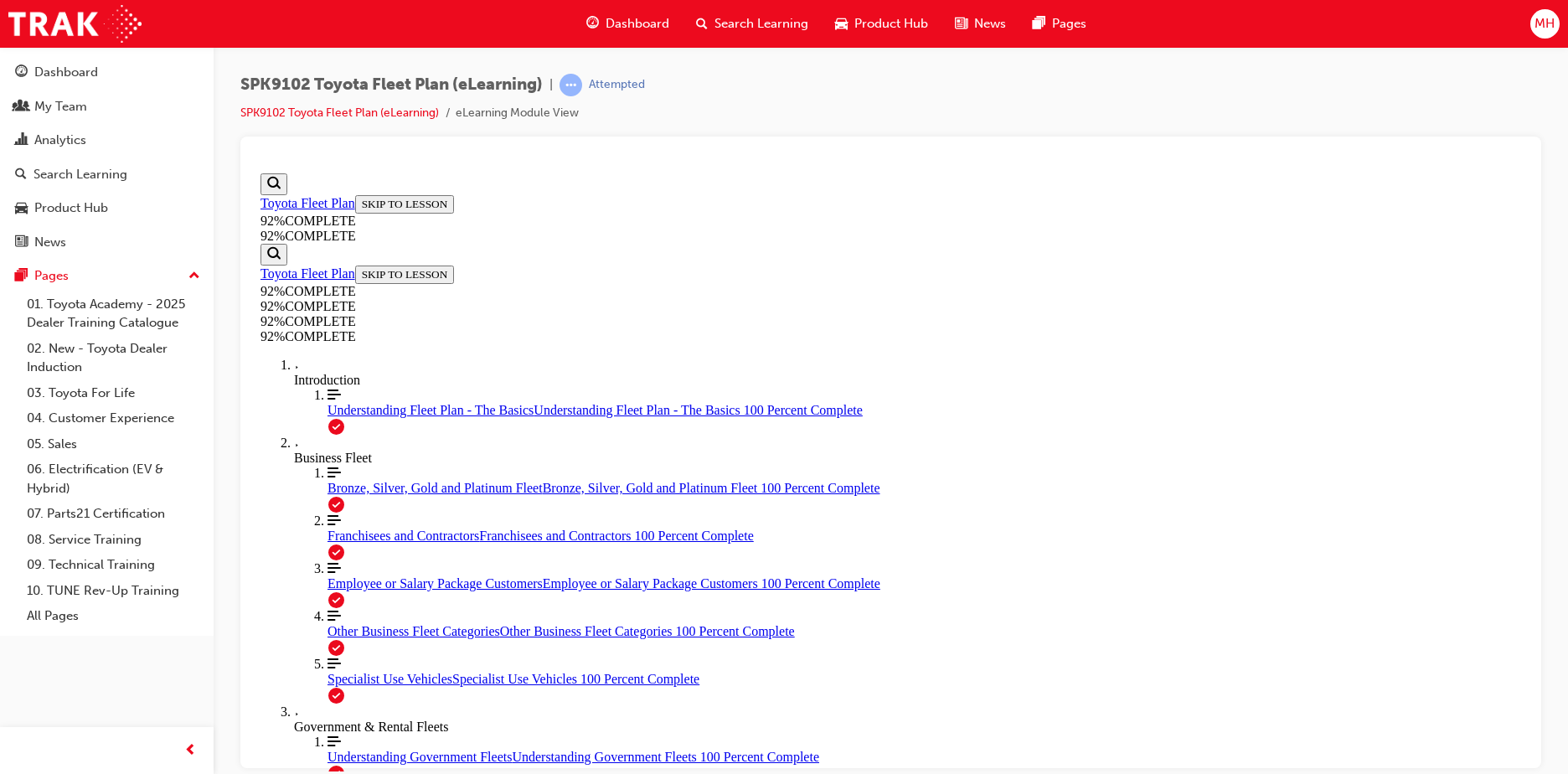
scroll to position [199, 0]
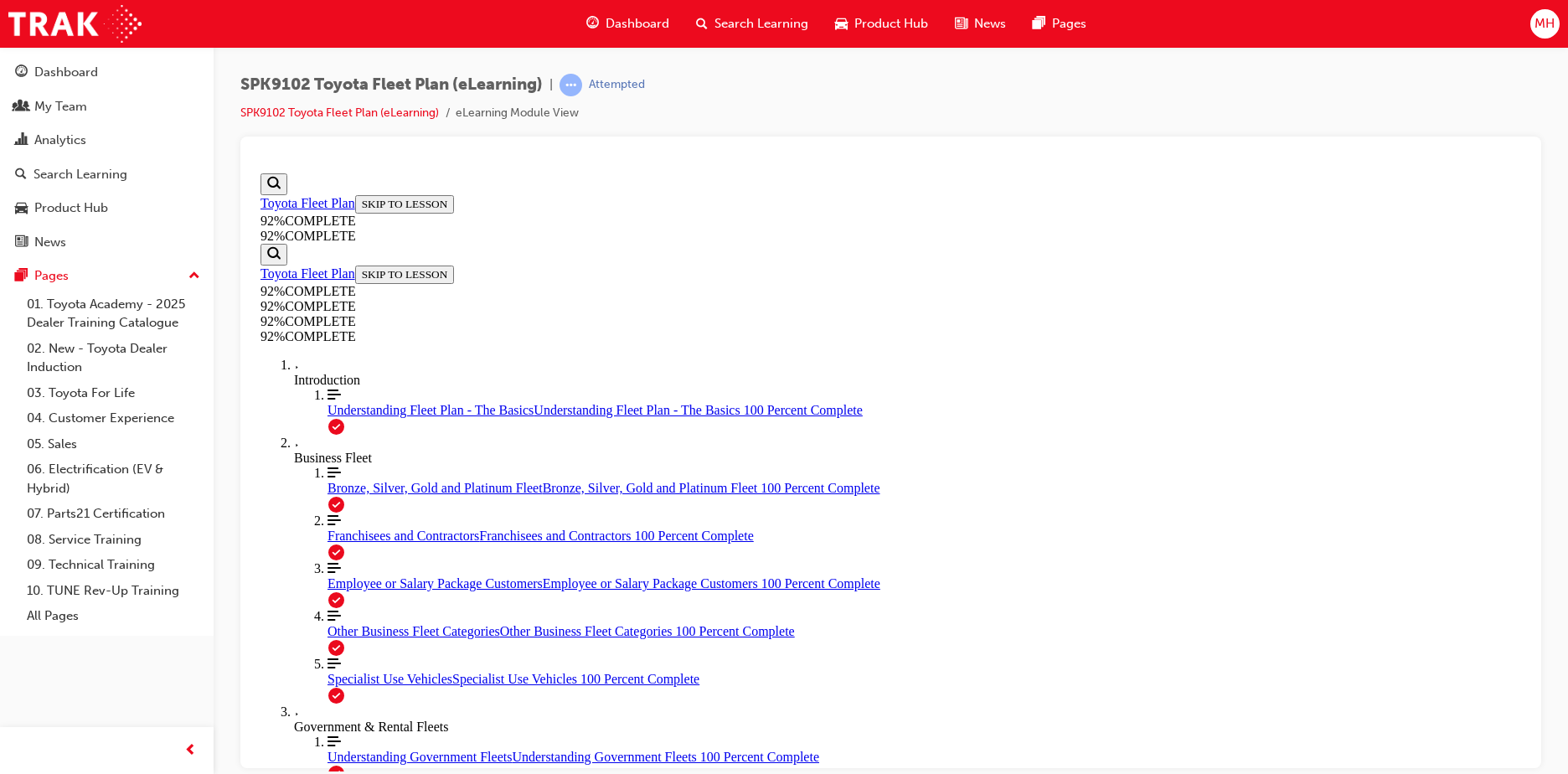
scroll to position [191, 0]
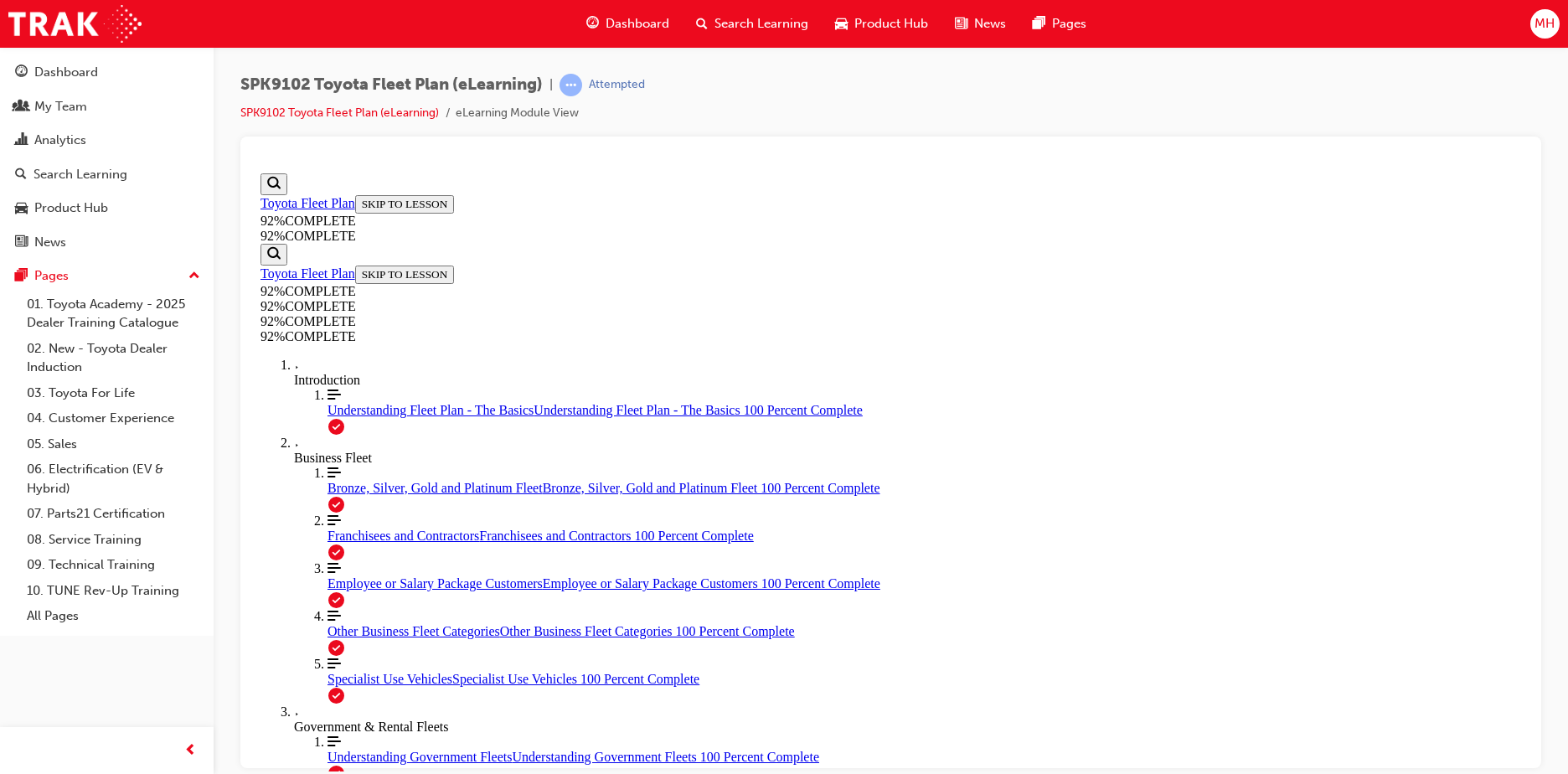
scroll to position [145, 0]
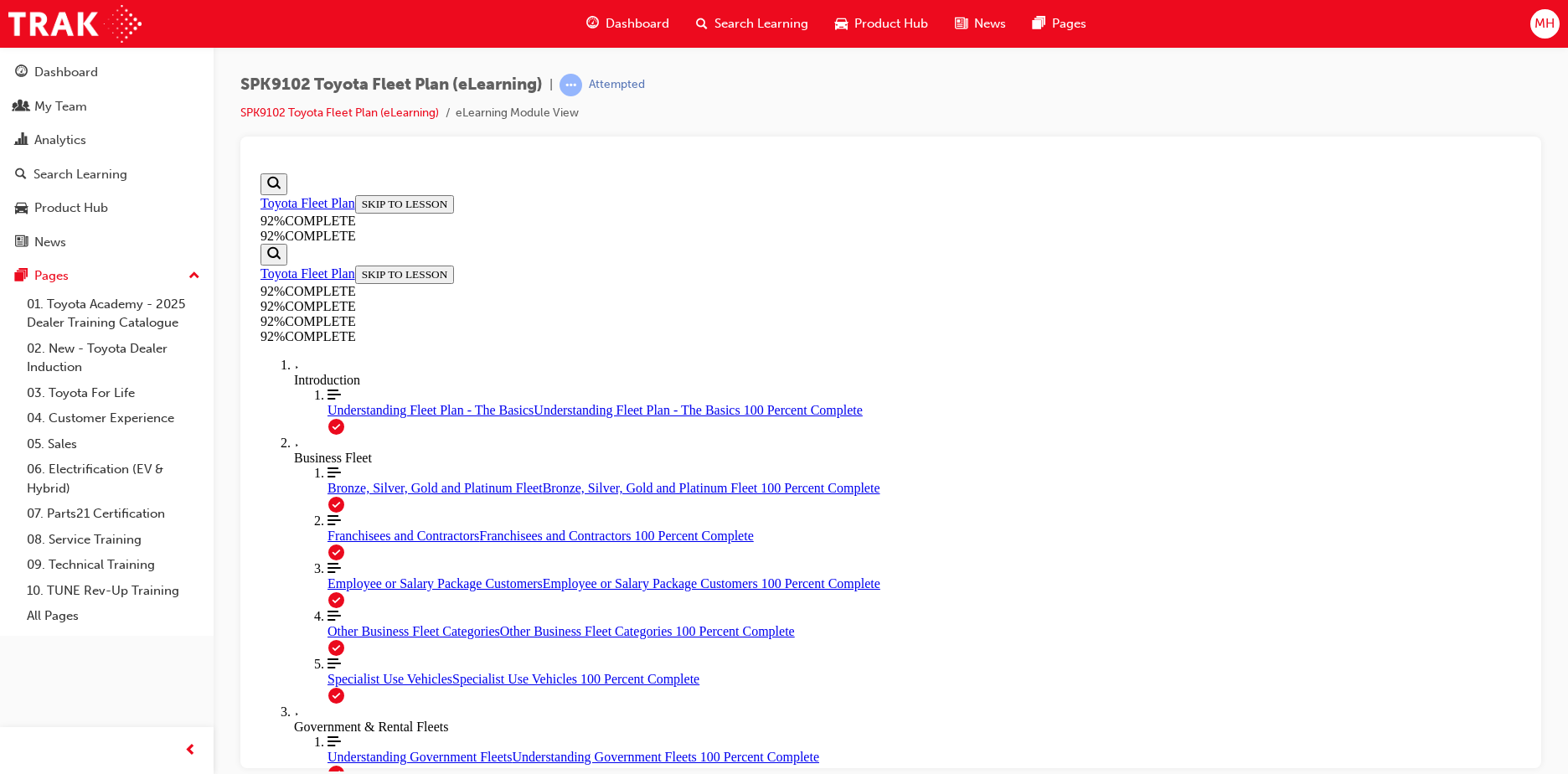
scroll to position [224, 0]
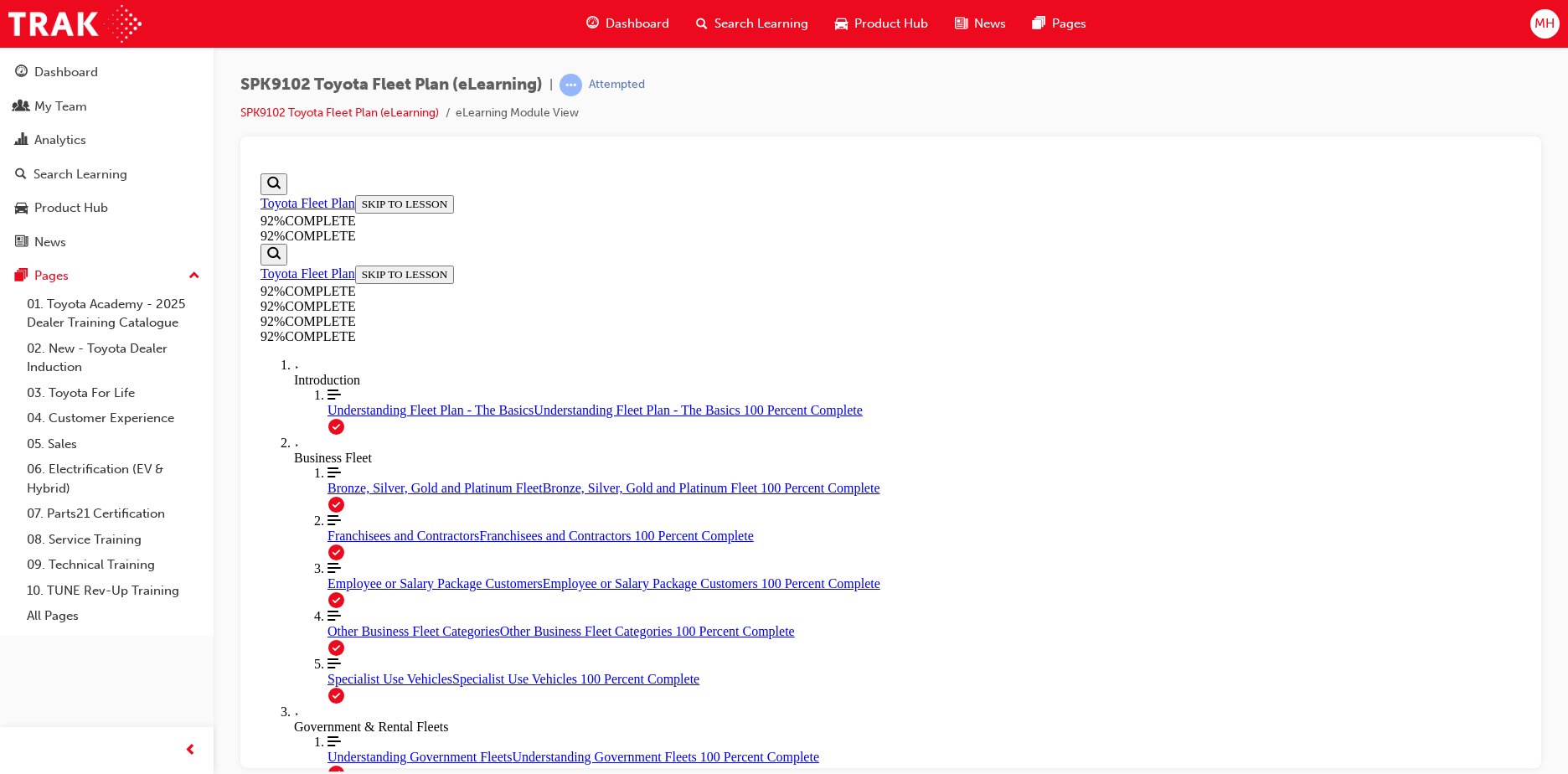
scroll to position [208, 0]
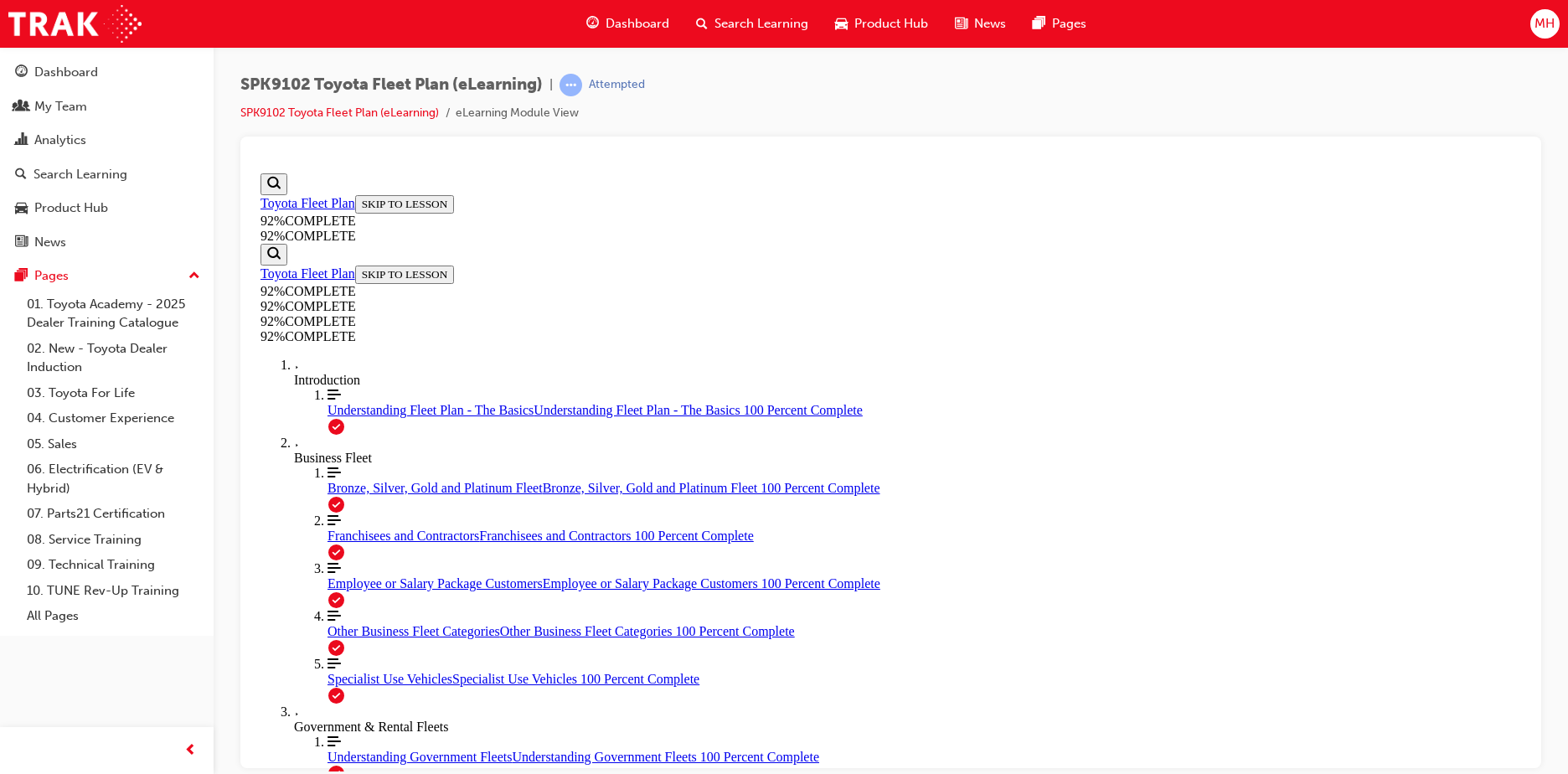
drag, startPoint x: 888, startPoint y: 546, endPoint x: 948, endPoint y: 552, distance: 60.3
drag, startPoint x: 916, startPoint y: 676, endPoint x: 961, endPoint y: 619, distance: 72.6
drag, startPoint x: 875, startPoint y: 686, endPoint x: 928, endPoint y: 688, distance: 53.0
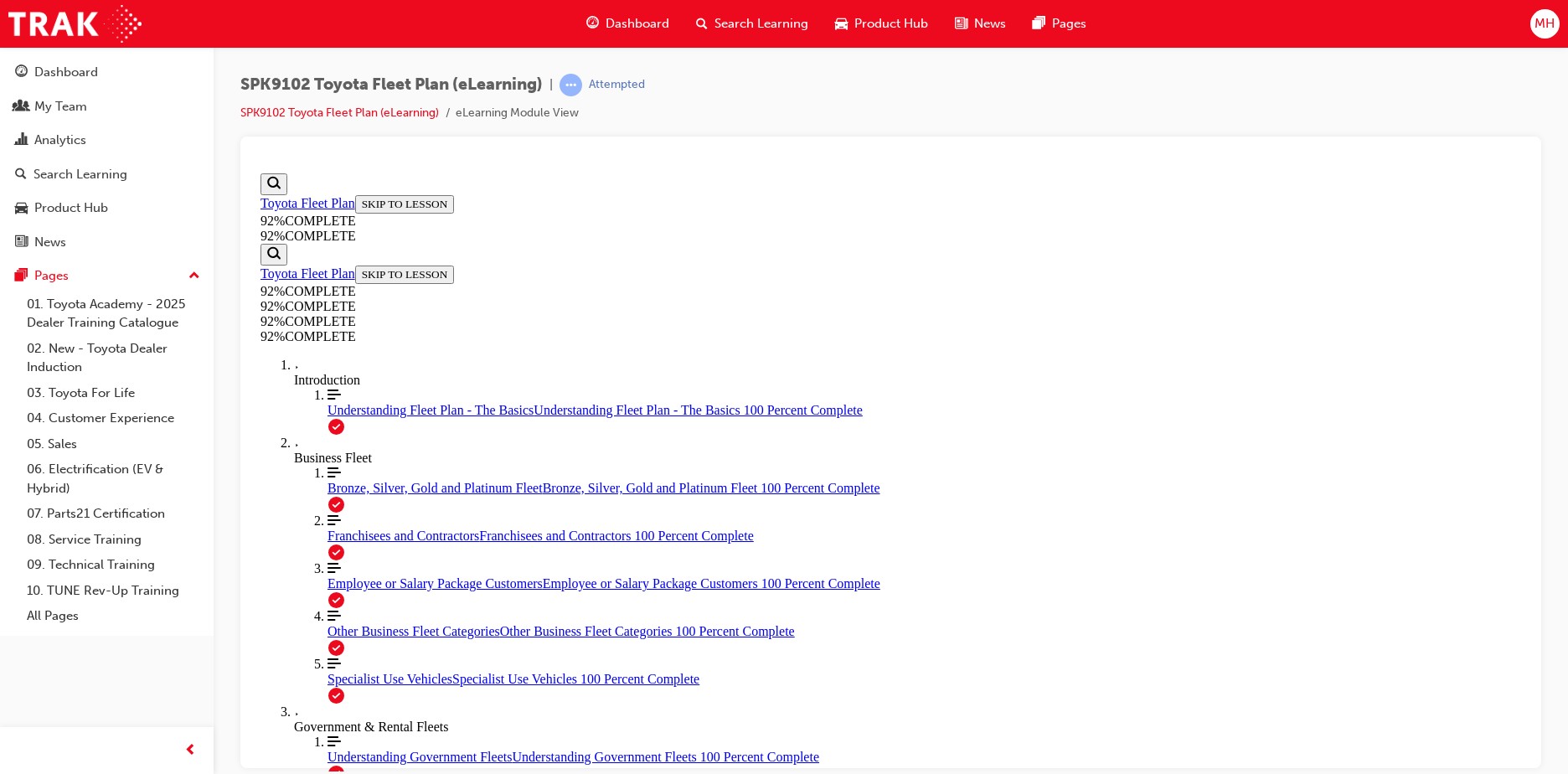
scroll to position [173, 0]
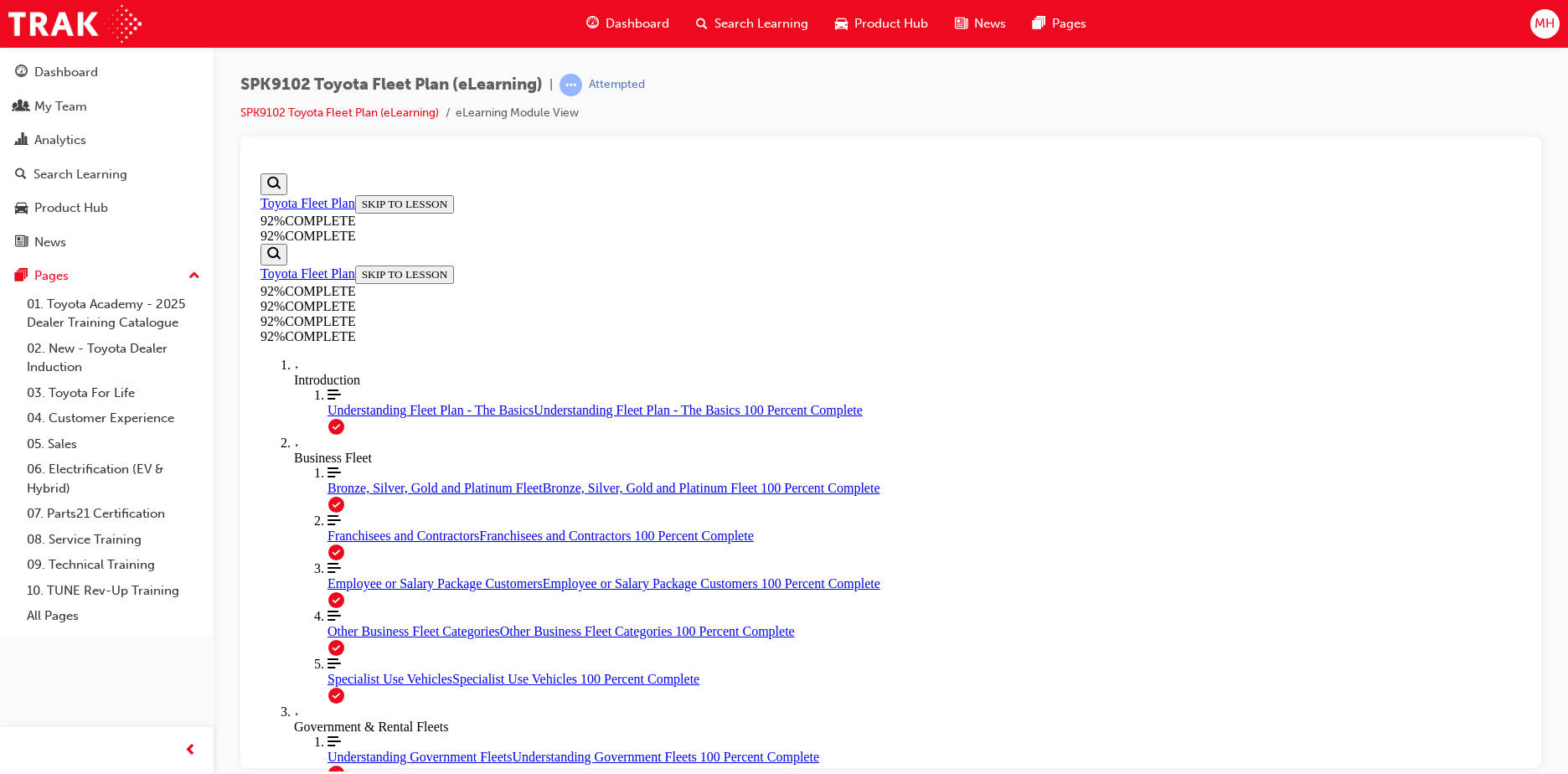
scroll to position [243, 0]
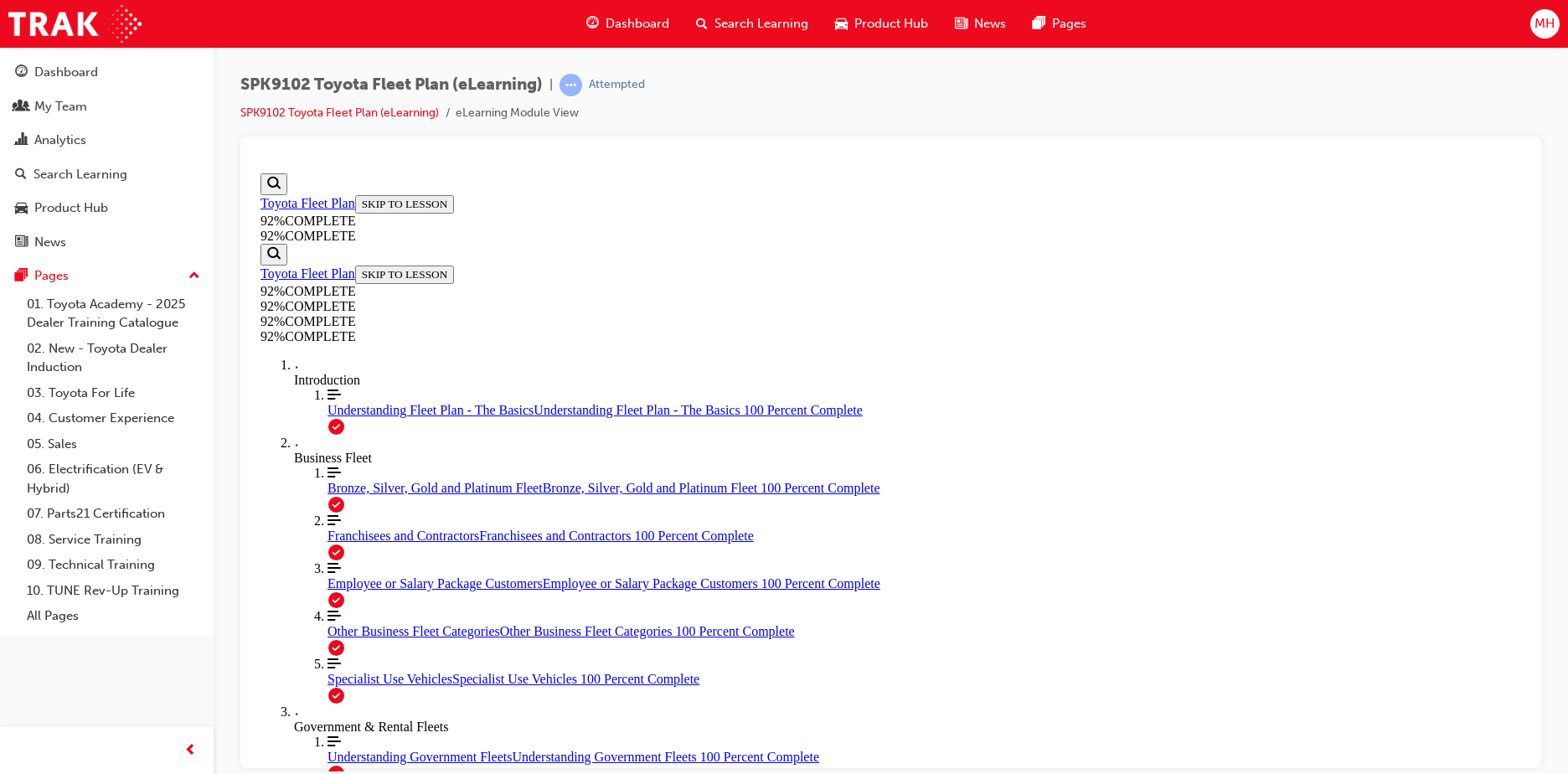
scroll to position [316, 0]
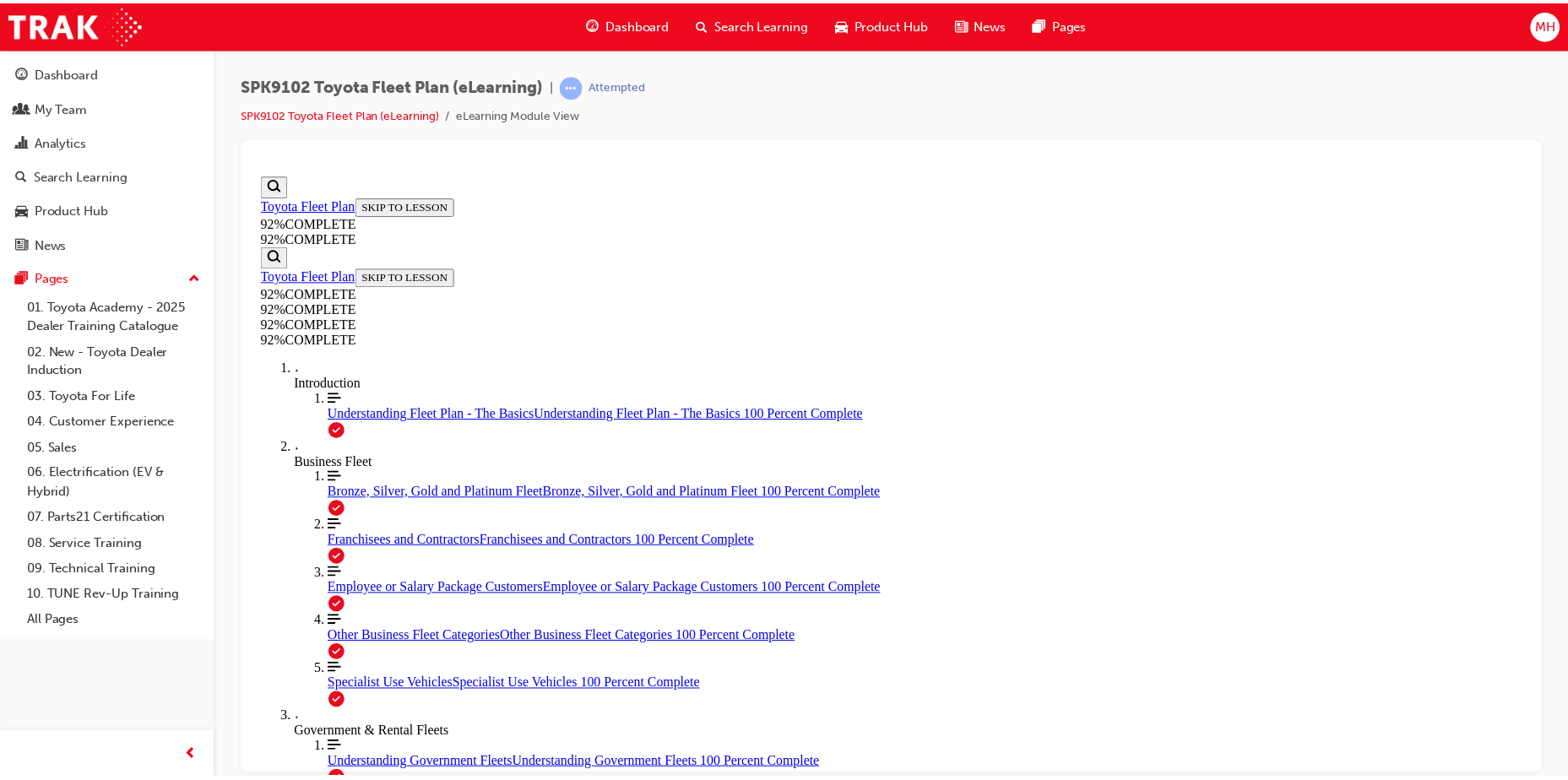
scroll to position [209, 0]
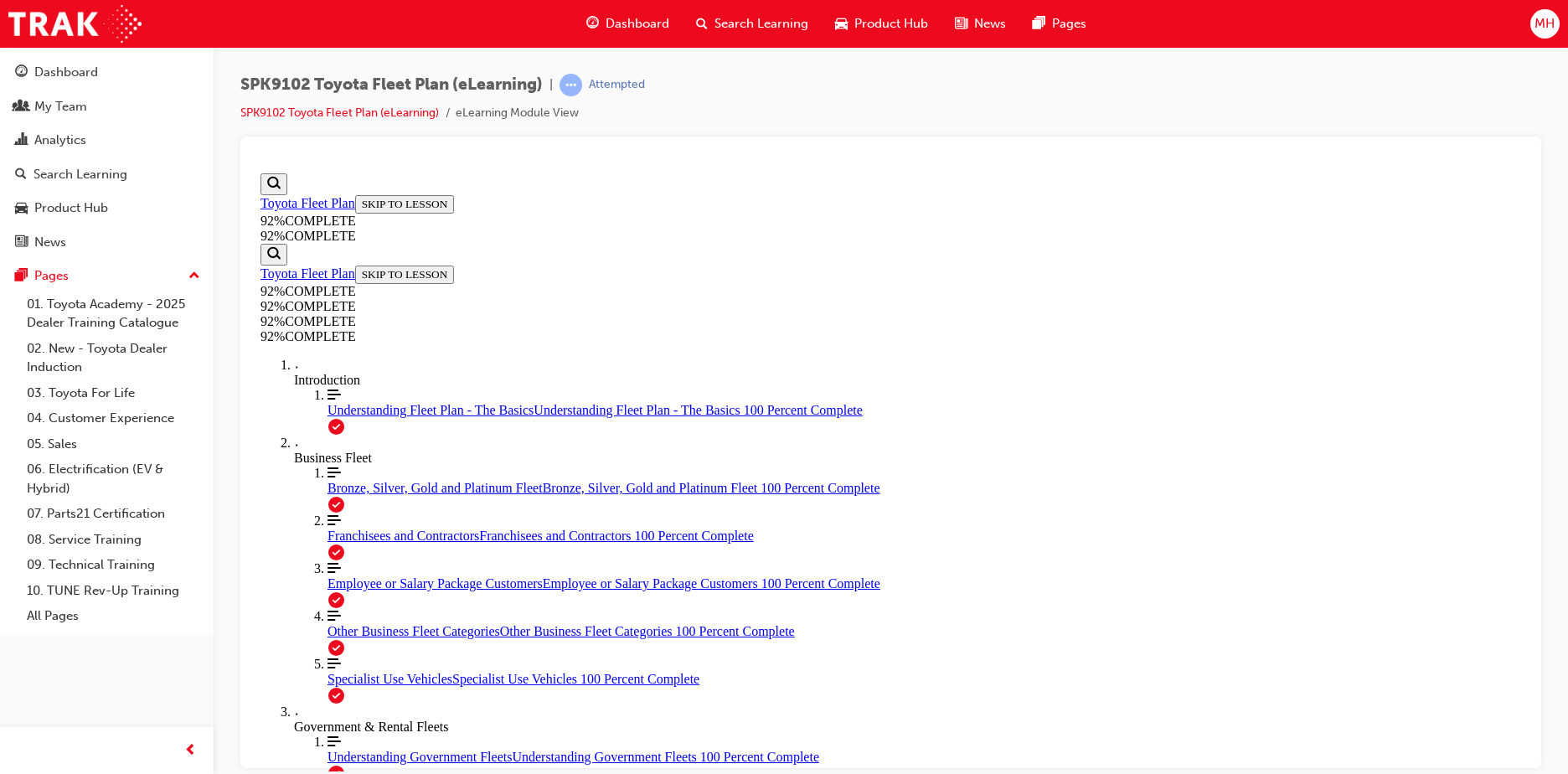
scroll to position [61, 0]
